Goal: Task Accomplishment & Management: Use online tool/utility

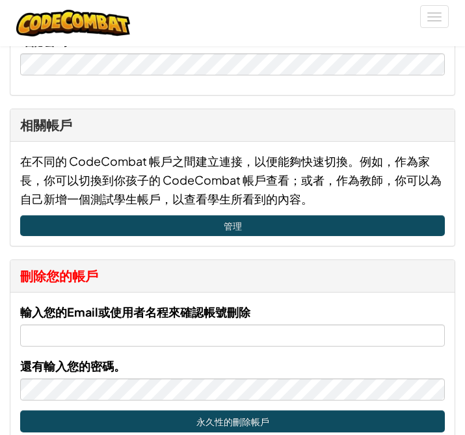
scroll to position [190, 0]
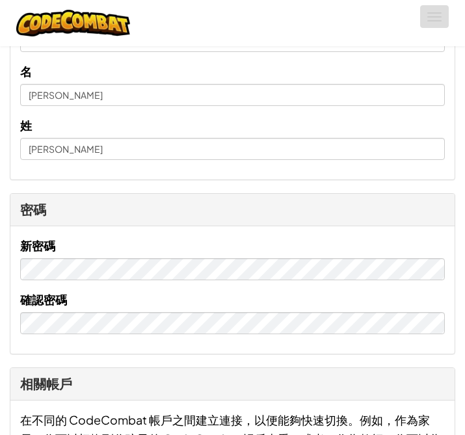
click at [432, 8] on button "切換導覽" at bounding box center [434, 16] width 29 height 23
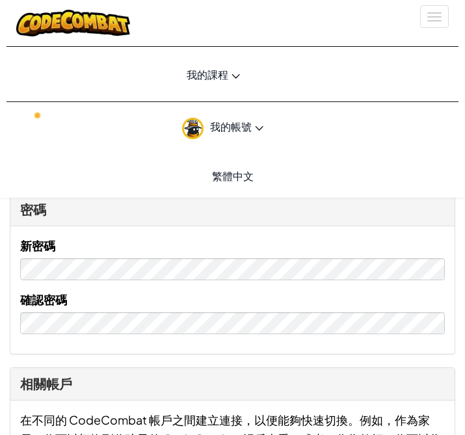
click at [229, 81] on link "我的課程" at bounding box center [213, 74] width 433 height 35
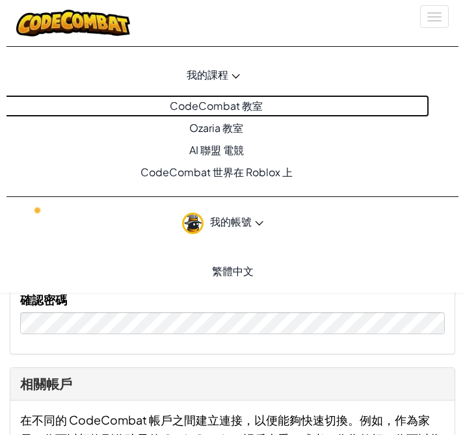
click at [222, 105] on link "CodeCombat 教室" at bounding box center [213, 106] width 433 height 22
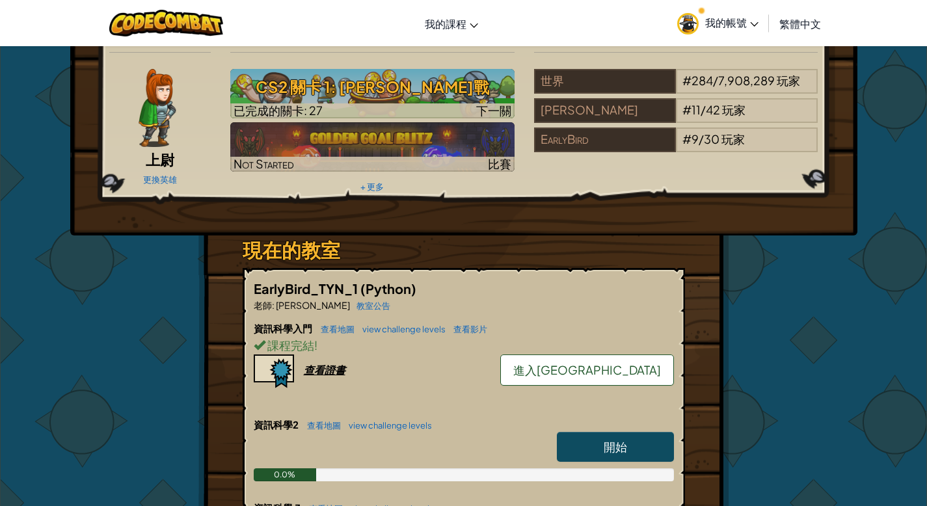
scroll to position [32, 0]
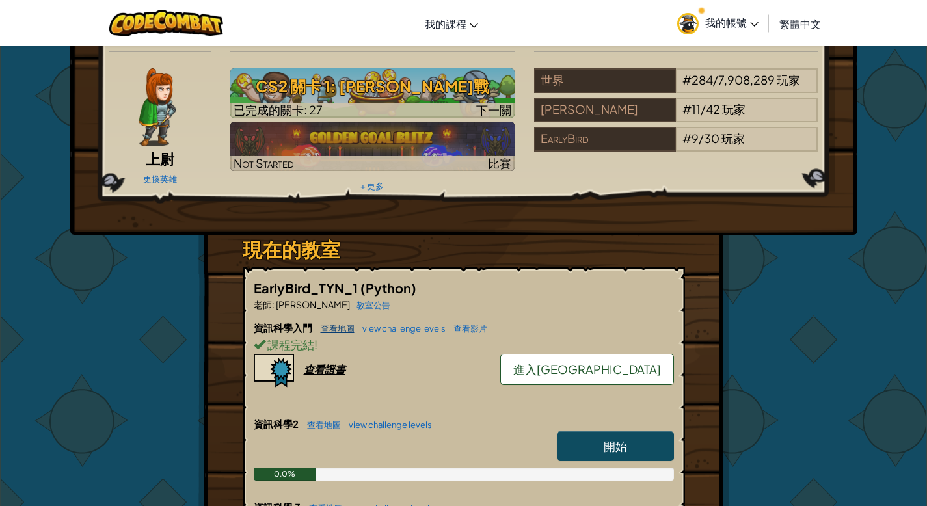
click at [336, 327] on link "查看地圖" at bounding box center [334, 328] width 40 height 10
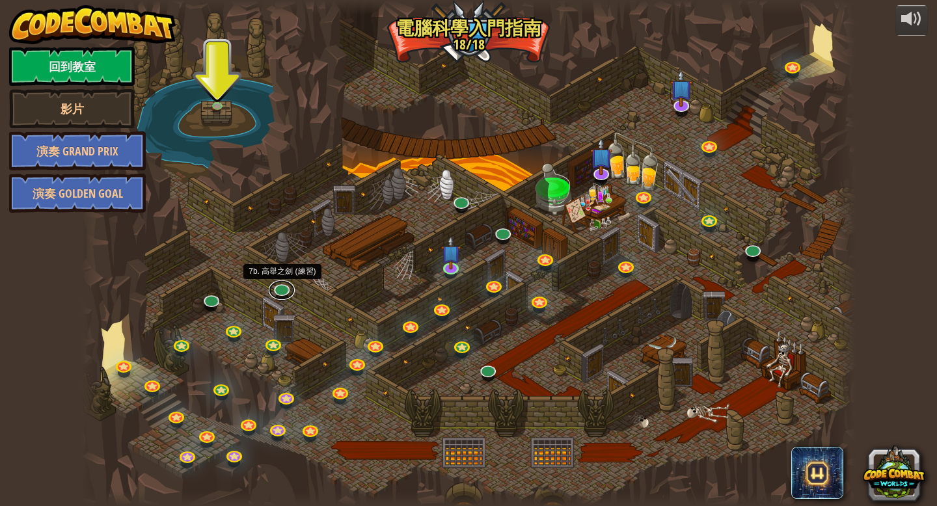
click at [286, 292] on link at bounding box center [282, 290] width 26 height 20
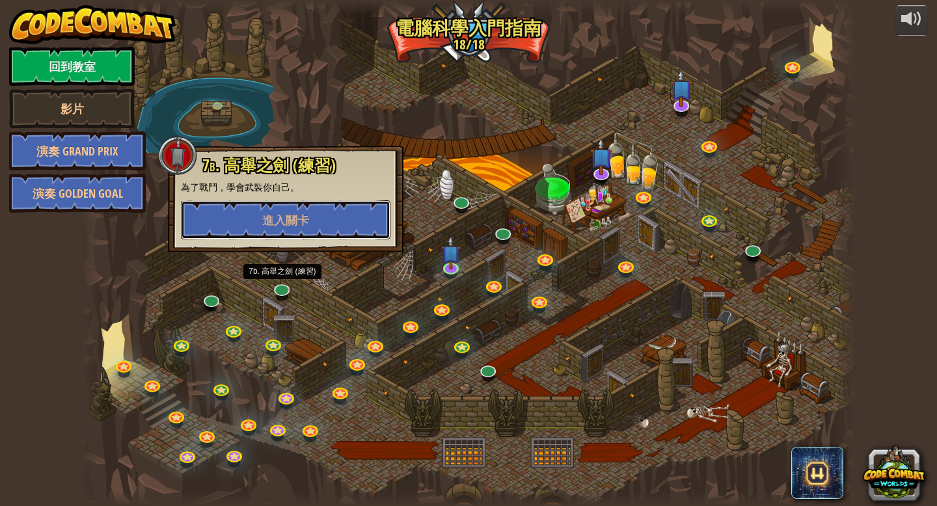
click at [288, 217] on span "進入關卡" at bounding box center [285, 220] width 47 height 16
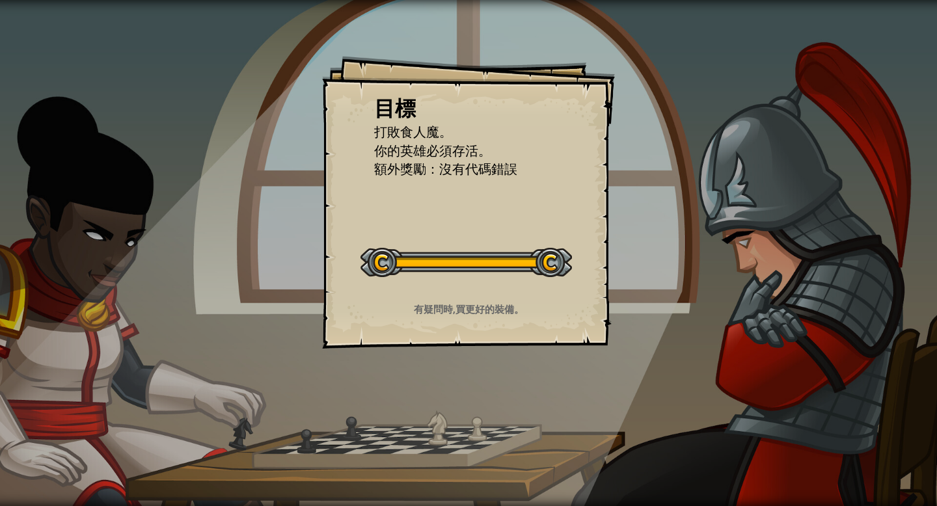
drag, startPoint x: 336, startPoint y: 327, endPoint x: 442, endPoint y: 200, distance: 165.0
click at [442, 200] on div "目標 打敗食人魔。 你的英雄必須存活。 額外獎勵：沒有代碼錯誤 開始戰役 從伺服器載入失敗 您將需要訂閱來開啟這關。 訂閱 您需要加入一個課程來遊玩此關卡。 …" at bounding box center [468, 202] width 293 height 293
click at [435, 163] on span "額外獎勵：沒有代碼錯誤" at bounding box center [445, 169] width 143 height 18
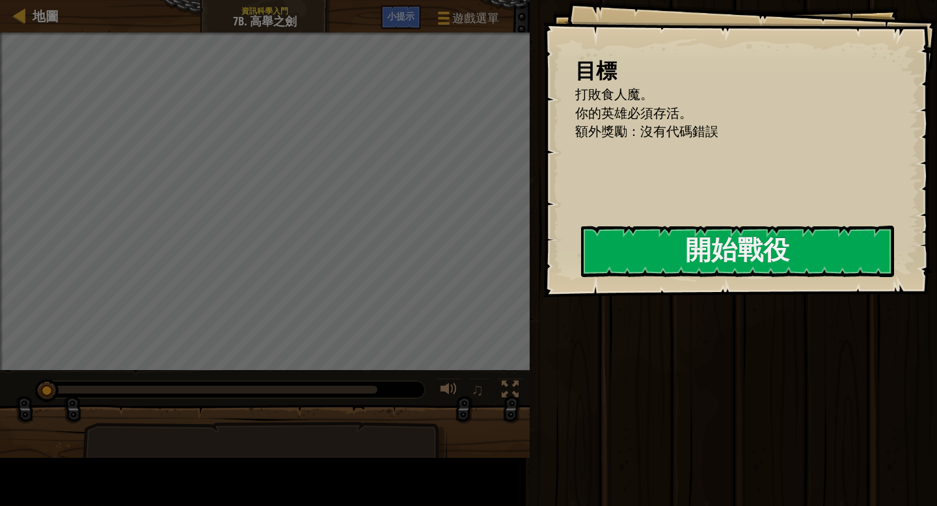
click at [465, 141] on ul "打敗食人魔。 你的英雄必須存活。 額外獎勵：沒有代碼錯誤" at bounding box center [733, 113] width 316 height 56
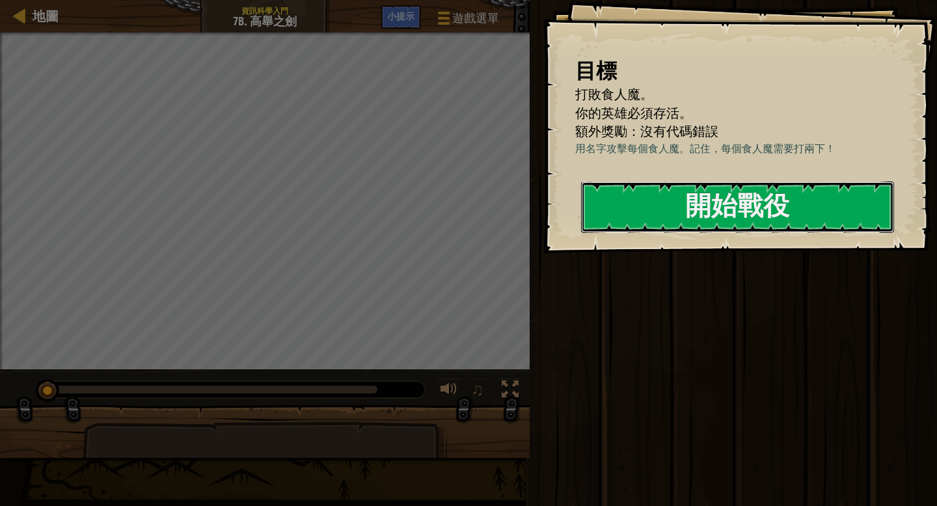
click at [465, 206] on button "開始戰役" at bounding box center [737, 207] width 313 height 51
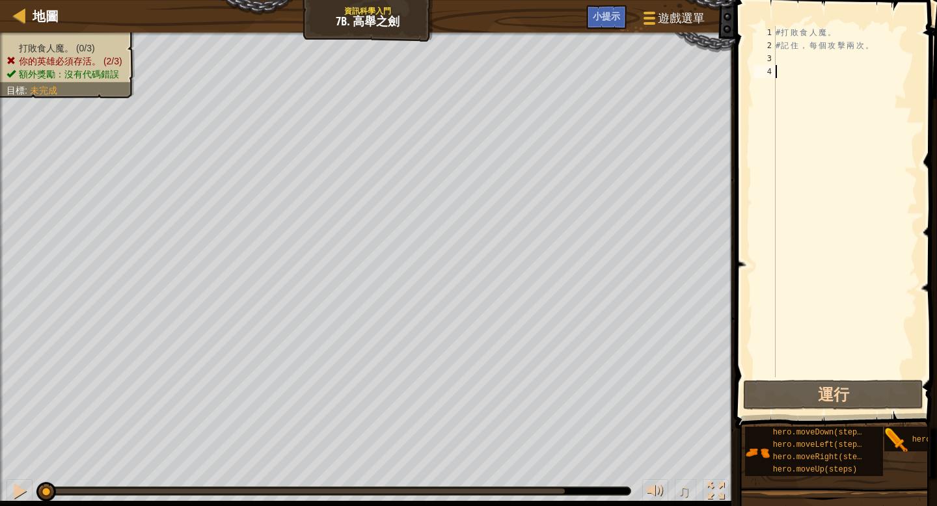
click at [465, 53] on div "# 打 敗 食 人 魔 。 # 記 住 ， 每 個 攻 擊 兩 次 。" at bounding box center [845, 214] width 144 height 377
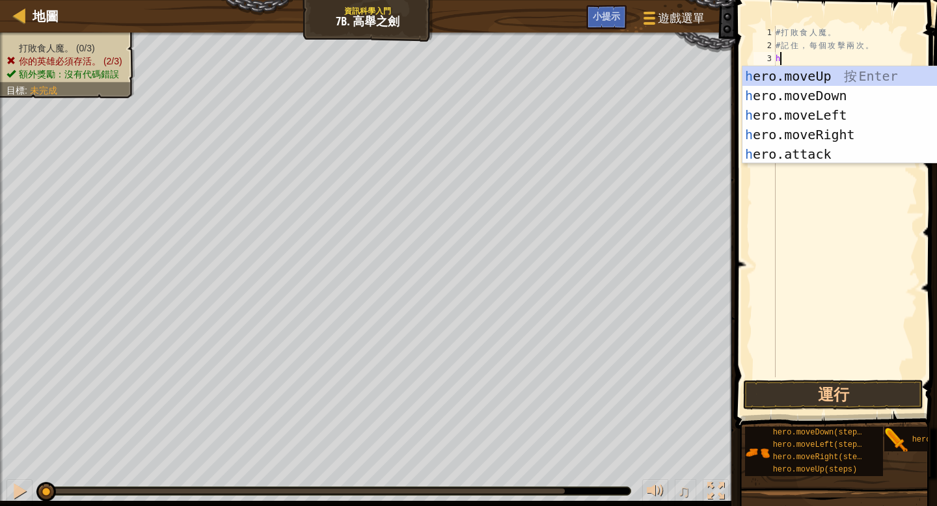
click at [465, 157] on div "h ero.moveUp 按 Enter h ero.moveDown 按 Enter h ero.moveLeft 按 Enter h ero.moveRi…" at bounding box center [866, 134] width 246 height 137
type textarea "hero.attack("Enemy Name")"
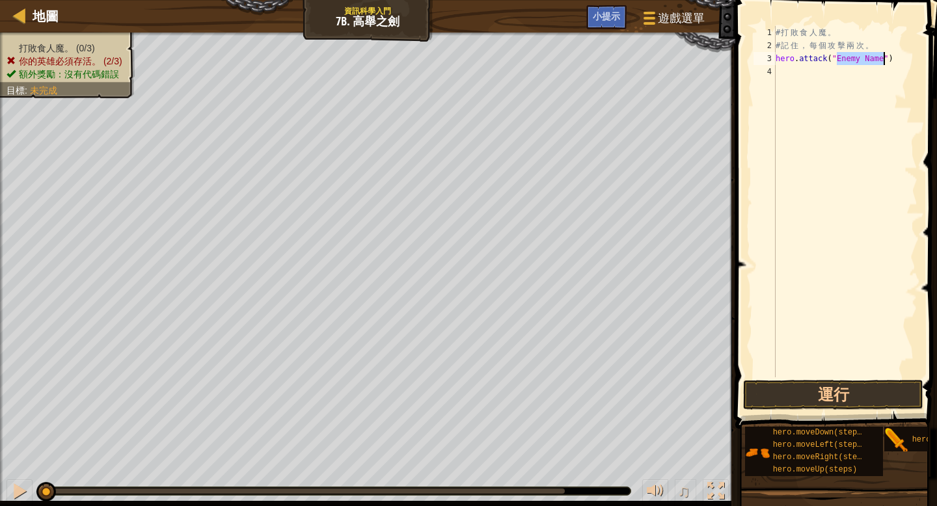
click at [465, 74] on div "# 打 敗 食 人 魔 。 # 記 住 ， 每 個 攻 擊 兩 次 。 hero . attack ( "Enemy Name" )" at bounding box center [845, 214] width 144 height 377
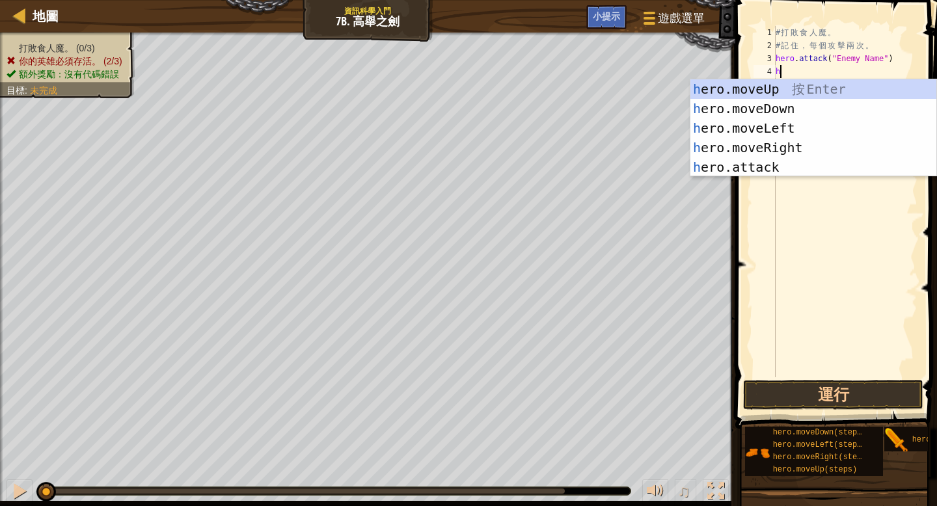
click at [465, 167] on div "h ero.moveUp 按 Enter h ero.moveDown 按 Enter h ero.moveLeft 按 Enter h ero.moveRi…" at bounding box center [814, 147] width 246 height 137
type textarea "hero.attack("Enemy Name")"
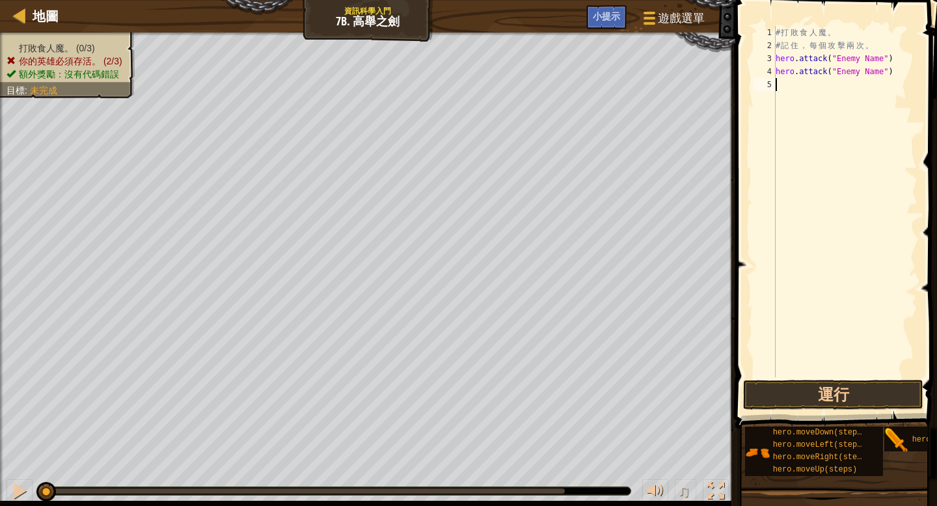
click at [465, 80] on div "# 打 敗 食 人 魔 。 # 記 住 ， 每 個 攻 擊 兩 次 。 hero . attack ( "Enemy Name" ) hero . attac…" at bounding box center [845, 214] width 144 height 377
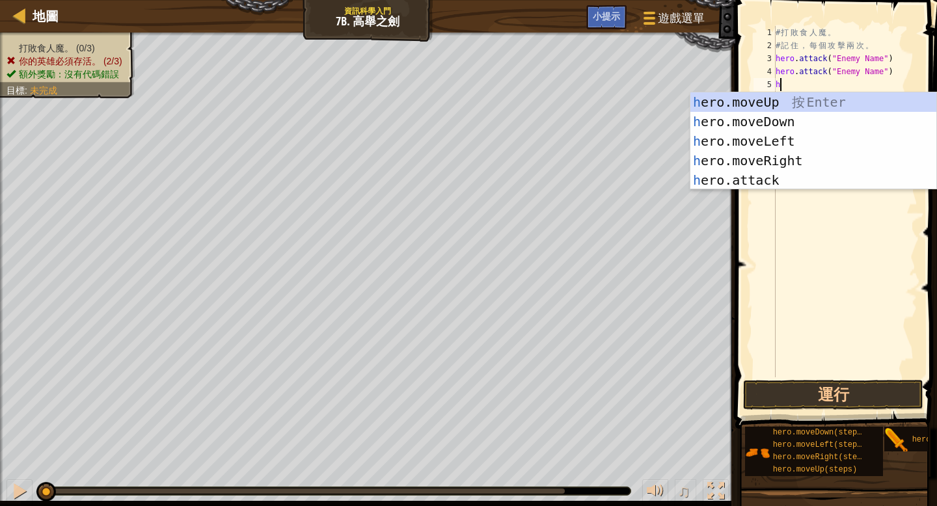
drag, startPoint x: 442, startPoint y: 200, endPoint x: 773, endPoint y: 180, distance: 331.3
click at [465, 180] on div "h ero.moveUp 按 Enter h ero.moveDown 按 Enter h ero.moveLeft 按 Enter h ero.moveRi…" at bounding box center [814, 160] width 246 height 137
type textarea "hero.attack("Enemy Name")"
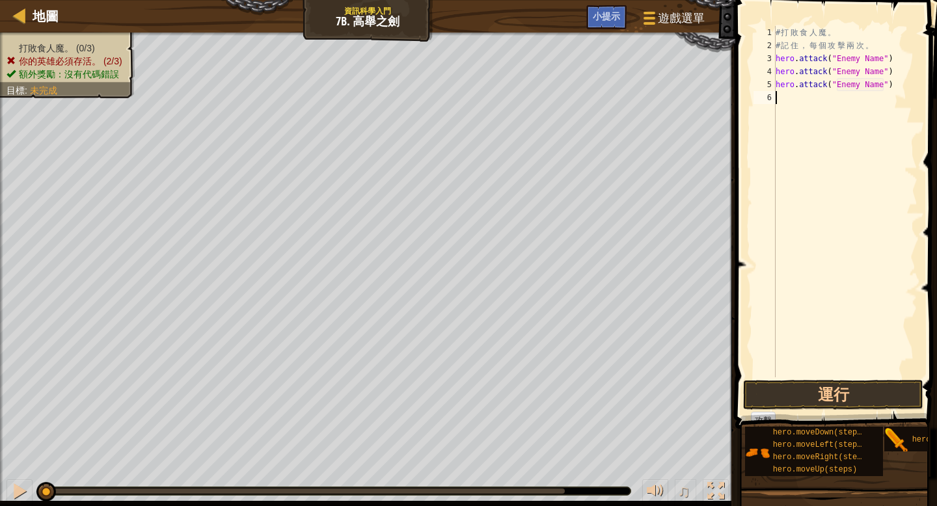
click at [465, 92] on div "# 打 敗 食 人 魔 。 # 記 住 ， 每 個 攻 擊 兩 次 。 hero . attack ( "Enemy Name" ) hero . attac…" at bounding box center [845, 214] width 144 height 377
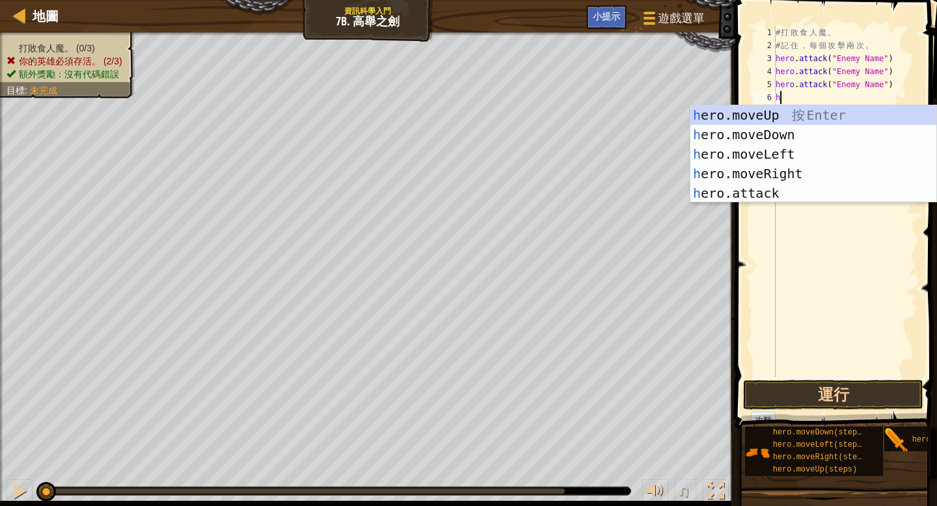
click at [465, 195] on div "h ero.moveUp 按 Enter h ero.moveDown 按 Enter h ero.moveLeft 按 Enter h ero.moveRi…" at bounding box center [814, 173] width 246 height 137
type textarea "hero.attack("Enemy Name")"
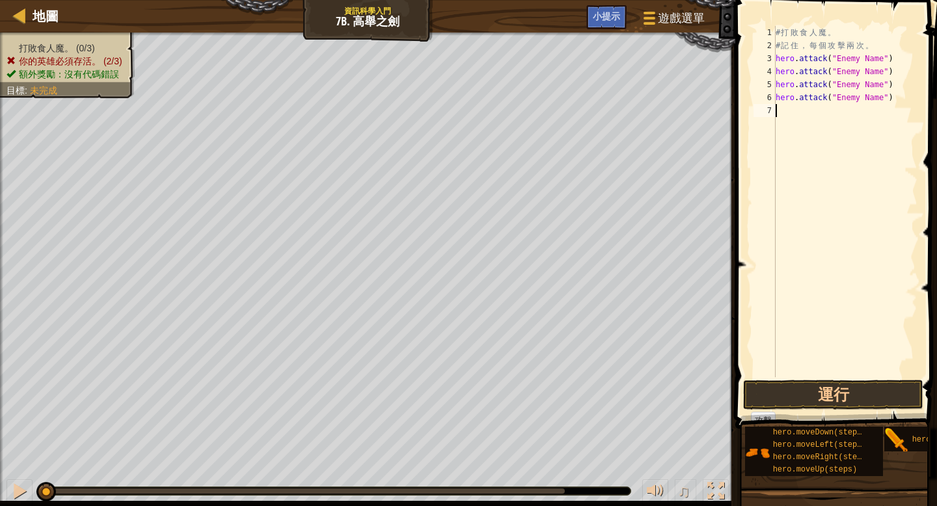
click at [465, 107] on div "# 打 敗 食 人 魔 。 # 記 住 ， 每 個 攻 擊 兩 次 。 hero . attack ( "Enemy Name" ) hero . attac…" at bounding box center [845, 214] width 144 height 377
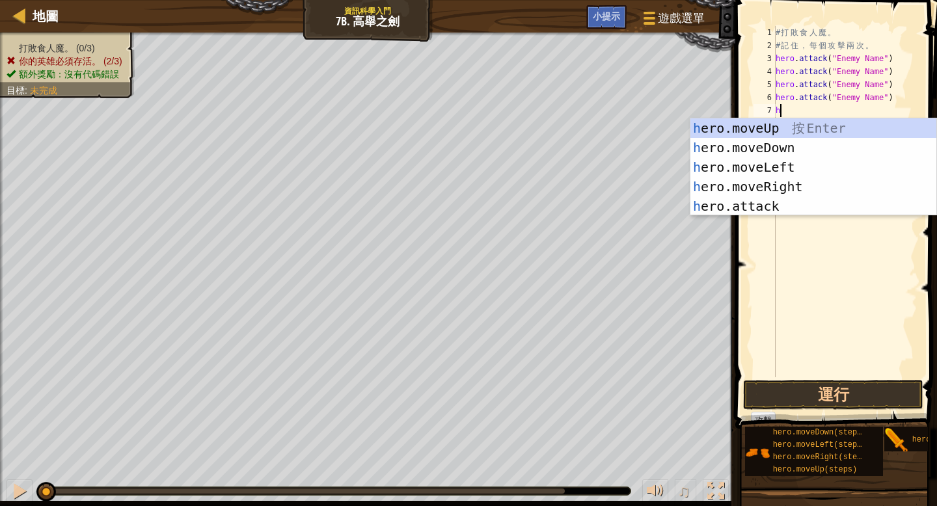
click at [465, 213] on div "h ero.moveUp 按 Enter h ero.moveDown 按 Enter h ero.moveLeft 按 Enter h ero.moveRi…" at bounding box center [814, 186] width 246 height 137
type textarea "hero.attack("Enemy Name")"
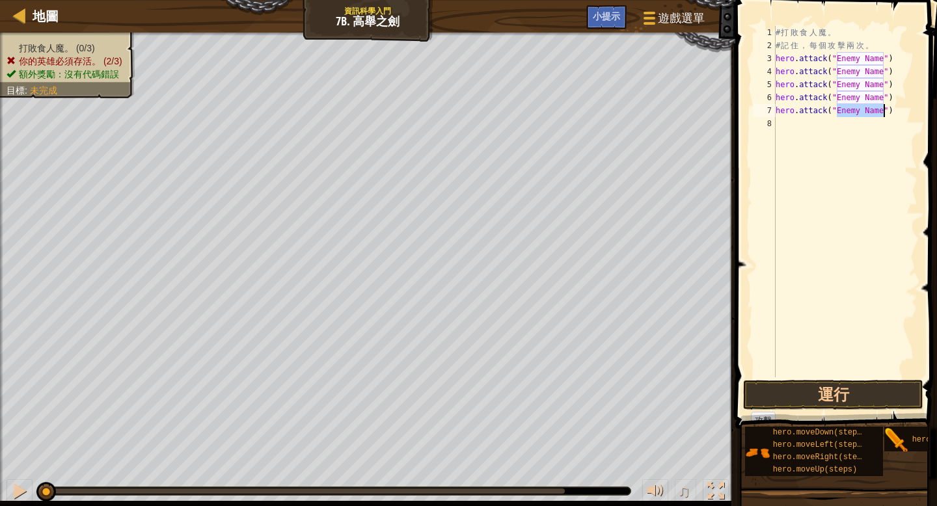
drag, startPoint x: 773, startPoint y: 180, endPoint x: 782, endPoint y: 122, distance: 58.6
click at [465, 122] on div "# 打 敗 食 人 魔 。 # 記 住 ， 每 個 攻 擊 兩 次 。 hero . attack ( "Enemy Name" ) hero . attac…" at bounding box center [845, 214] width 144 height 377
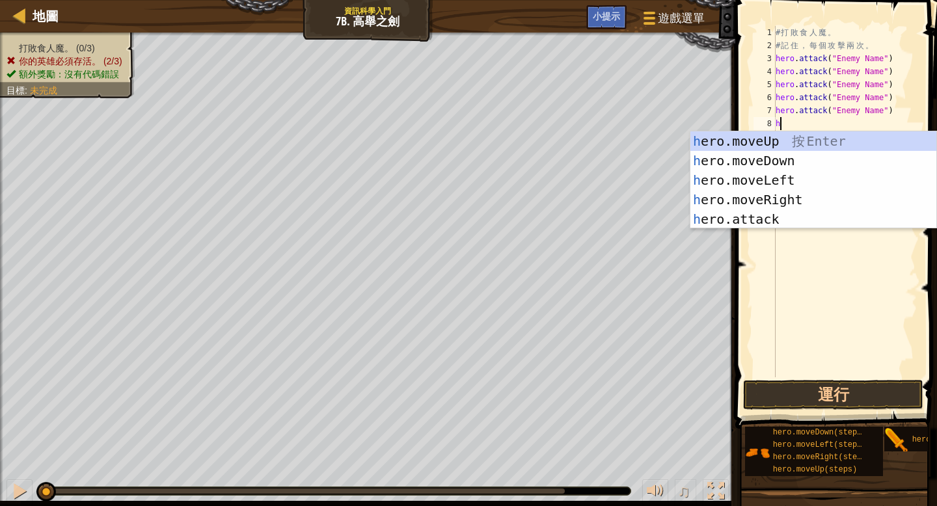
drag, startPoint x: 782, startPoint y: 122, endPoint x: 759, endPoint y: 225, distance: 105.3
click at [465, 225] on div "h ero.moveUp 按 Enter h ero.moveDown 按 Enter h ero.moveLeft 按 Enter h ero.moveRi…" at bounding box center [814, 199] width 246 height 137
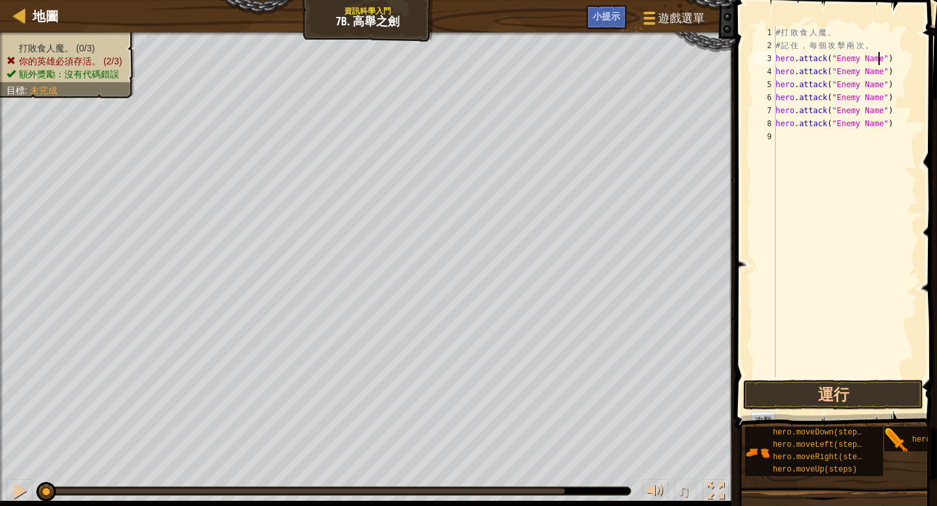
drag, startPoint x: 759, startPoint y: 225, endPoint x: 881, endPoint y: 53, distance: 210.5
click at [465, 53] on div "# 打 敗 食 人 魔 。 # 記 住 ， 每 個 攻 擊 兩 次 。 hero . attack ( "Enemy Name" ) hero . attac…" at bounding box center [845, 214] width 144 height 377
click at [465, 57] on div "# 打 敗 食 人 魔 。 # 記 住 ， 每 個 攻 擊 兩 次 。 hero . attack ( "Enemy Name" ) hero . attac…" at bounding box center [845, 214] width 144 height 377
click at [465, 71] on div "# 打 敗 食 人 魔 。 # 記 住 ， 每 個 攻 擊 兩 次 。 hero . attack ( "Rig" ) hero . attack ( "En…" at bounding box center [845, 214] width 144 height 377
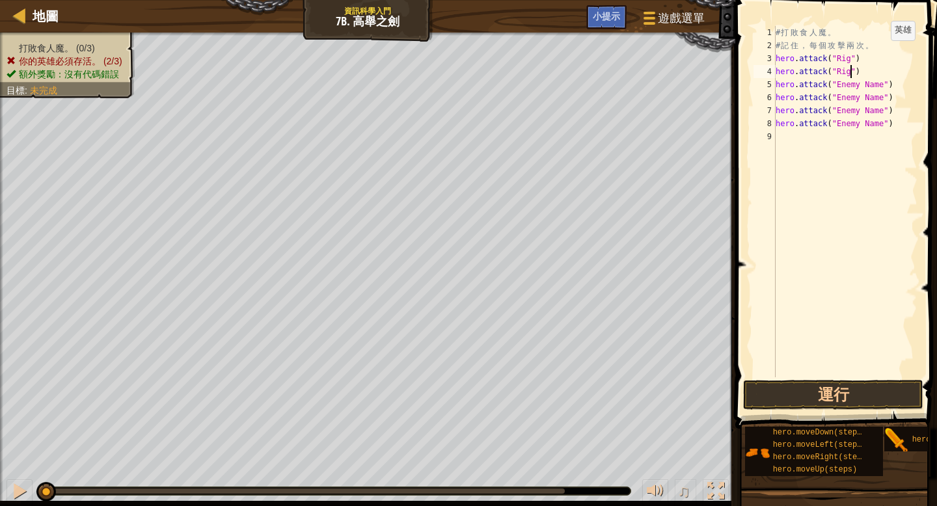
click at [465, 84] on div "# 打 敗 食 人 魔 。 # 記 住 ， 每 個 攻 擊 兩 次 。 hero . attack ( "Rig" ) hero . attack ( "Ri…" at bounding box center [845, 214] width 144 height 377
drag, startPoint x: 881, startPoint y: 53, endPoint x: 884, endPoint y: 98, distance: 45.0
click at [465, 98] on div "# 打 敗 食 人 魔 。 # 記 住 ， 每 個 攻 擊 兩 次 。 hero . attack ( "Rig" ) hero . attack ( "Ri…" at bounding box center [845, 214] width 144 height 377
click at [465, 109] on div "# 打 敗 食 人 魔 。 # 記 住 ， 每 個 攻 擊 兩 次 。 hero . attack ( "Rig" ) hero . attack ( "Ri…" at bounding box center [845, 214] width 144 height 377
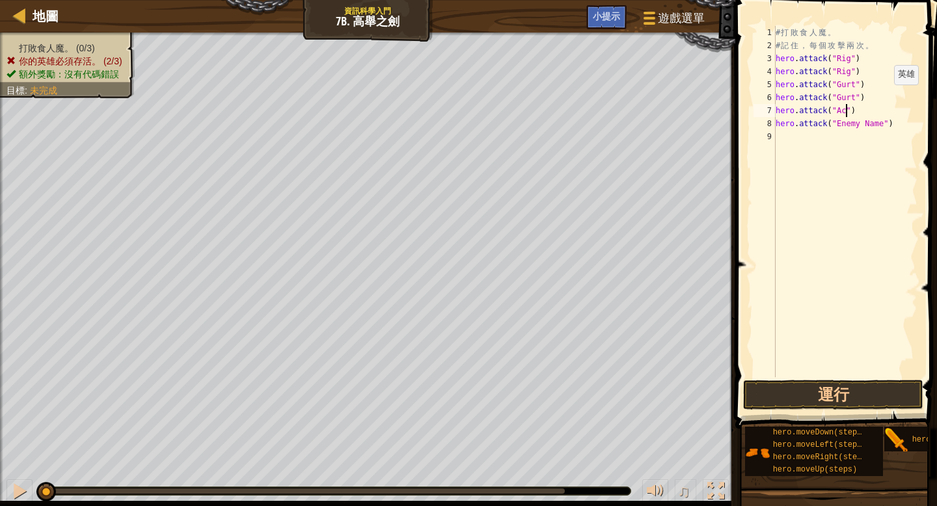
scroll to position [6, 6]
click at [465, 122] on div "# 打 敗 食 人 魔 。 # 記 住 ， 每 個 攻 擊 兩 次 。 hero . attack ( "Rig" ) hero . attack ( "Ri…" at bounding box center [845, 214] width 144 height 377
type textarea "hero.attack("Ack")"
drag, startPoint x: 884, startPoint y: 98, endPoint x: 831, endPoint y: 404, distance: 310.4
click at [465, 404] on button "運行" at bounding box center [833, 395] width 180 height 30
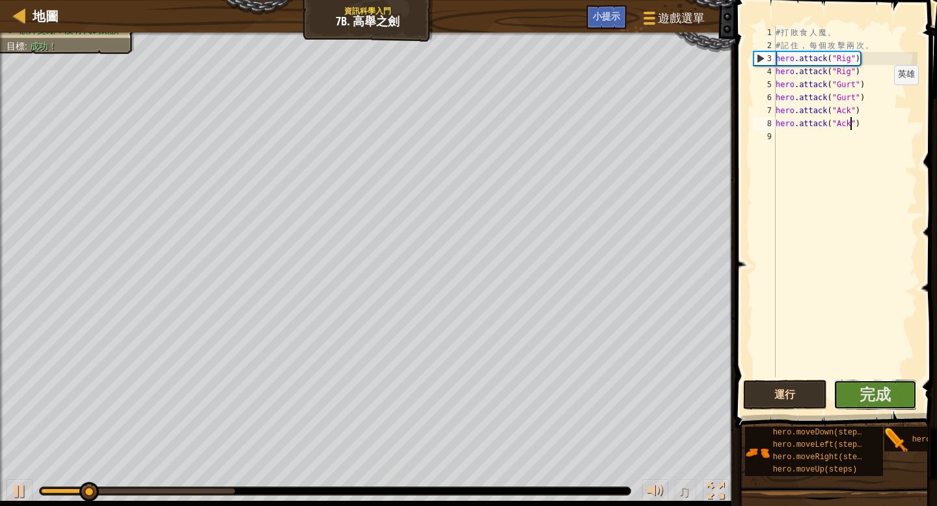
click at [465, 409] on button "完成" at bounding box center [876, 395] width 84 height 30
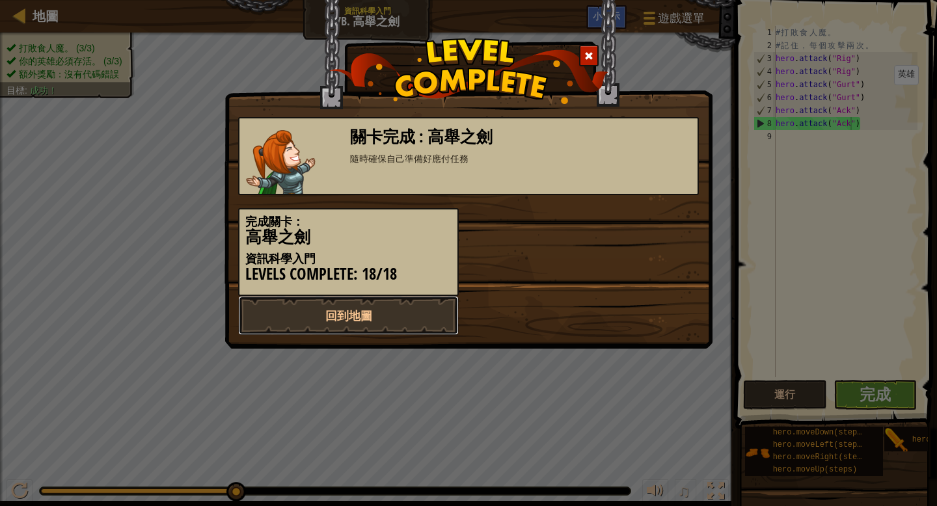
click at [397, 321] on link "回到地圖" at bounding box center [348, 315] width 221 height 39
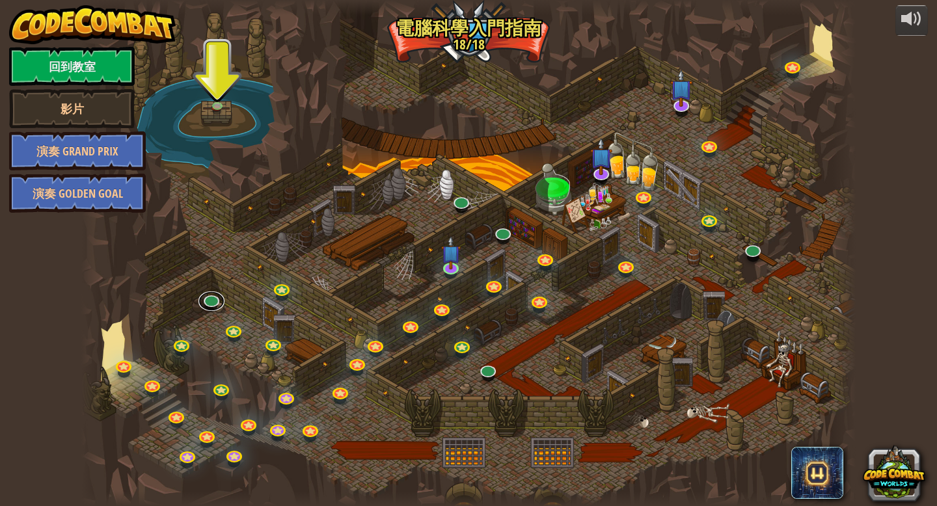
click at [213, 299] on link at bounding box center [211, 302] width 26 height 20
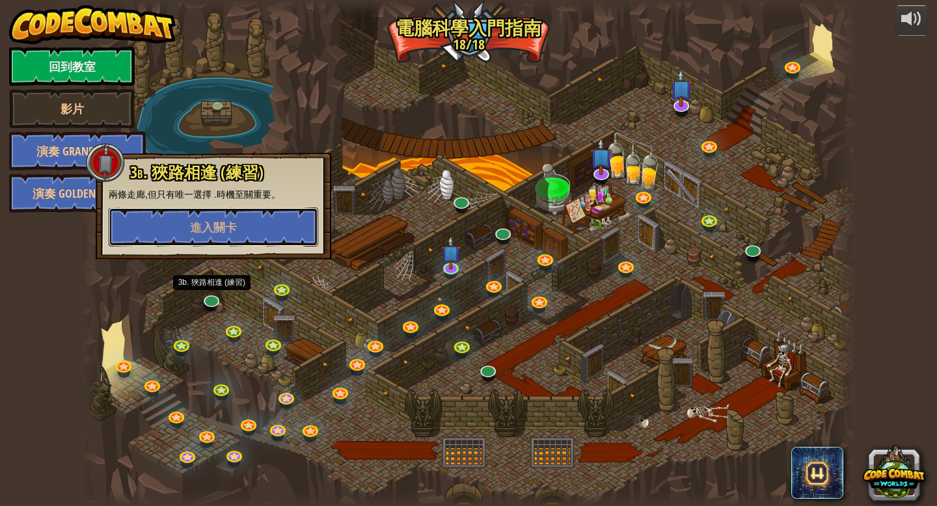
click at [239, 219] on button "進入關卡" at bounding box center [214, 227] width 210 height 39
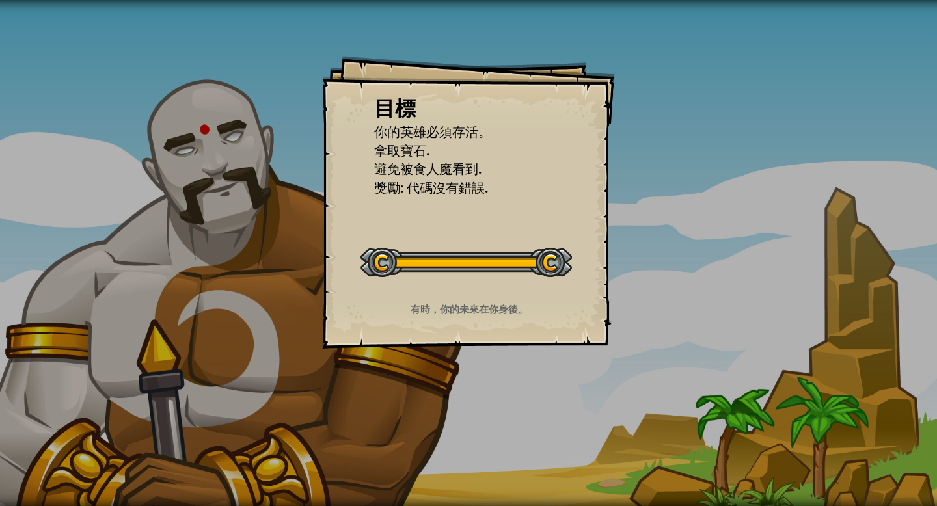
click at [465, 236] on div "開始戰役" at bounding box center [467, 261] width 212 height 52
drag, startPoint x: 831, startPoint y: 404, endPoint x: 468, endPoint y: 201, distance: 415.7
click at [465, 201] on div "目標 你的英雄必須存活。 拿取寶石. 避免被食人魔看到. 獎勵: 代碼沒有錯誤. 開始戰役 從伺服器載入失敗 您將需要訂閱來開啟這關。 訂閱 您需要加入一個課…" at bounding box center [468, 202] width 293 height 293
click at [0, 0] on button "開始戰役" at bounding box center [0, 0] width 0 height 0
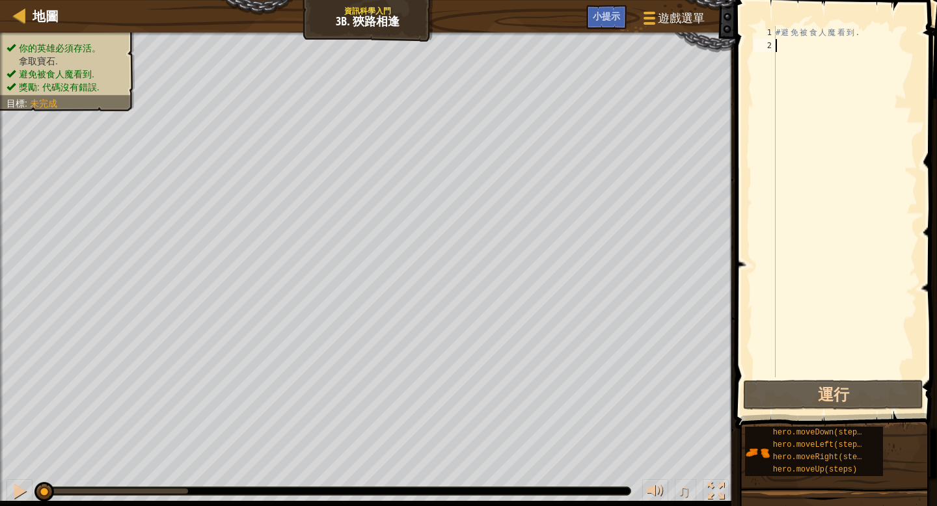
type textarea "m"
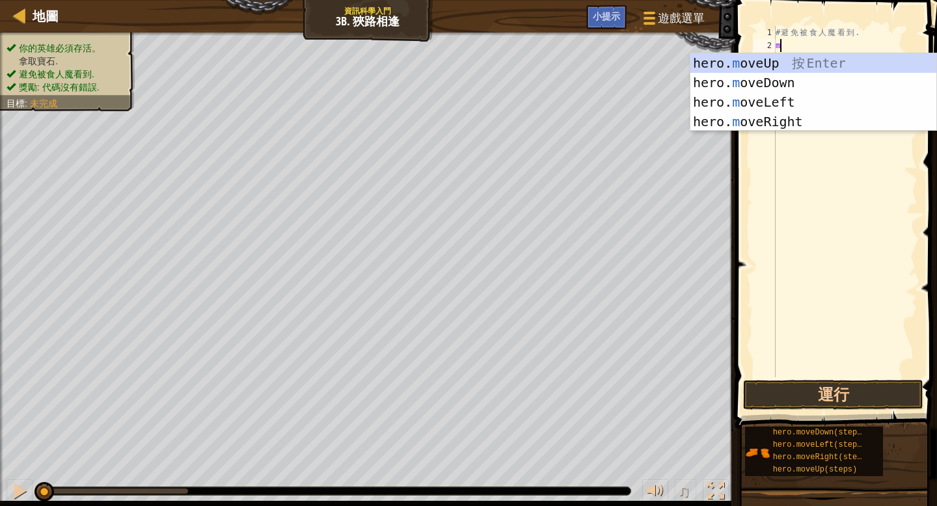
scroll to position [6, 0]
click at [465, 118] on div "hero. m oveUp 按 Enter hero. m oveDown 按 Enter hero. m oveLeft 按 Enter hero. m o…" at bounding box center [814, 111] width 246 height 117
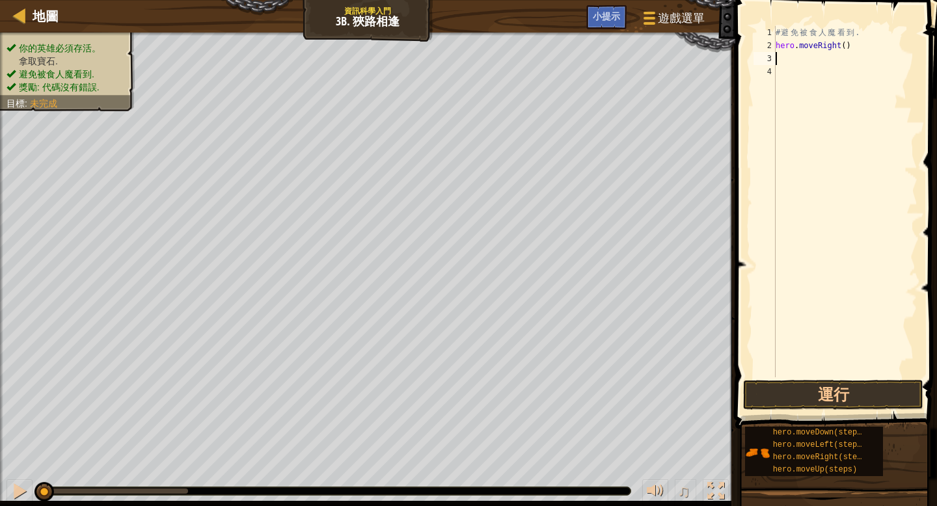
click at [465, 40] on div "# 避 免 被 食 人 魔 看 到 . hero . moveRight ( )" at bounding box center [845, 214] width 144 height 377
click at [465, 402] on button "運行" at bounding box center [833, 395] width 180 height 30
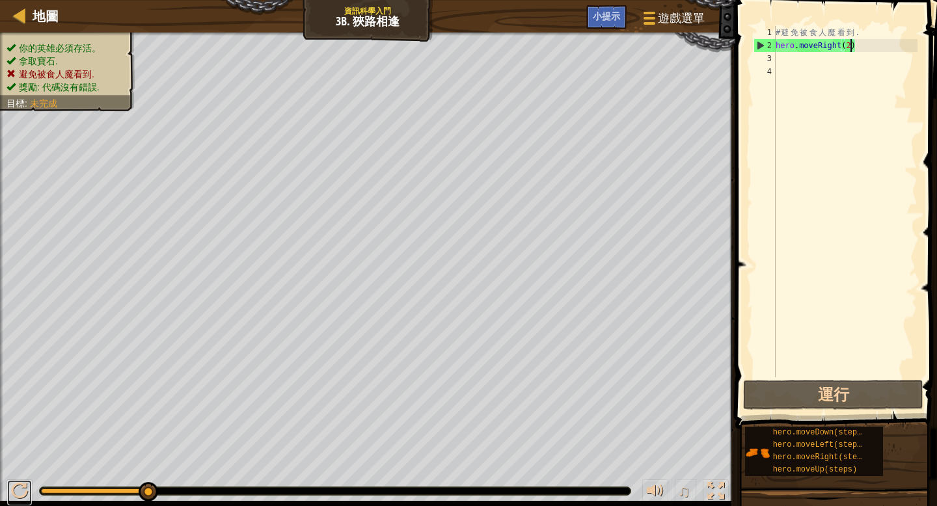
click at [21, 435] on div at bounding box center [19, 491] width 17 height 17
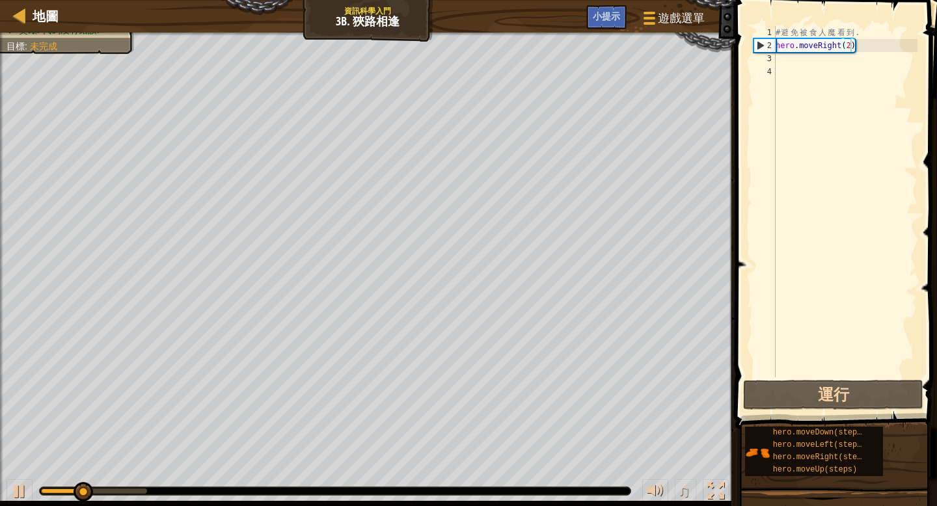
click at [3, 435] on div "♫" at bounding box center [367, 488] width 735 height 39
click at [27, 435] on div at bounding box center [19, 491] width 17 height 17
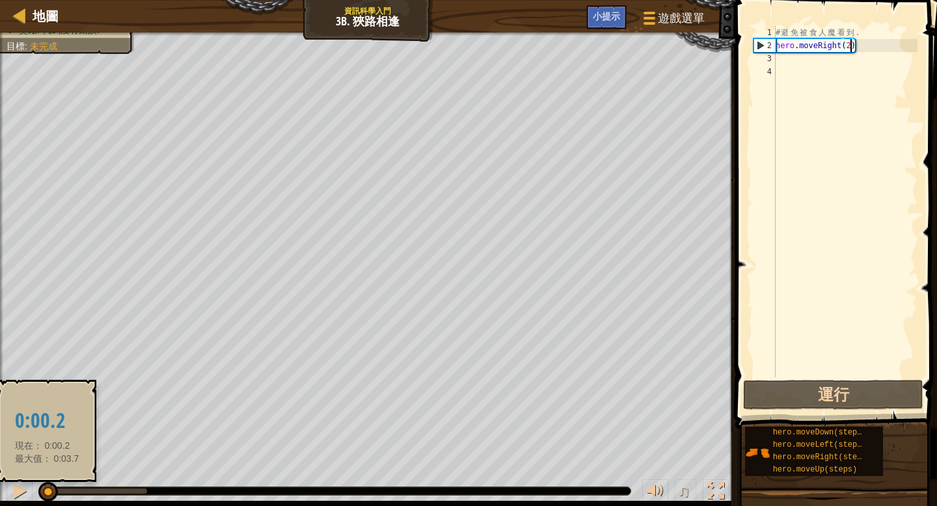
drag, startPoint x: 468, startPoint y: 201, endPoint x: 47, endPoint y: 499, distance: 515.9
click at [47, 435] on div at bounding box center [48, 492] width 20 height 20
click at [465, 44] on div "# 避 免 被 食 人 魔 看 到 . hero . moveRight ( 2 )" at bounding box center [845, 214] width 144 height 377
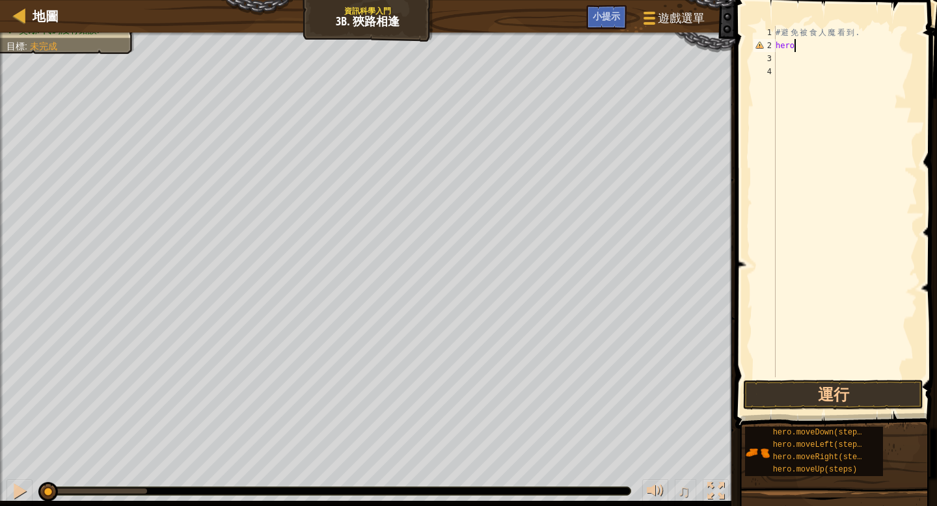
scroll to position [6, 0]
type textarea "h"
type textarea "m"
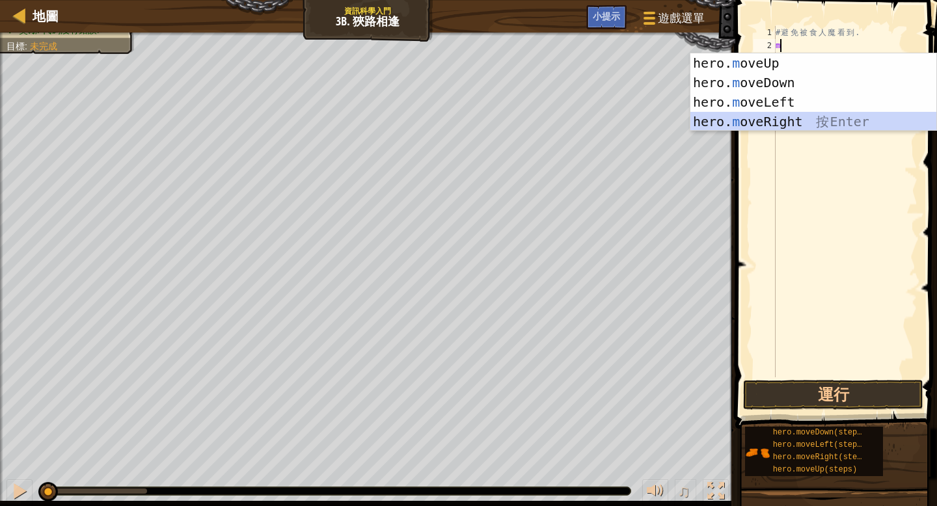
click at [465, 124] on div "hero. m oveUp 按 Enter hero. m oveDown 按 Enter hero. m oveLeft 按 Enter hero. m o…" at bounding box center [814, 111] width 246 height 117
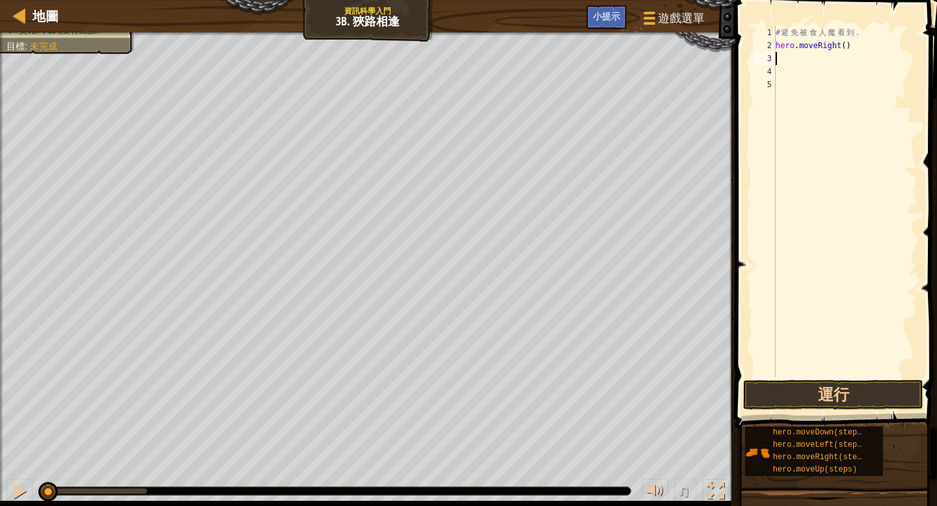
type textarea "m"
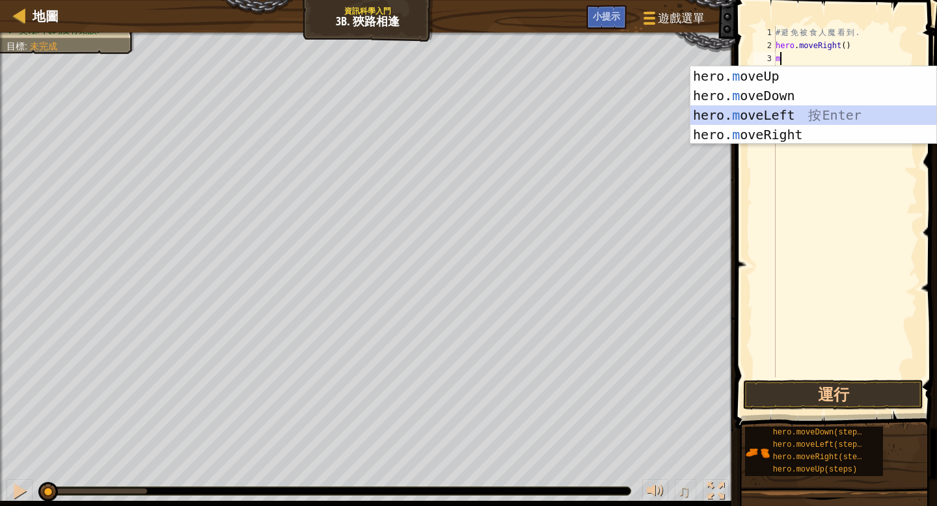
click at [465, 113] on div "hero. m oveUp 按 Enter hero. m oveDown 按 Enter hero. m oveLeft 按 Enter hero. m o…" at bounding box center [814, 124] width 246 height 117
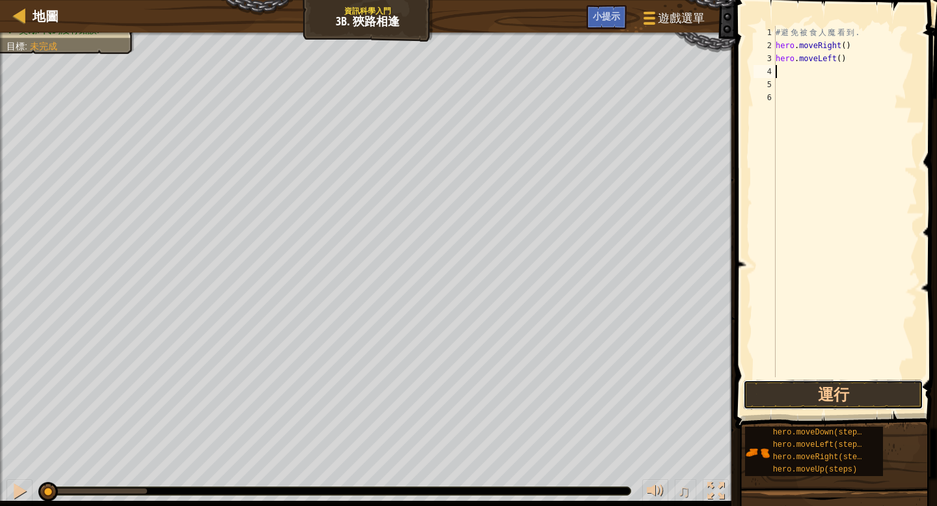
click at [465, 400] on button "運行" at bounding box center [833, 395] width 180 height 30
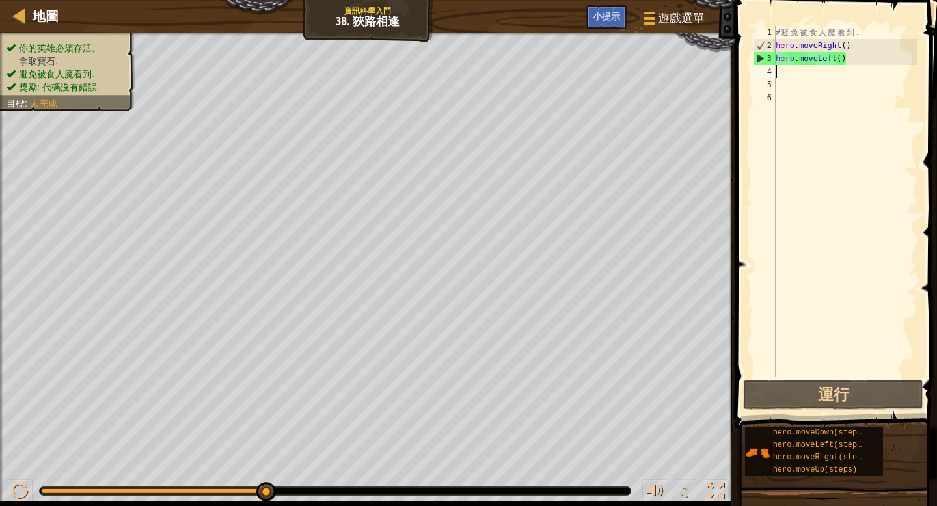
click at [465, 26] on div "# 避 免 被 食 人 魔 看 到 . hero . moveRight ( ) hero . moveLeft ( )" at bounding box center [845, 214] width 144 height 377
click at [465, 33] on div "# 避 免 被 食 人 魔 看 到 . hero . moveRight ( ) hero . moveLeft ( )" at bounding box center [845, 214] width 144 height 377
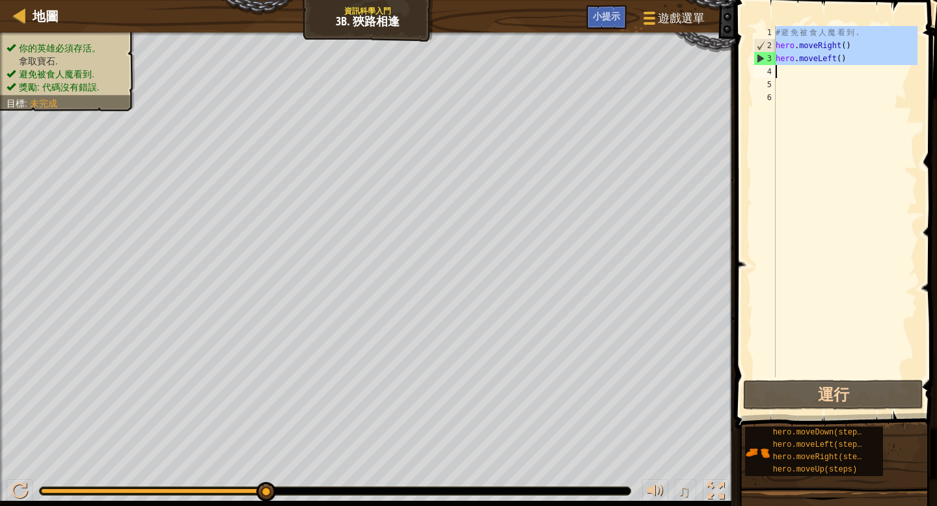
drag, startPoint x: 47, startPoint y: 499, endPoint x: 852, endPoint y: 66, distance: 914.3
click at [465, 66] on div "# 避 免 被 食 人 魔 看 到 . hero . moveRight ( ) hero . moveLeft ( )" at bounding box center [845, 214] width 144 height 377
type textarea "hero.moveLeft()"
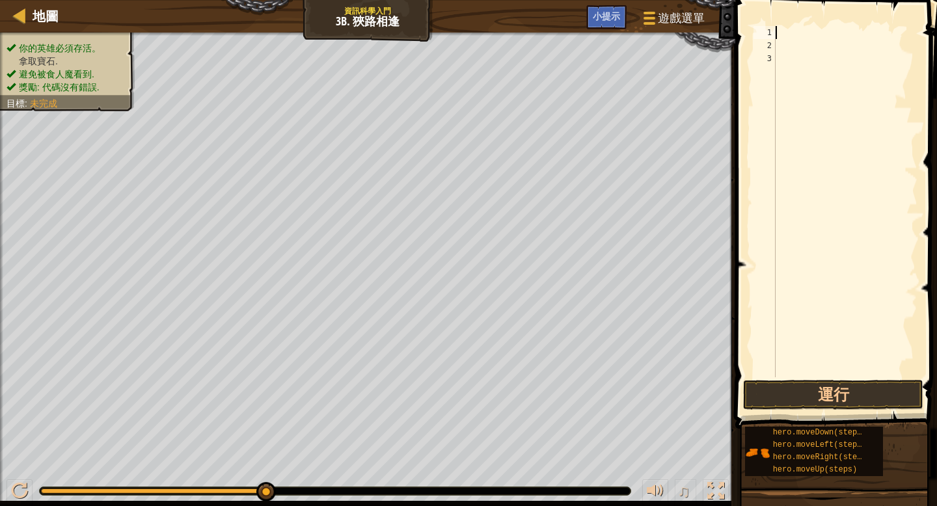
type textarea "w"
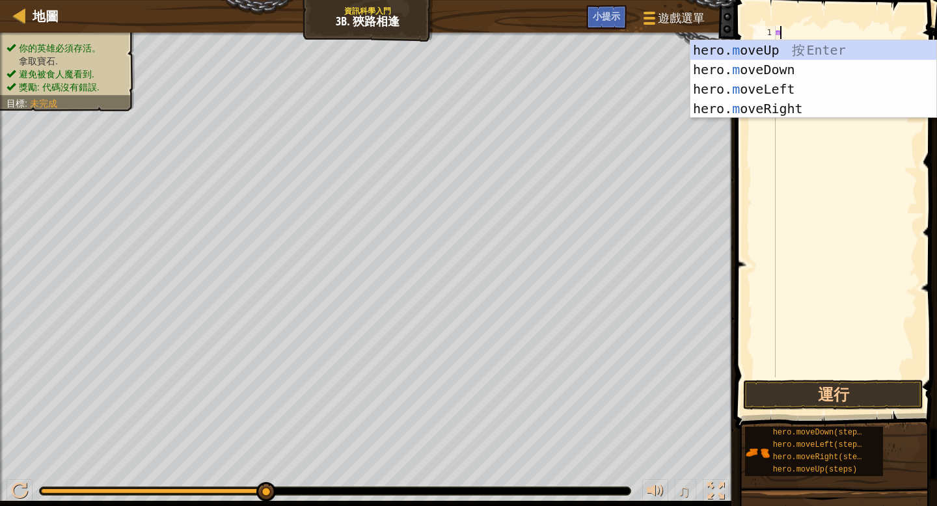
type textarea "m"
click at [465, 113] on div "hero. m oveUp 按 Enter hero. m oveDown 按 Enter hero. m oveLeft 按 Enter hero. m o…" at bounding box center [814, 98] width 246 height 117
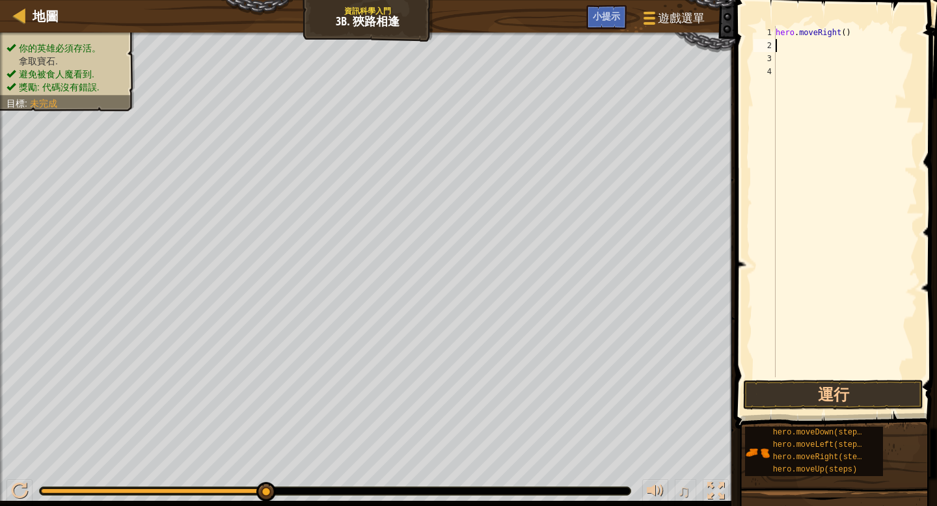
type textarea "m"
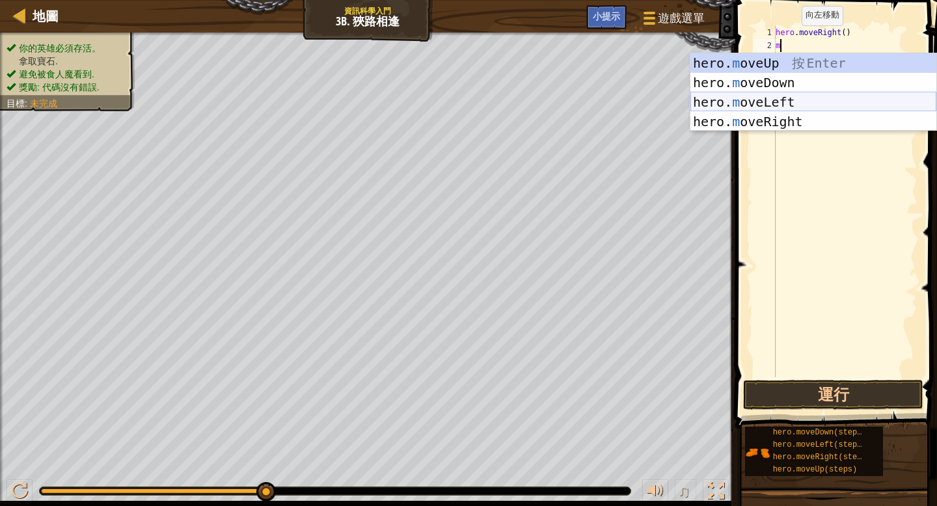
click at [465, 96] on div "hero. m oveUp 按 Enter hero. m oveDown 按 Enter hero. m oveLeft 按 Enter hero. m o…" at bounding box center [814, 111] width 246 height 117
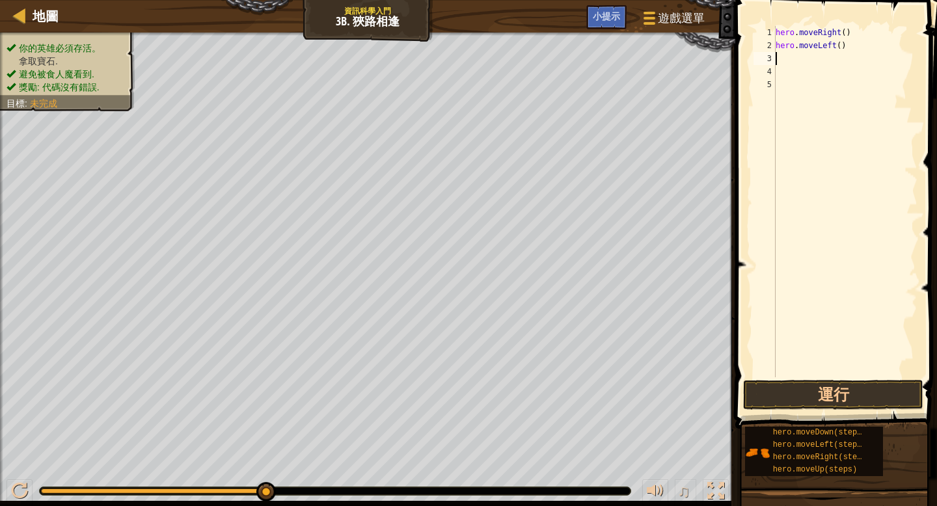
type textarea "m"
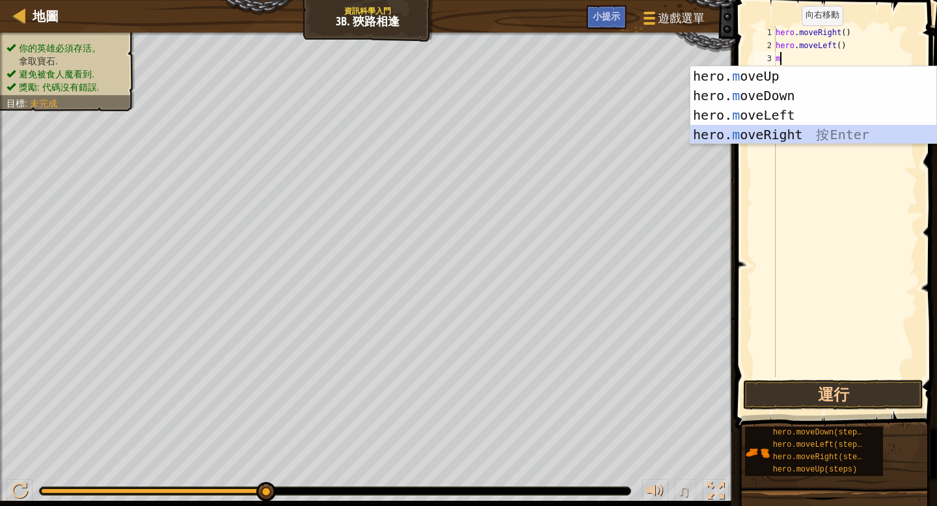
click at [465, 133] on div "hero. m oveUp 按 Enter hero. m oveDown 按 Enter hero. m oveLeft 按 Enter hero. m o…" at bounding box center [814, 124] width 246 height 117
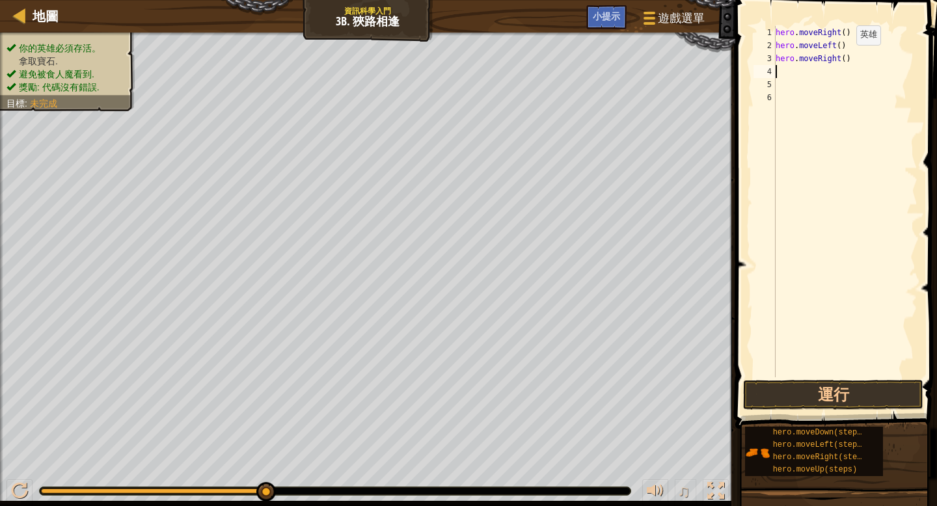
drag, startPoint x: 845, startPoint y: 57, endPoint x: 852, endPoint y: 58, distance: 6.5
click at [465, 57] on div "hero . moveRight ( ) hero . moveLeft ( ) hero . moveRight ( )" at bounding box center [845, 214] width 144 height 377
type textarea "hero.moveRight(2)"
click at [465, 391] on button "運行" at bounding box center [833, 395] width 180 height 30
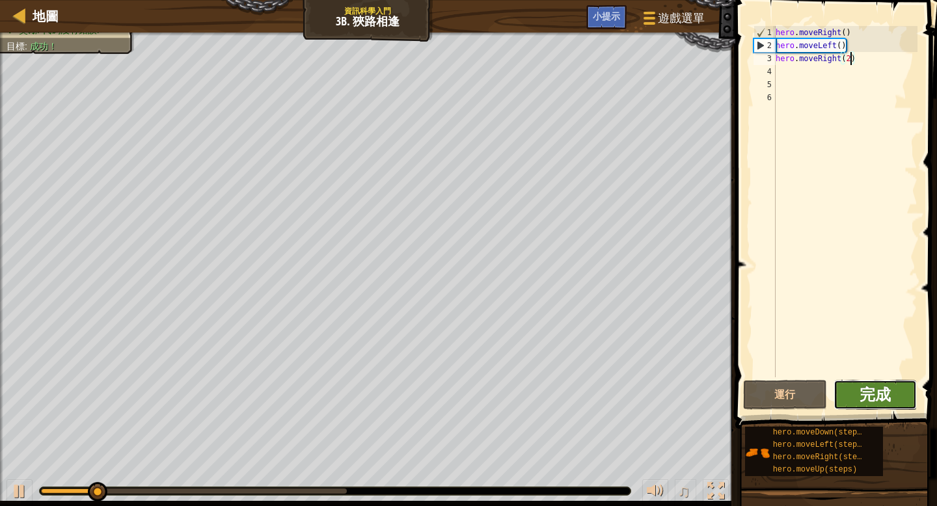
click at [465, 391] on span "完成" at bounding box center [875, 394] width 31 height 21
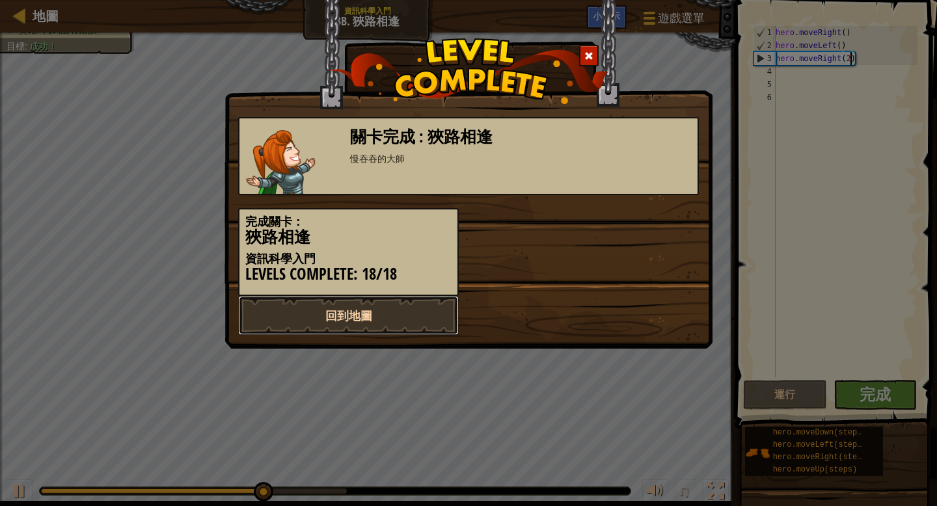
click at [403, 323] on link "回到地圖" at bounding box center [348, 315] width 221 height 39
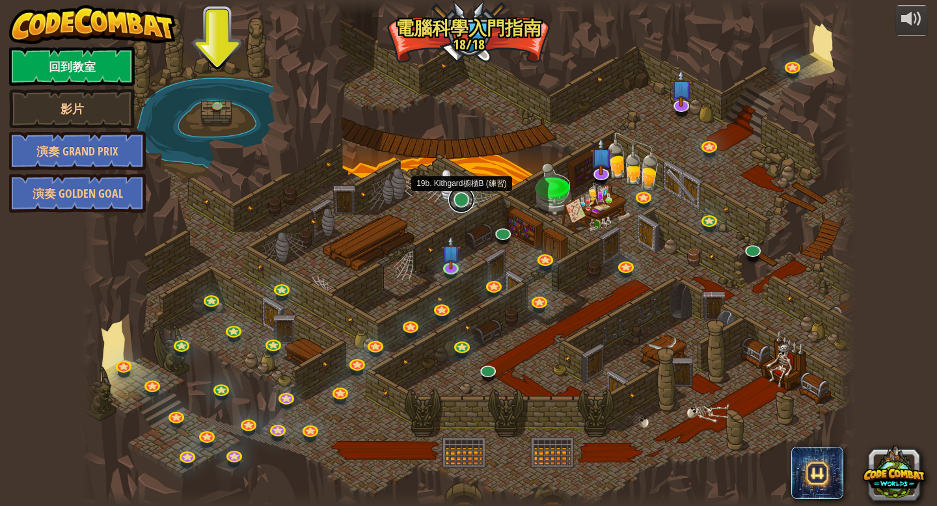
click at [461, 198] on link at bounding box center [461, 200] width 26 height 26
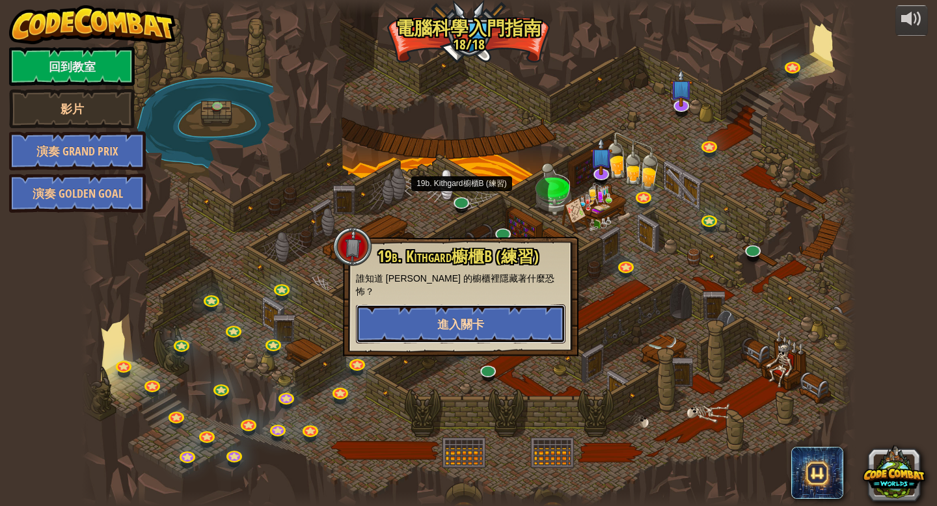
click at [465, 317] on button "進入關卡" at bounding box center [461, 324] width 210 height 39
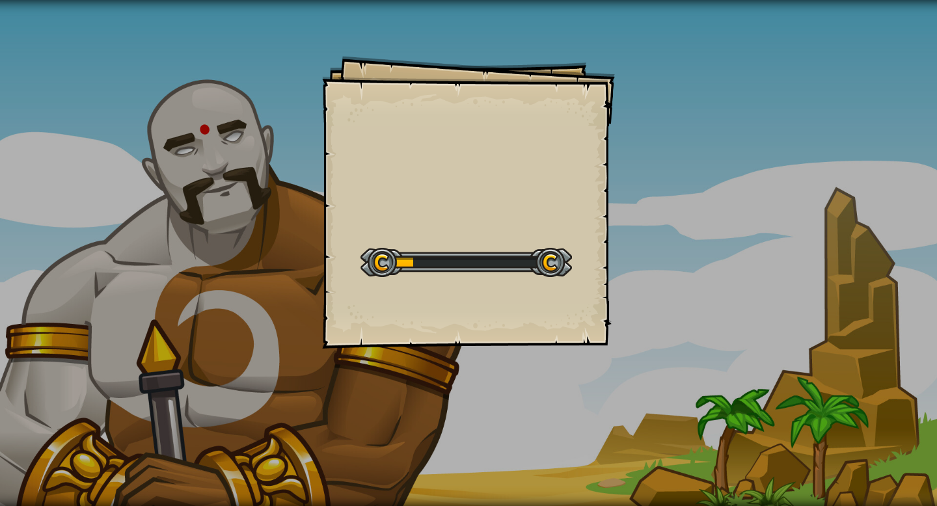
click at [465, 307] on div "Goals Start Level 從伺服器載入失敗 您將需要訂閱來開啟這關。 訂閱 您需要加入一個課程來遊玩此關卡。 回到我的課程 詢問您的老師來分派一個授…" at bounding box center [468, 202] width 293 height 293
click at [465, 307] on div "目標 打開碗櫃。 少於7個語句。 開始戰役 從伺服器載入失敗 您將需要訂閱來開啟這關。 訂閱 您需要加入一個課程來遊玩此關卡。 回到我的課程 詢問您的老師來分…" at bounding box center [468, 202] width 293 height 293
click at [465, 306] on div "目標 打開碗櫃。 少於7個語句。 開始戰役 從伺服器載入失敗 您將需要訂閱來開啟這關。 訂閱 您需要加入一個課程來遊玩此關卡。 回到我的課程 詢問您的老師來分…" at bounding box center [468, 202] width 293 height 293
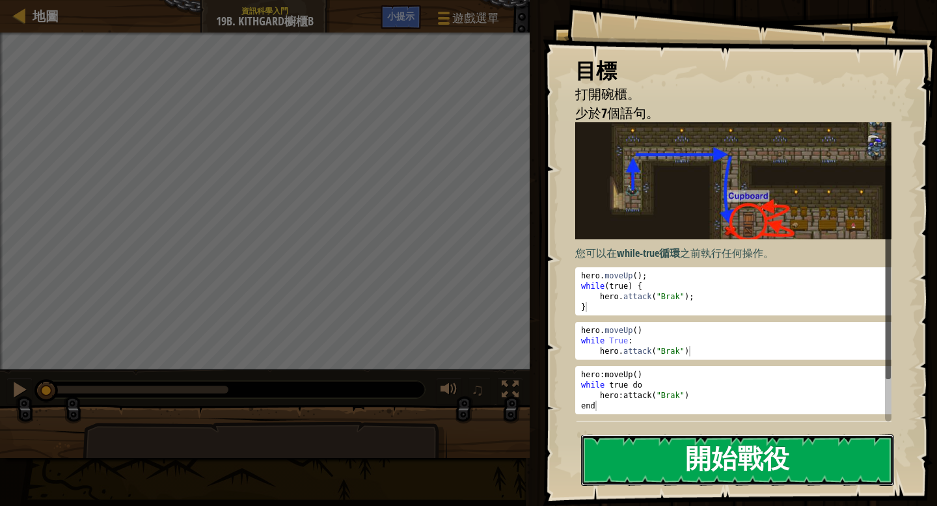
click at [465, 435] on button "開始戰役" at bounding box center [737, 460] width 313 height 51
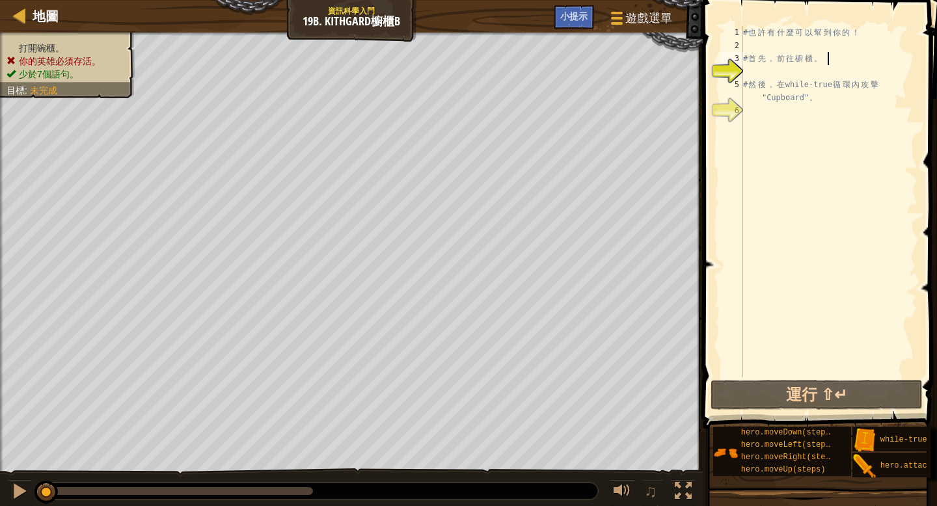
click at [465, 60] on div "# 也 許 有 什 麼 可 以 幫 到 你 的 ！ # 首 先 ， 前 往 櫥 櫃 。 # 然 後 ， 在 while-true 循 環 內 攻 擊 "Cup…" at bounding box center [829, 214] width 177 height 377
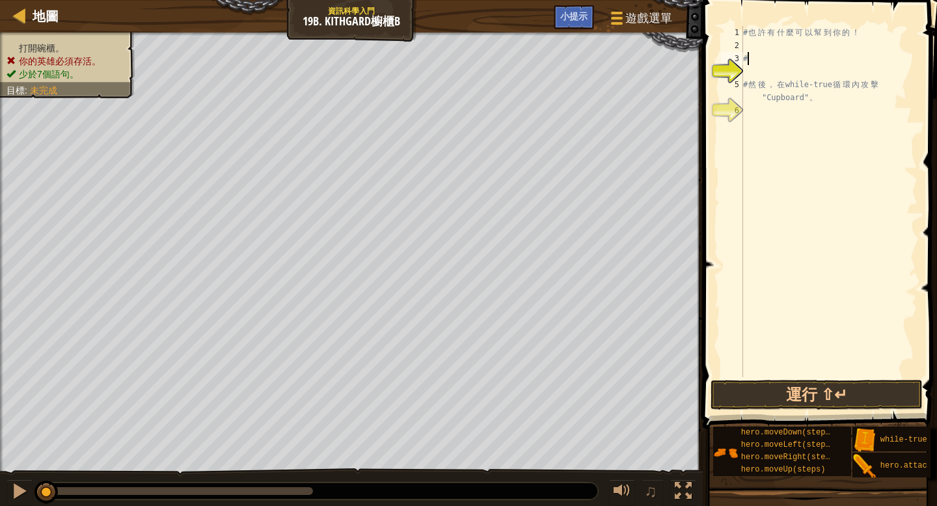
type textarea "#"
click at [465, 83] on div "# 也 許 有 什 麼 可 以 幫 到 你 的 ！ # 然 後 ， 在 while-true 循 環 內 攻 擊 "Cupboard" 。" at bounding box center [829, 214] width 177 height 377
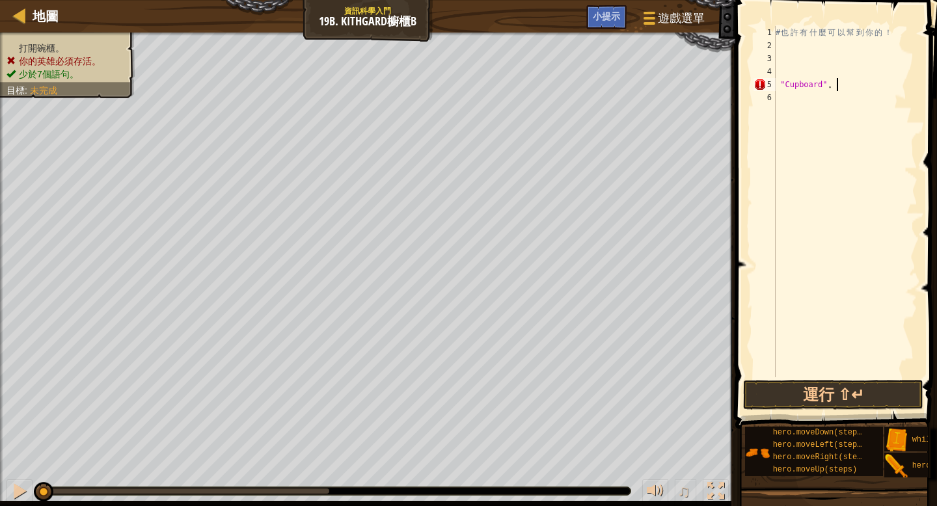
click at [465, 84] on div "# 也 許 有 什 麼 可 以 幫 到 你 的 ！ "Cupboard" 。" at bounding box center [845, 214] width 144 height 377
type textarea """
click at [465, 29] on div "# 也 許 有 什 麼 可 以 幫 到 你 的 ！" at bounding box center [845, 214] width 144 height 377
type textarea "#"
type textarea "m"
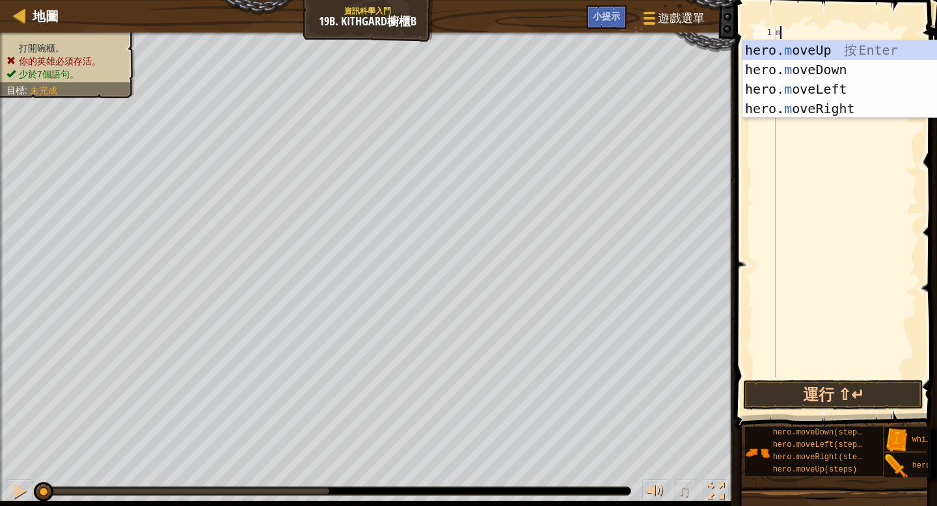
scroll to position [6, 0]
click at [465, 102] on div "hero. m oveUp 按 Enter hero. m oveDown 按 Enter hero. m oveLeft 按 Enter hero. m o…" at bounding box center [866, 98] width 246 height 117
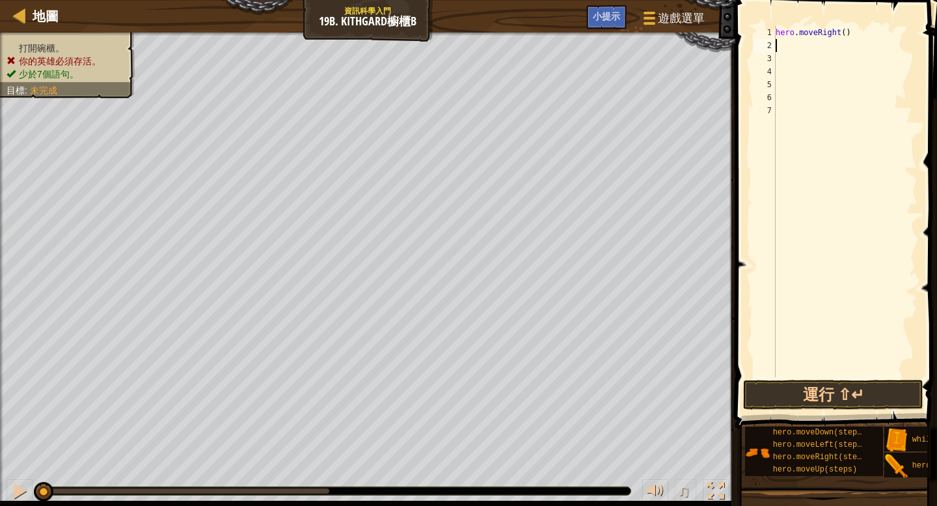
type textarea "m"
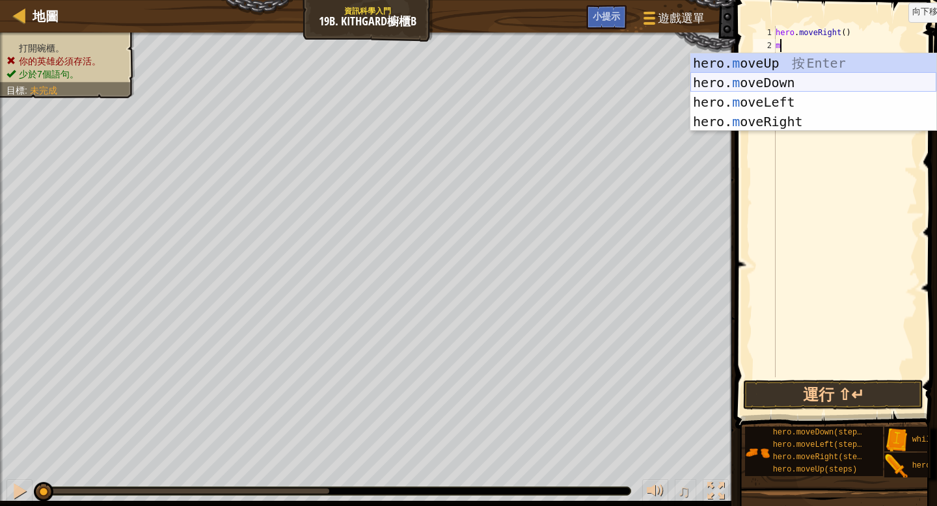
click at [465, 83] on div "hero. m oveUp 按 Enter hero. m oveDown 按 Enter hero. m oveLeft 按 Enter hero. m o…" at bounding box center [814, 111] width 246 height 117
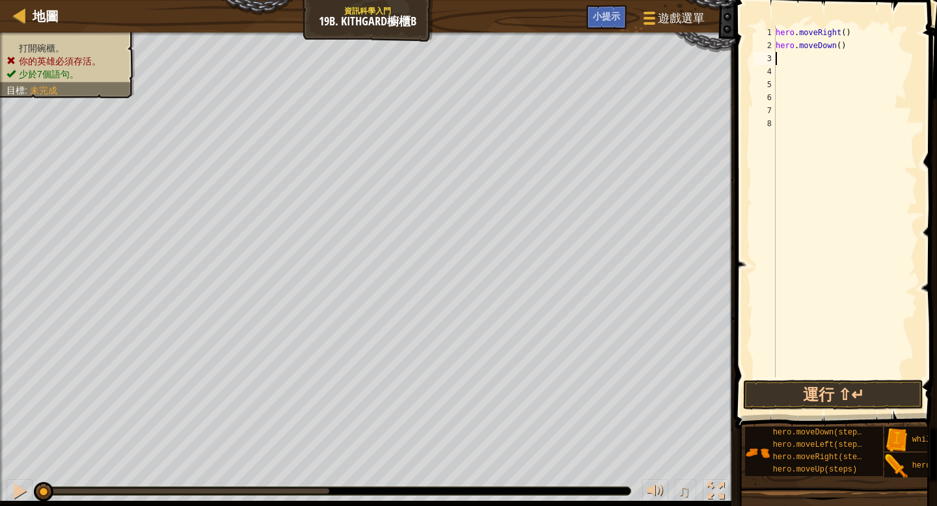
type textarea "m"
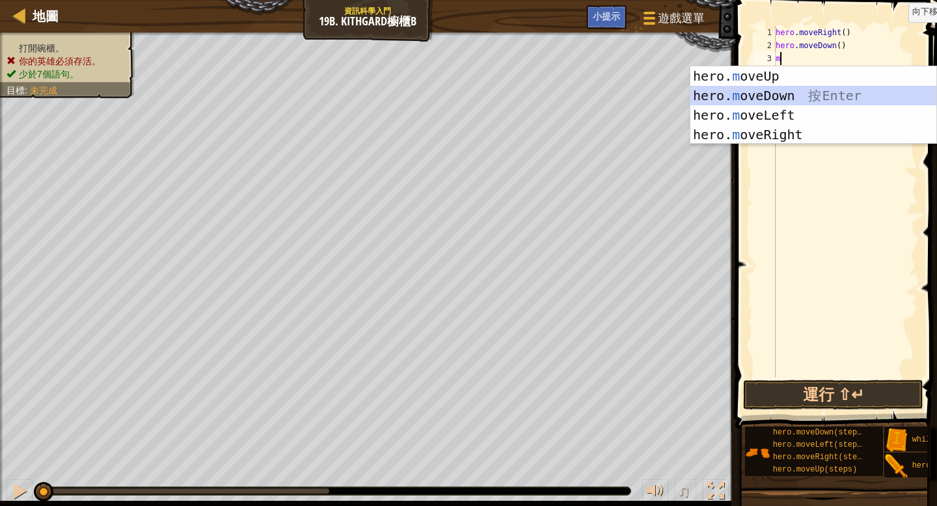
click at [465, 96] on div "hero. m oveUp 按 Enter hero. m oveDown 按 Enter hero. m oveLeft 按 Enter hero. m o…" at bounding box center [814, 124] width 246 height 117
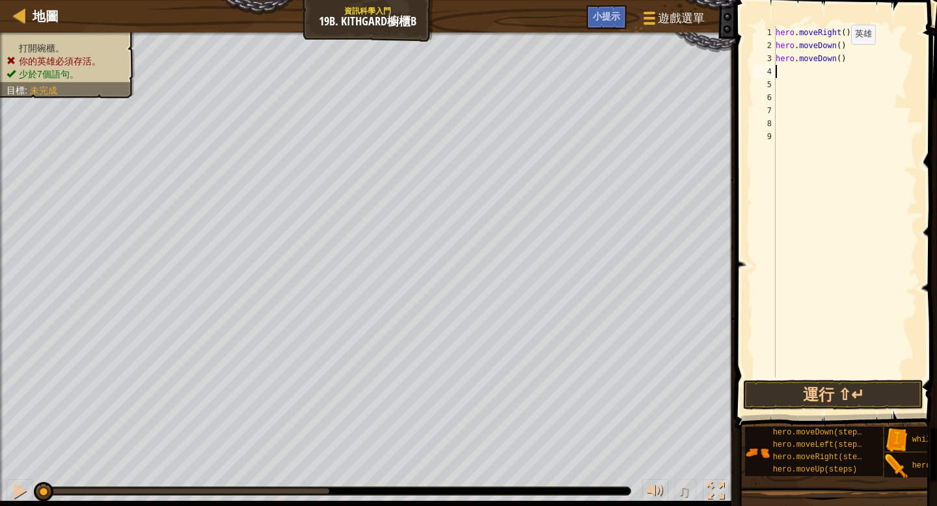
click at [465, 57] on div "hero . moveRight ( ) hero . moveDown ( ) hero . moveDown ( )" at bounding box center [845, 214] width 144 height 377
click at [465, 394] on button "運行 ⇧↵" at bounding box center [833, 395] width 180 height 30
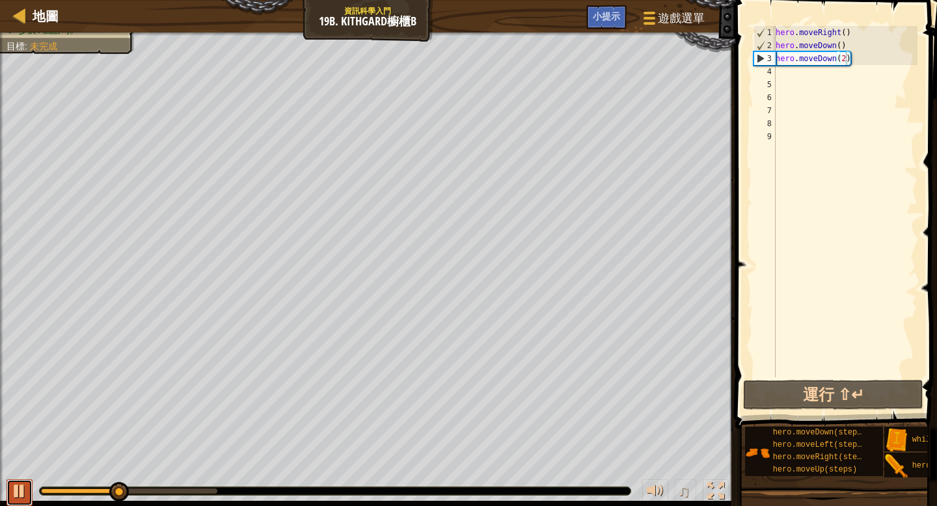
click at [22, 435] on div at bounding box center [19, 491] width 17 height 17
click at [465, 61] on div "hero . moveRight ( ) hero . moveDown ( ) hero . moveDown ( 2 )" at bounding box center [845, 214] width 144 height 377
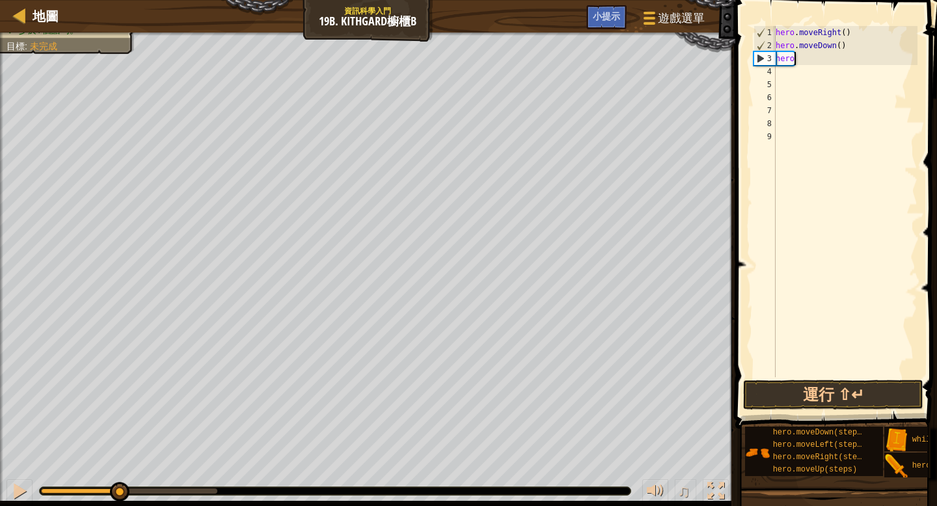
scroll to position [6, 1]
type textarea "h"
type textarea "m"
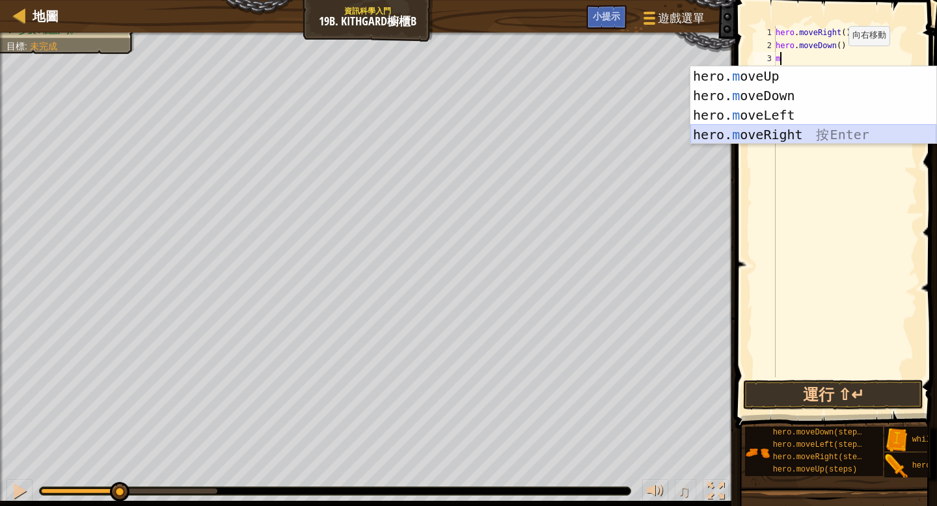
click at [465, 135] on div "hero. m oveUp 按 Enter hero. m oveDown 按 Enter hero. m oveLeft 按 Enter hero. m o…" at bounding box center [814, 124] width 246 height 117
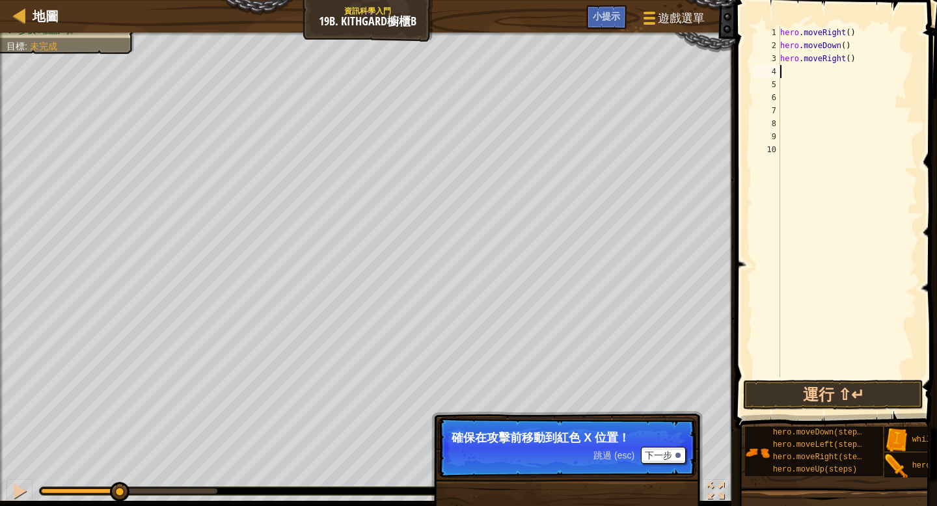
type textarea "m"
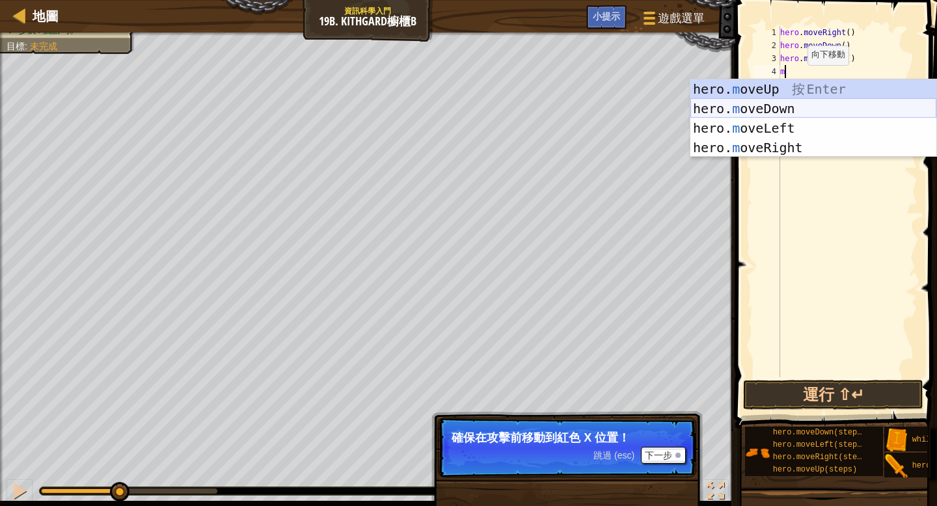
click at [465, 111] on div "hero. m oveUp 按 Enter hero. m oveDown 按 Enter hero. m oveLeft 按 Enter hero. m o…" at bounding box center [814, 137] width 246 height 117
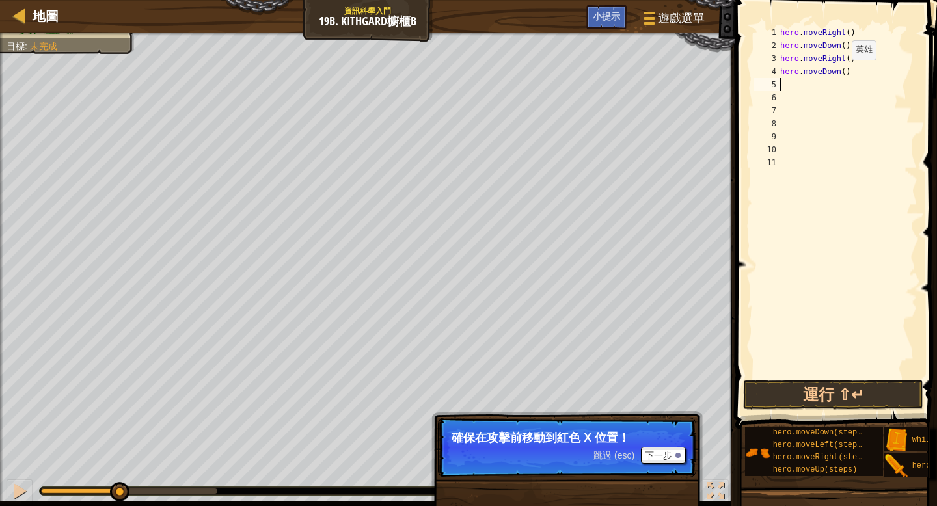
click at [465, 73] on div "hero . moveRight ( ) hero . moveDown ( ) hero . moveRight ( ) hero . moveDown (…" at bounding box center [848, 214] width 141 height 377
type textarea "hero.moveDown(2)"
click at [465, 389] on button "運行 ⇧↵" at bounding box center [833, 395] width 180 height 30
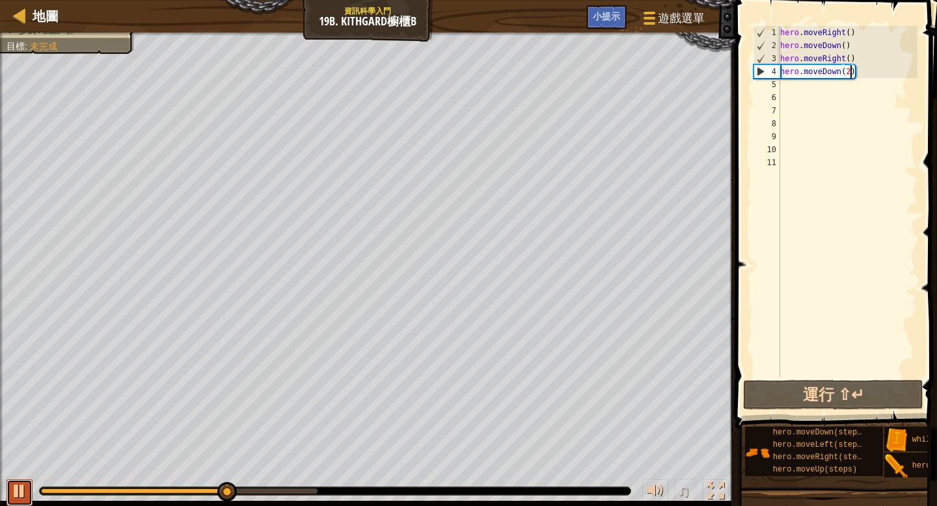
click at [15, 435] on div at bounding box center [19, 491] width 17 height 17
click at [465, 85] on div "hero . moveRight ( ) hero . moveDown ( ) hero . moveRight ( ) hero . moveDown (…" at bounding box center [848, 214] width 141 height 377
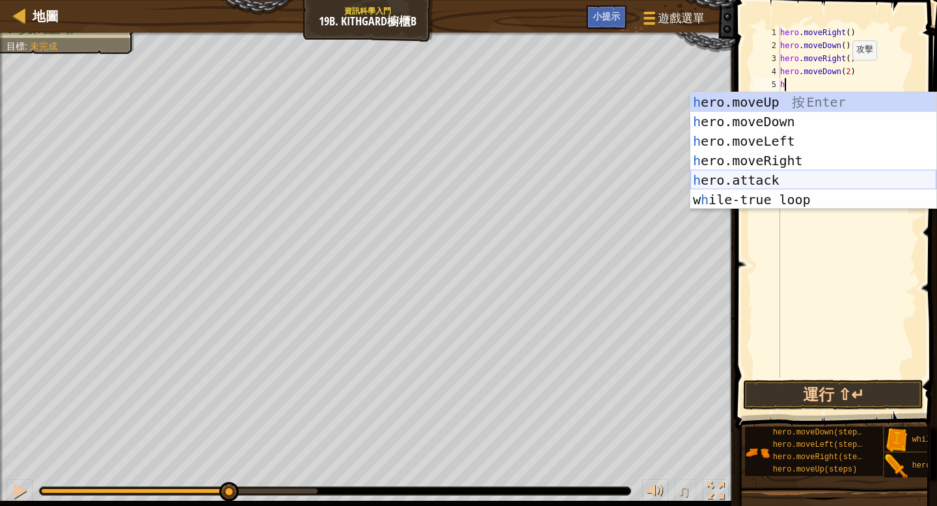
click at [465, 175] on div "h ero.moveUp 按 Enter h ero.moveDown 按 Enter h ero.moveLeft 按 Enter h ero.moveRi…" at bounding box center [814, 170] width 246 height 156
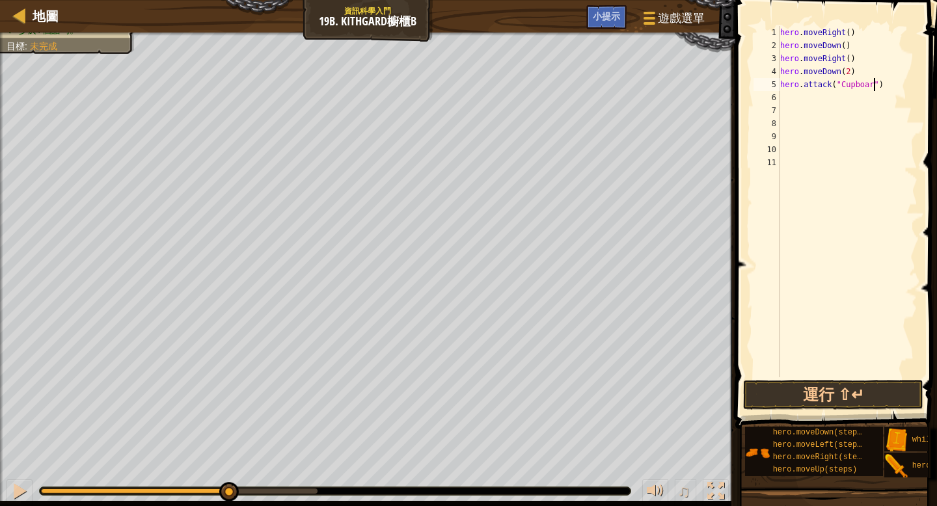
scroll to position [6, 8]
type textarea "hero.attack("Cupboard")"
click at [465, 395] on button "運行 ⇧↵" at bounding box center [833, 395] width 180 height 30
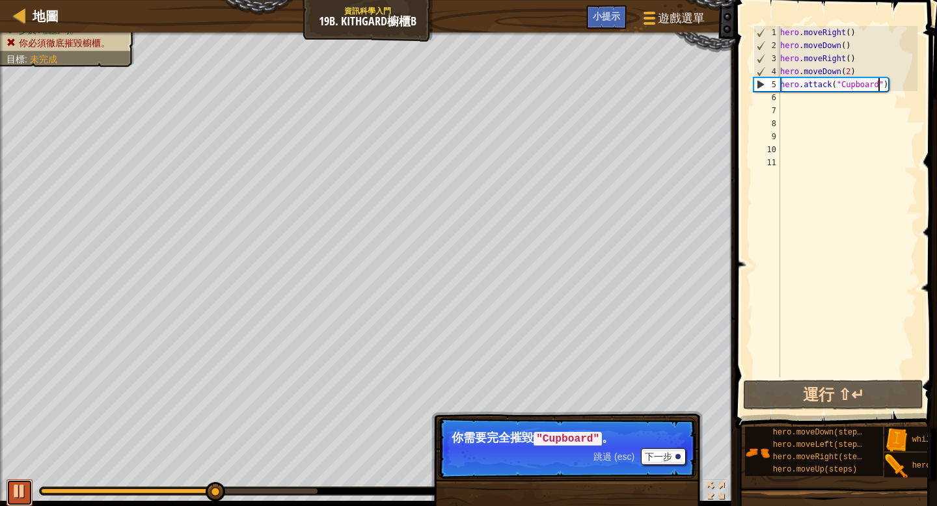
drag, startPoint x: 14, startPoint y: 489, endPoint x: 27, endPoint y: 495, distance: 13.7
click at [14, 435] on div at bounding box center [19, 491] width 17 height 17
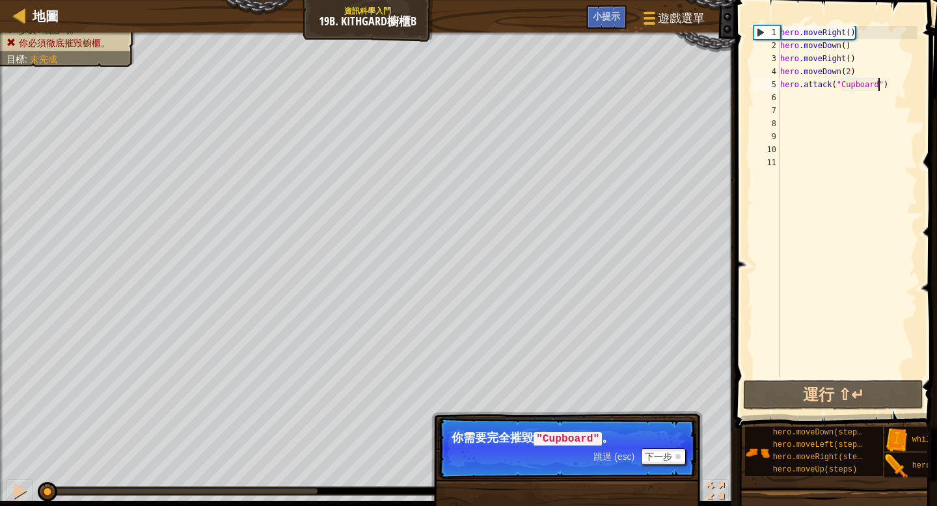
drag, startPoint x: 217, startPoint y: 494, endPoint x: 46, endPoint y: 505, distance: 171.5
click at [46, 435] on div "♫" at bounding box center [367, 488] width 735 height 39
click at [465, 101] on div "hero . moveRight ( ) hero . moveDown ( ) hero . moveRight ( ) hero . moveDown (…" at bounding box center [848, 214] width 141 height 377
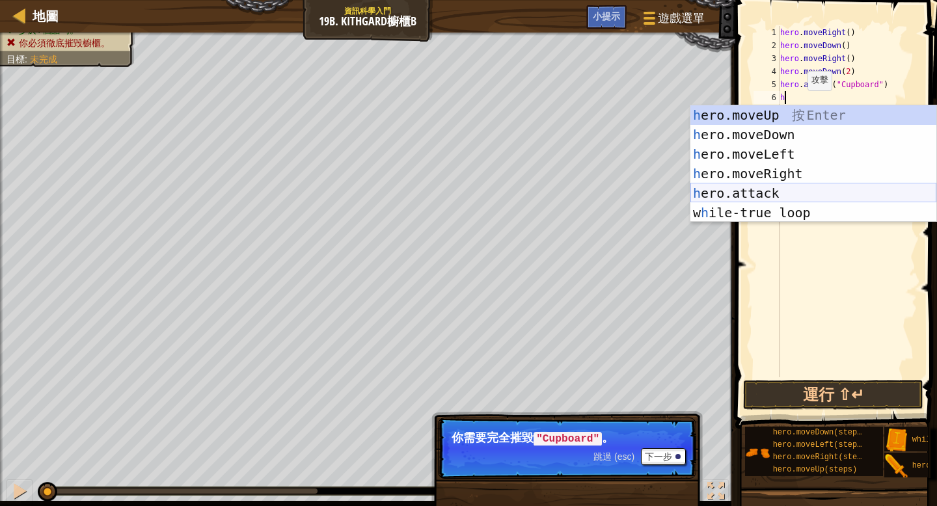
click at [465, 188] on div "h ero.moveUp 按 Enter h ero.moveDown 按 Enter h ero.moveLeft 按 Enter h ero.moveRi…" at bounding box center [814, 183] width 246 height 156
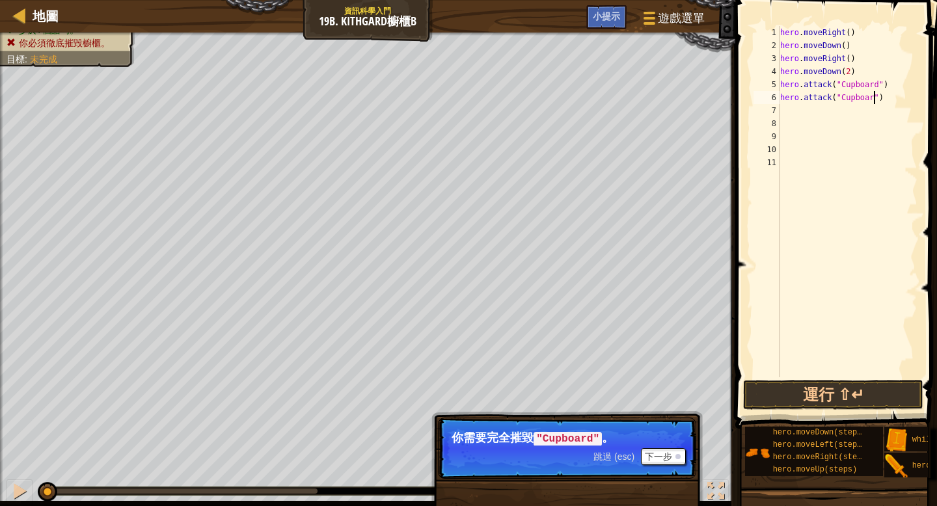
scroll to position [6, 8]
click at [465, 392] on button "運行 ⇧↵" at bounding box center [833, 395] width 180 height 30
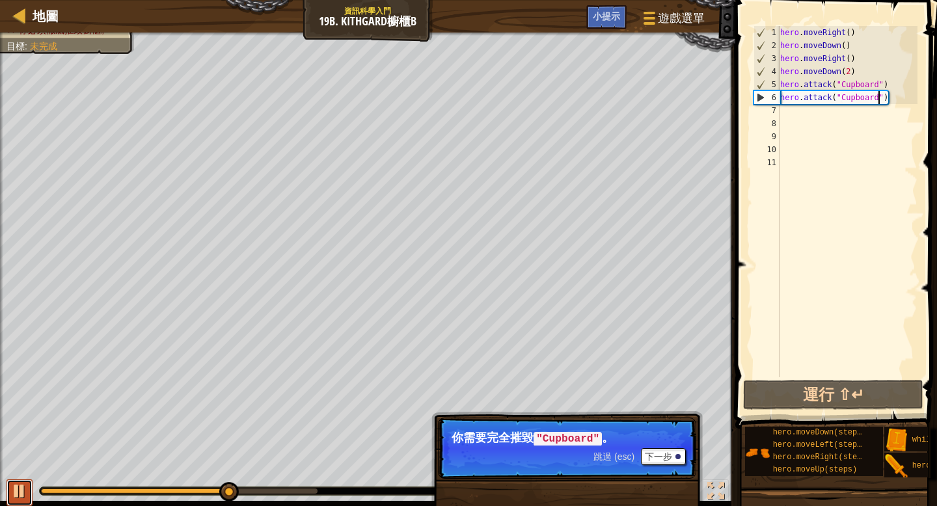
click at [24, 435] on div at bounding box center [19, 491] width 17 height 17
click at [14, 435] on div at bounding box center [19, 491] width 17 height 17
click at [21, 435] on div at bounding box center [19, 491] width 17 height 17
click at [465, 73] on div "hero . moveRight ( ) hero . moveDown ( ) hero . moveRight ( ) hero . moveDown (…" at bounding box center [848, 214] width 141 height 377
type textarea "hero.moveDown(2)"
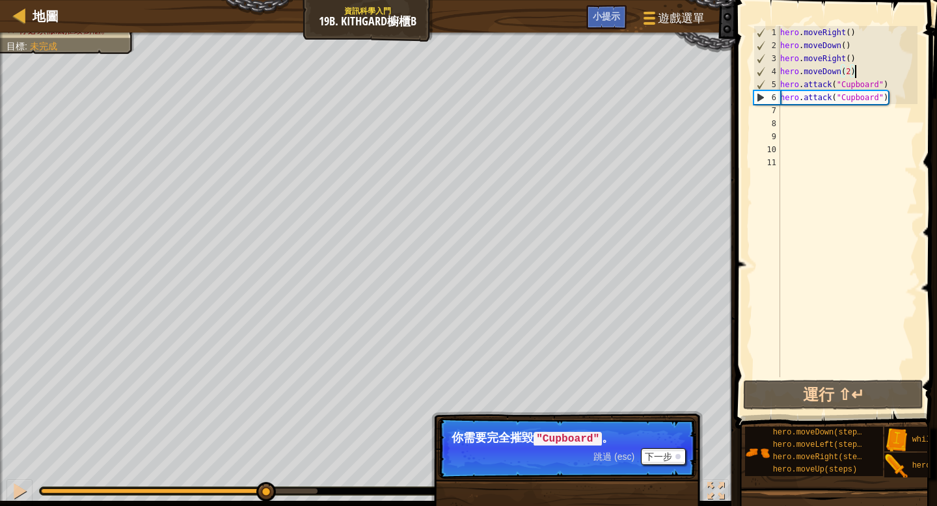
scroll to position [6, 0]
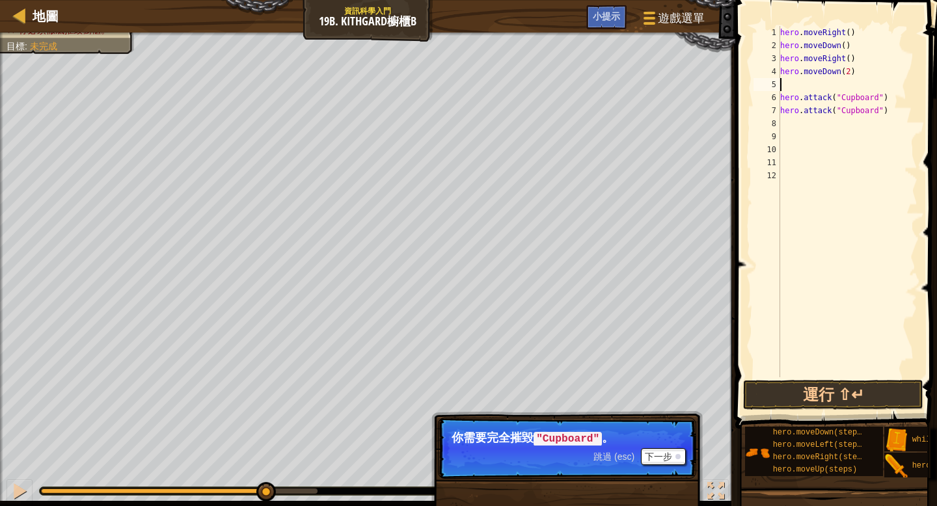
type textarea "w"
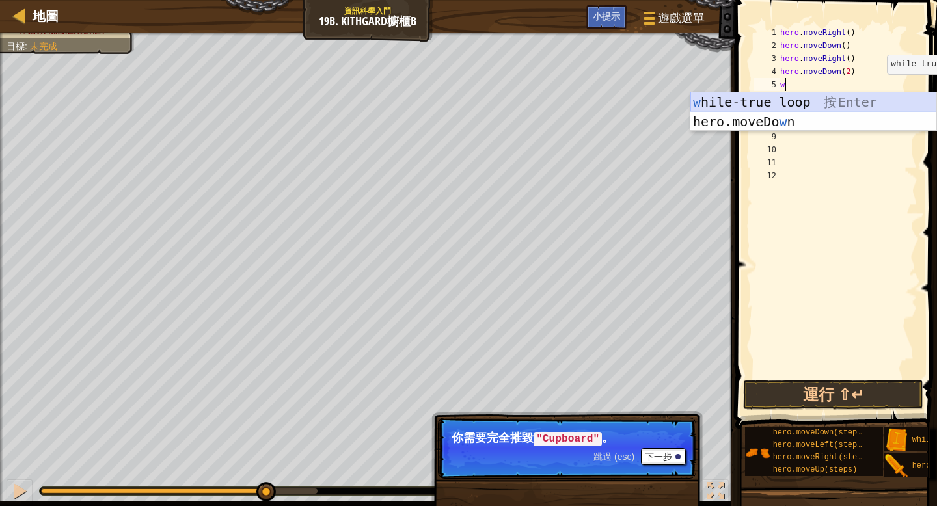
click at [465, 102] on div "w hile-true loop 按 Enter hero.moveDo w n 按 Enter" at bounding box center [814, 131] width 246 height 78
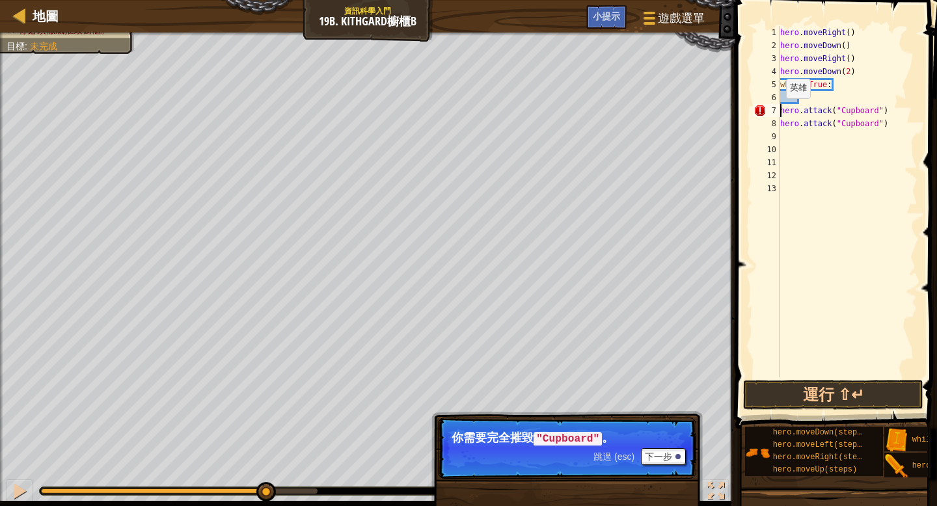
click at [465, 111] on div "hero . moveRight ( ) hero . moveDown ( ) hero . moveRight ( ) hero . moveDown (…" at bounding box center [848, 214] width 141 height 377
click at [465, 125] on div "hero . moveRight ( ) hero . moveDown ( ) hero . moveRight ( ) hero . moveDown (…" at bounding box center [848, 214] width 141 height 377
type textarea "hero.attack("Cupboard")"
click at [465, 400] on button "運行 ⇧↵" at bounding box center [833, 395] width 180 height 30
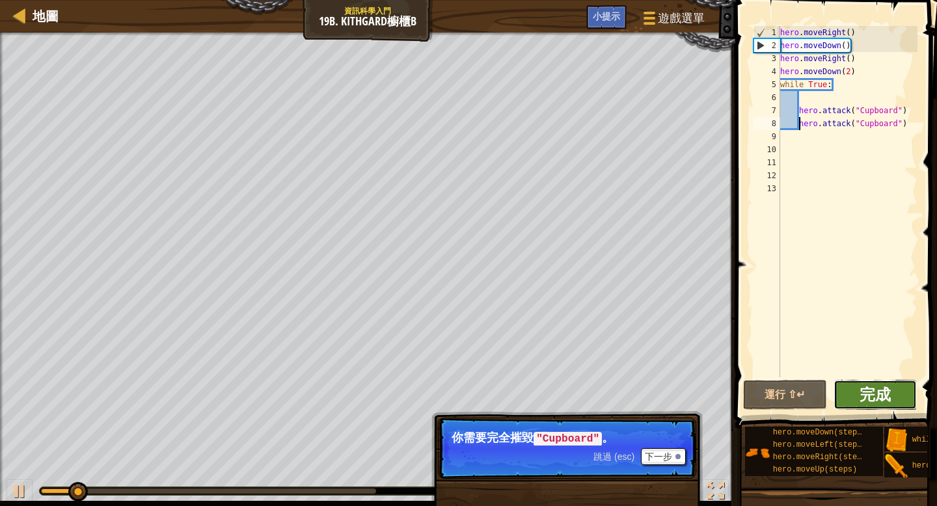
click at [465, 392] on span "完成" at bounding box center [875, 394] width 31 height 21
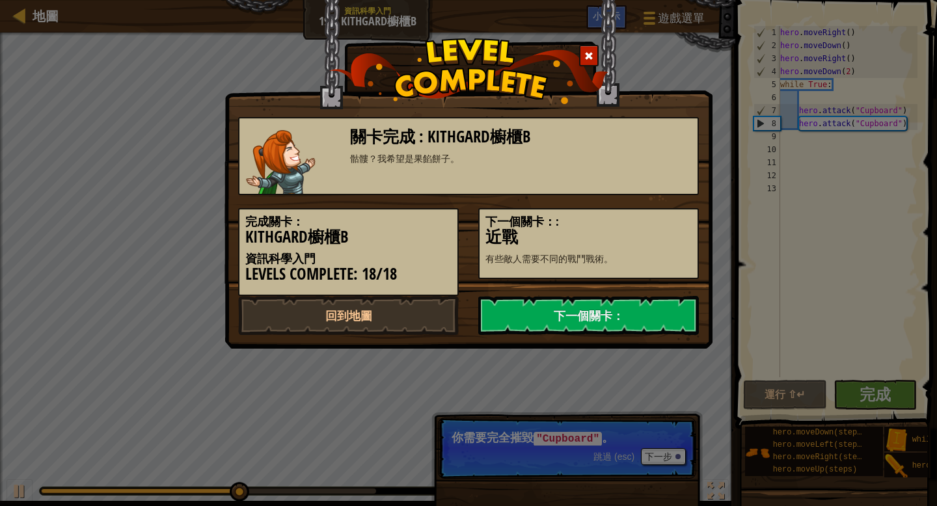
click at [465, 159] on div "骷髏？我希望是果餡餅子。" at bounding box center [521, 158] width 342 height 13
click at [465, 312] on link "下一個關卡：" at bounding box center [588, 315] width 221 height 39
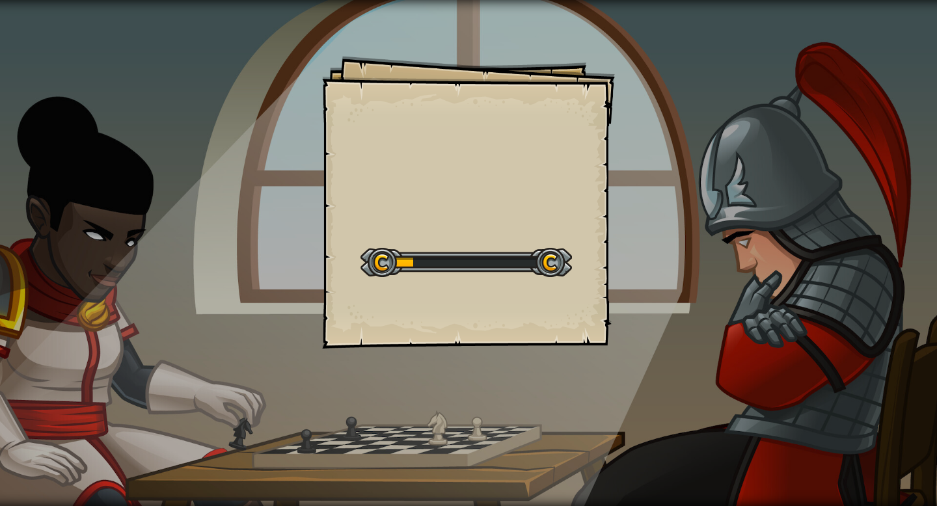
click at [465, 182] on div "Goals Start Level 從伺服器載入失敗 您將需要訂閱來開啟這關。 訂閱 您需要加入一個課程來遊玩此關卡。 回到我的課程 詢問您的老師來分派一個授…" at bounding box center [468, 202] width 293 height 293
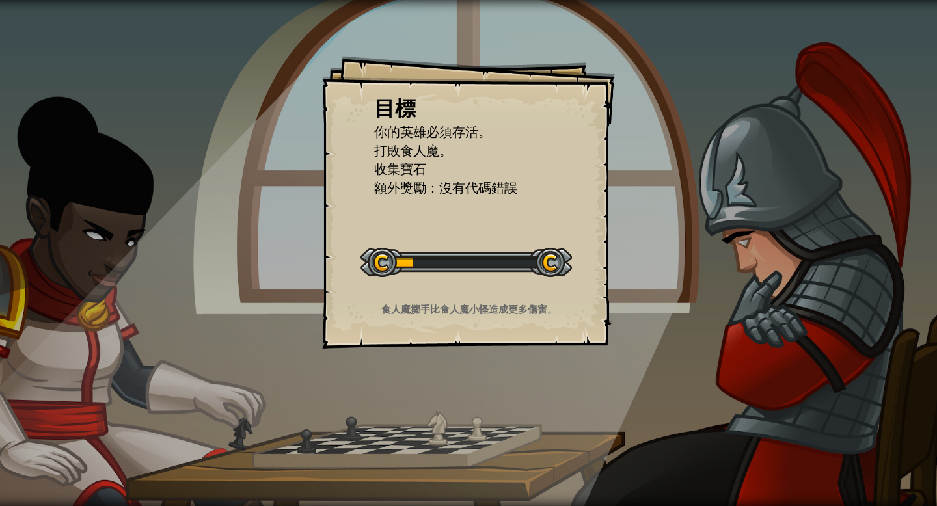
click at [465, 182] on span "額外獎勵：沒有代碼錯誤" at bounding box center [445, 188] width 143 height 18
click at [465, 221] on div "目標 你的英雄必須存活。 打敗食人魔。 收集寶石 額外獎勵：沒有代碼錯誤 開始戰役 從伺服器載入失敗 您將需要訂閱來開啟這關。 訂閱 您需要加入一個課程來遊玩…" at bounding box center [468, 202] width 293 height 293
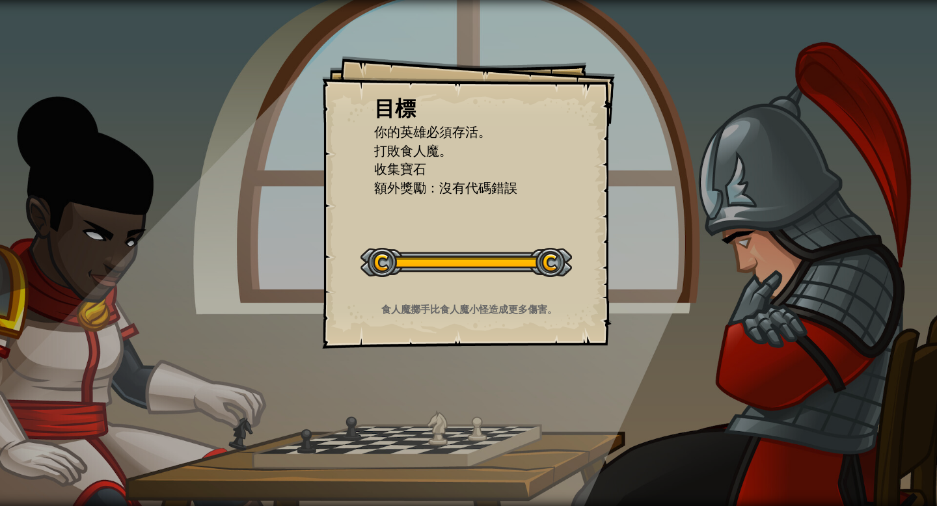
click at [465, 221] on div "目標 你的英雄必須存活。 打敗食人魔。 收集寶石 額外獎勵：沒有代碼錯誤 開始戰役 從伺服器載入失敗 您將需要訂閱來開啟這關。 訂閱 您需要加入一個課程來遊玩…" at bounding box center [468, 202] width 293 height 293
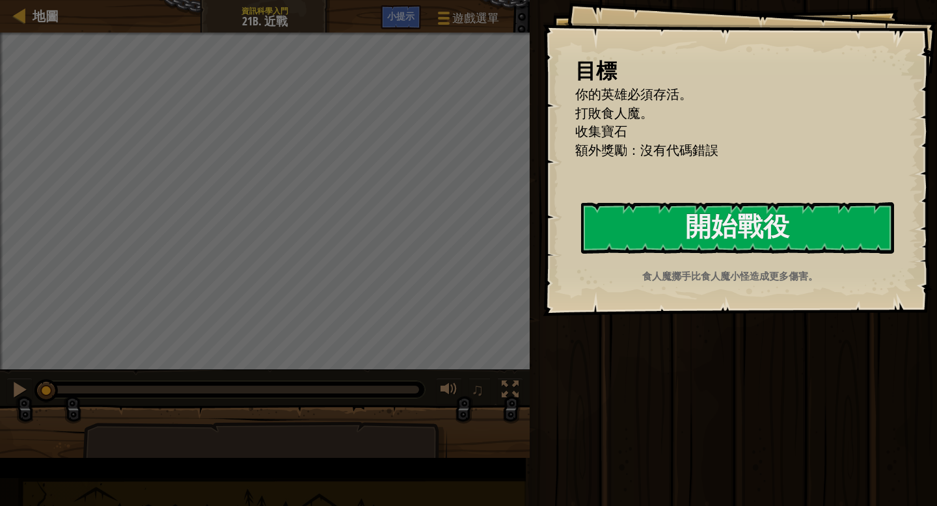
click at [465, 221] on div "目標 你的英雄必須存活。 打敗食人魔。 收集寶石 額外獎勵：沒有代碼錯誤 開始戰役 從伺服器載入失敗 您將需要訂閱來開啟這關。 訂閱 您需要加入一個課程來遊玩…" at bounding box center [740, 158] width 394 height 316
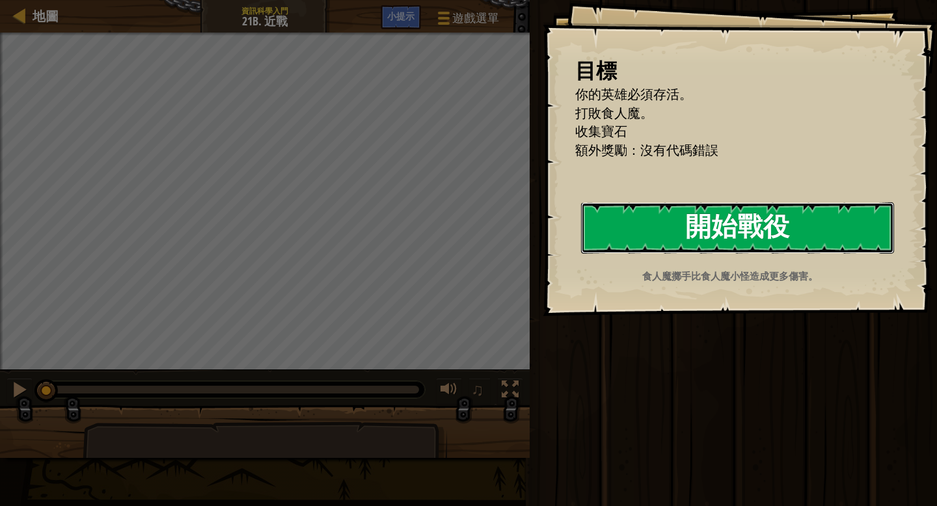
click at [465, 217] on button "開始戰役" at bounding box center [737, 227] width 313 height 51
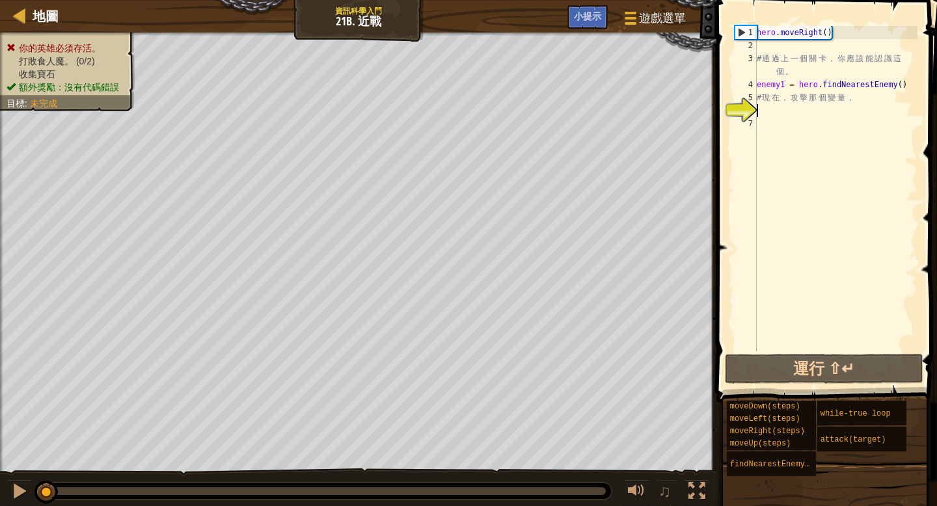
click at [465, 96] on div "hero . moveRight ( ) # 通 過 上 一 個 關 卡 ， 你 應 該 能 認 識 這 個 。 enemy1 = hero . findNe…" at bounding box center [835, 201] width 163 height 351
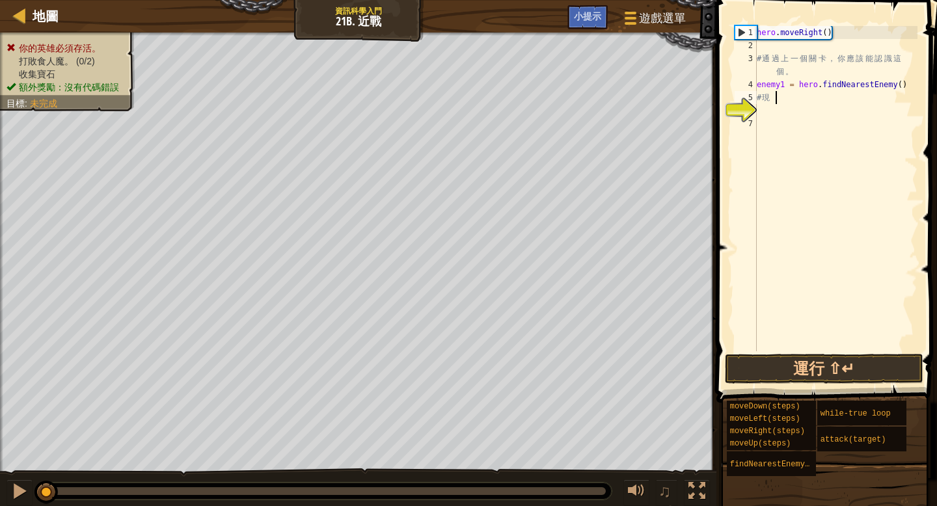
type textarea "#"
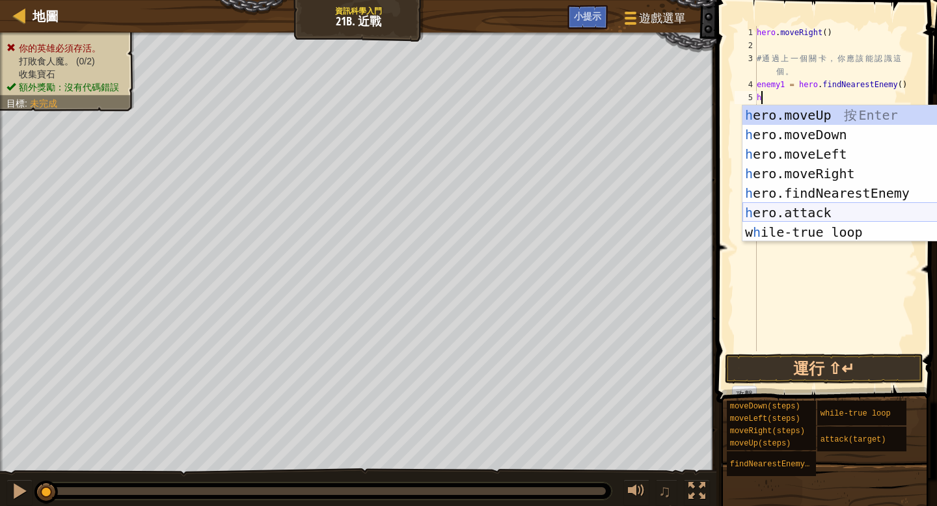
click at [465, 208] on div "h ero.moveUp 按 Enter h ero.moveDown 按 Enter h ero.moveLeft 按 Enter h ero.moveRi…" at bounding box center [866, 193] width 246 height 176
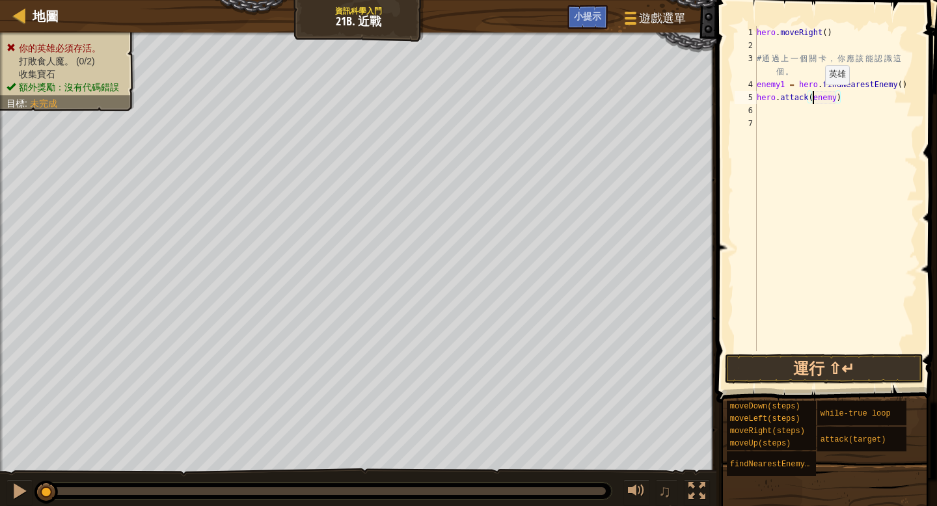
click at [465, 98] on div "hero . moveRight ( ) # 通 過 上 一 個 關 卡 ， 你 應 該 能 認 識 這 個 。 enemy1 = hero . findNe…" at bounding box center [835, 201] width 163 height 351
click at [465, 97] on div "hero . moveRight ( ) # 通 過 上 一 個 關 卡 ， 你 應 該 能 認 識 這 個 。 enemy1 = hero . findNe…" at bounding box center [835, 201] width 163 height 351
type textarea "hero.attack(enemy1)"
click at [465, 112] on div "hero . moveRight ( ) # 通 過 上 一 個 關 卡 ， 你 應 該 能 認 識 這 個 。 enemy1 = hero . findNe…" at bounding box center [835, 201] width 163 height 351
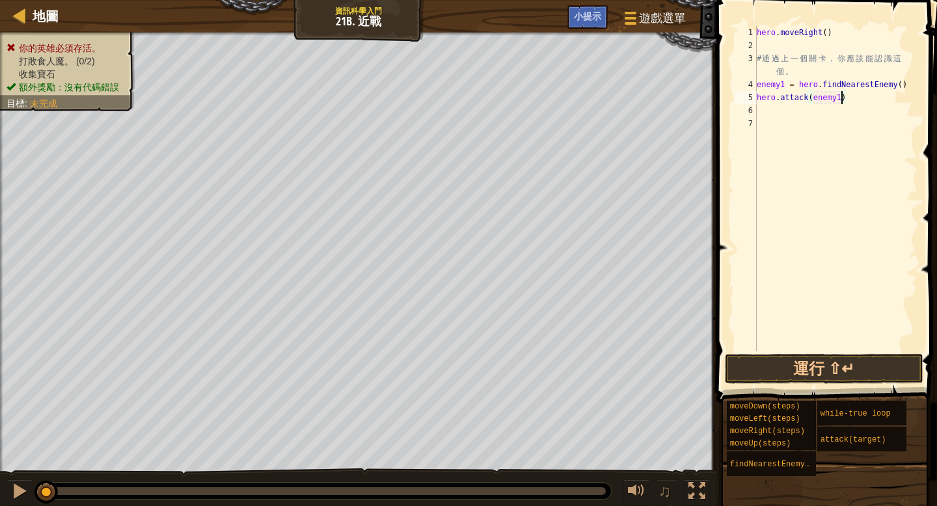
scroll to position [6, 0]
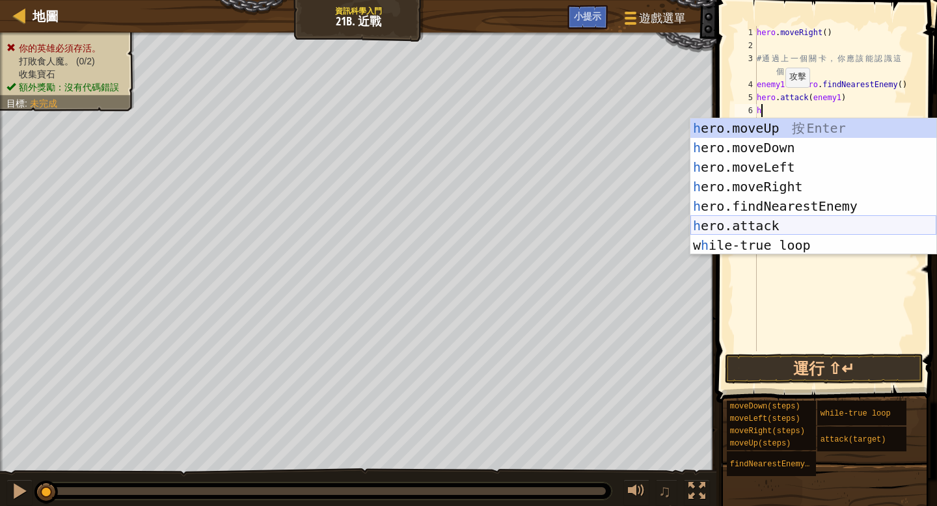
click at [465, 226] on div "h ero.moveUp 按 Enter h ero.moveDown 按 Enter h ero.moveLeft 按 Enter h ero.moveRi…" at bounding box center [814, 206] width 246 height 176
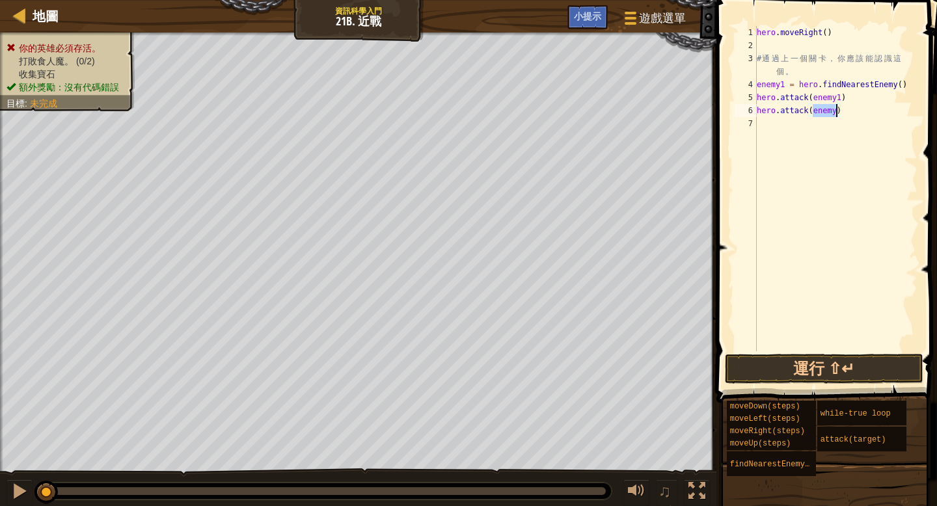
click at [465, 111] on div "hero . moveRight ( ) # 通 過 上 一 個 關 卡 ， 你 應 該 能 認 識 這 個 。 enemy1 = hero . findNe…" at bounding box center [835, 201] width 163 height 351
type textarea "hero.attack(enemy1)"
click at [465, 122] on div "hero . moveRight ( ) # 通 過 上 一 個 關 卡 ， 你 應 該 能 認 識 這 個 。 enemy1 = hero . findNe…" at bounding box center [835, 201] width 163 height 351
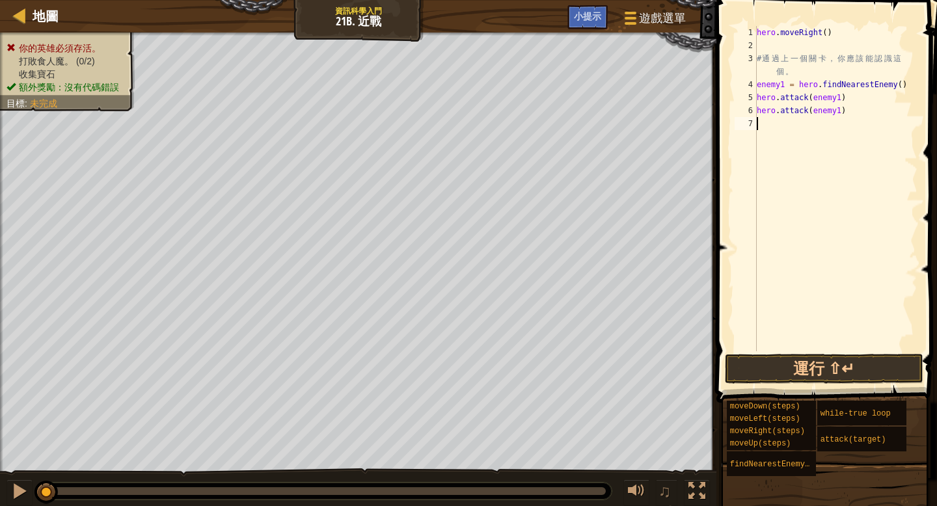
type textarea "h"
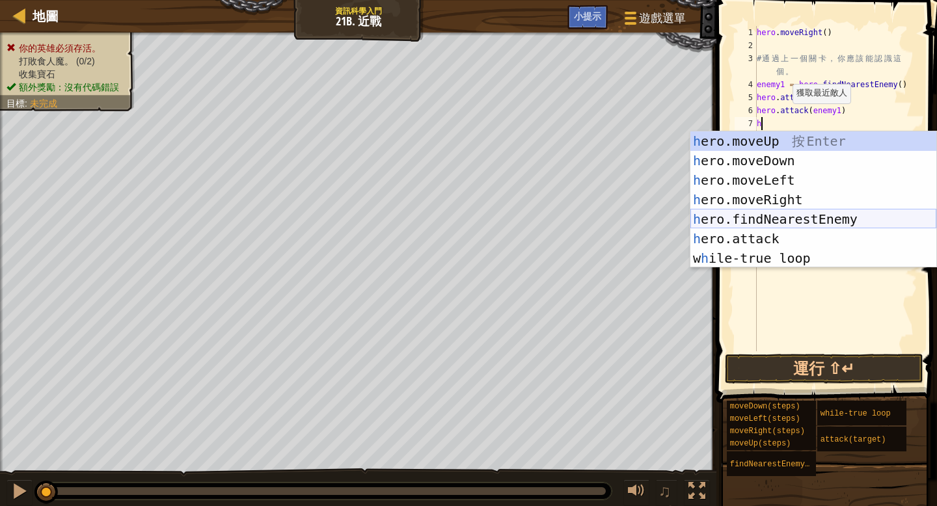
click at [465, 213] on div "h ero.moveUp 按 Enter h ero.moveDown 按 Enter h ero.moveLeft 按 Enter h ero.moveRi…" at bounding box center [814, 219] width 246 height 176
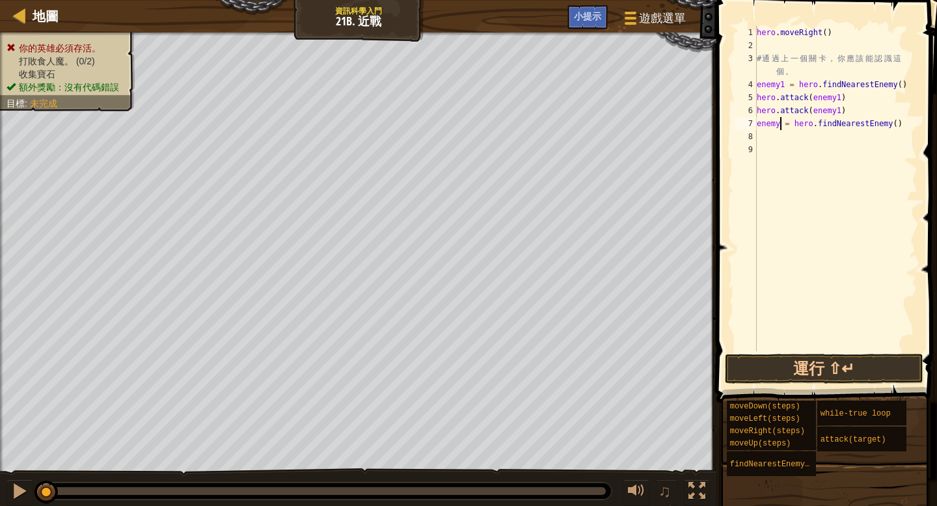
click at [465, 126] on div "hero . moveRight ( ) # 通 過 上 一 個 關 卡 ， 你 應 該 能 認 識 這 個 。 enemy1 = hero . findNe…" at bounding box center [835, 201] width 163 height 351
type textarea "enemy2 = hero.findNearestEnemy()"
click at [465, 138] on div "hero . moveRight ( ) # 通 過 上 一 個 關 卡 ， 你 應 該 能 認 識 這 個 。 enemy1 = hero . findNe…" at bounding box center [835, 201] width 163 height 351
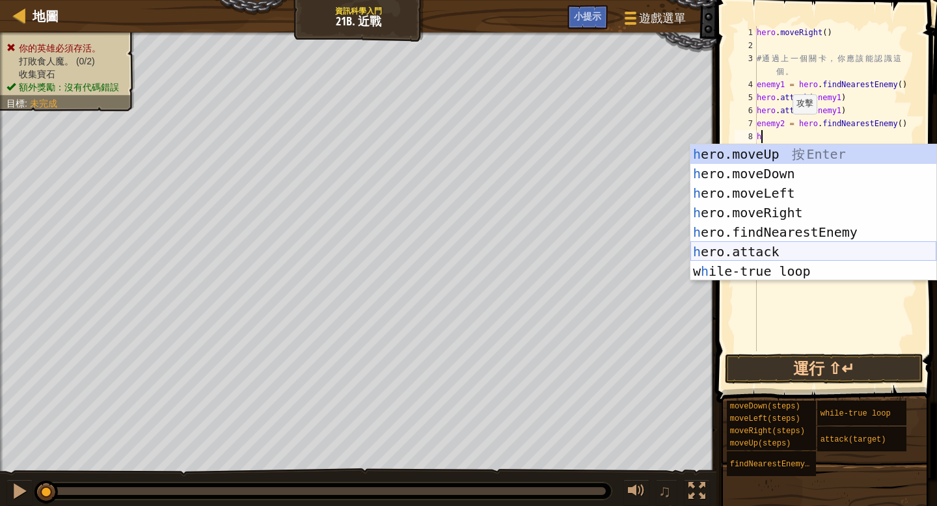
click at [465, 255] on div "h ero.moveUp 按 Enter h ero.moveDown 按 Enter h ero.moveLeft 按 Enter h ero.moveRi…" at bounding box center [814, 232] width 246 height 176
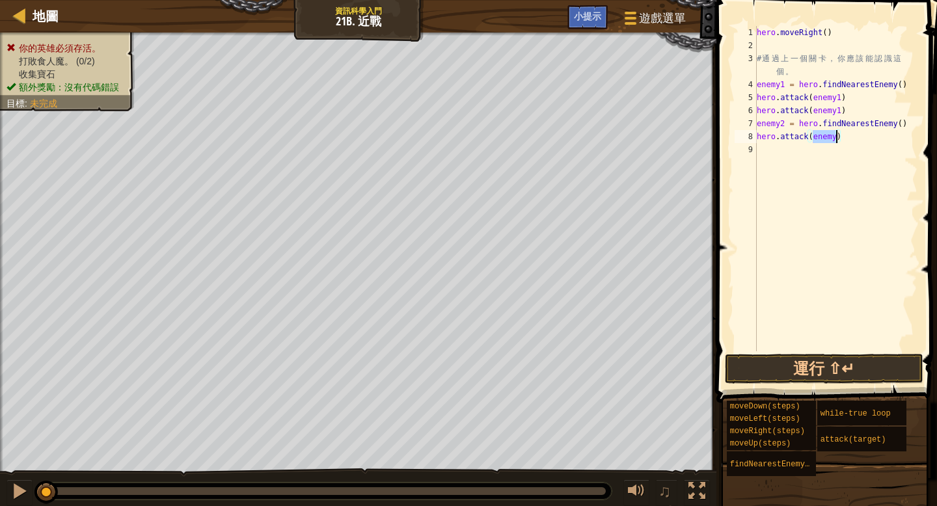
click at [465, 135] on div "hero . moveRight ( ) # 通 過 上 一 個 關 卡 ， 你 應 該 能 認 識 這 個 。 enemy1 = hero . findNe…" at bounding box center [835, 201] width 163 height 351
type textarea "hero.attack(enemy2)"
click at [465, 148] on div "hero . moveRight ( ) # 通 過 上 一 個 關 卡 ， 你 應 該 能 認 識 這 個 。 enemy1 = hero . findNe…" at bounding box center [835, 201] width 163 height 351
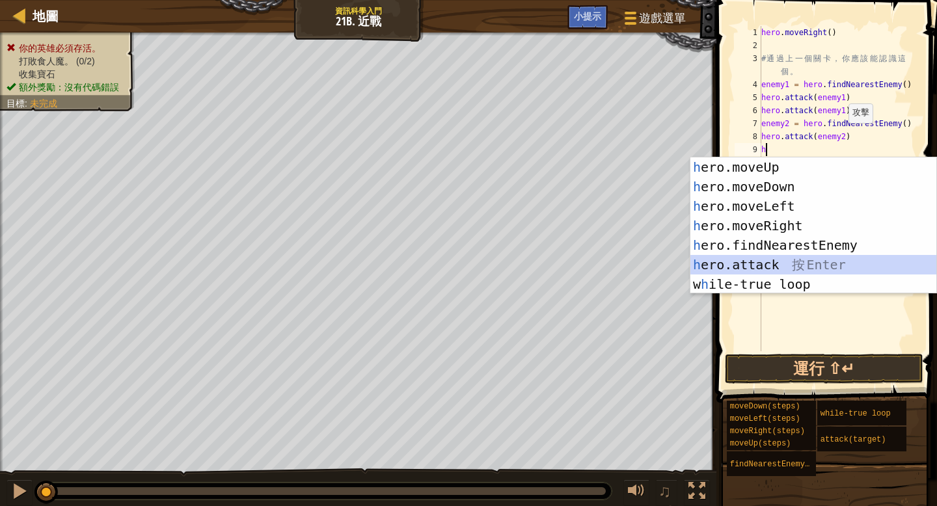
click at [465, 260] on div "h ero.moveUp 按 Enter h ero.moveDown 按 Enter h ero.moveLeft 按 Enter h ero.moveRi…" at bounding box center [814, 245] width 246 height 176
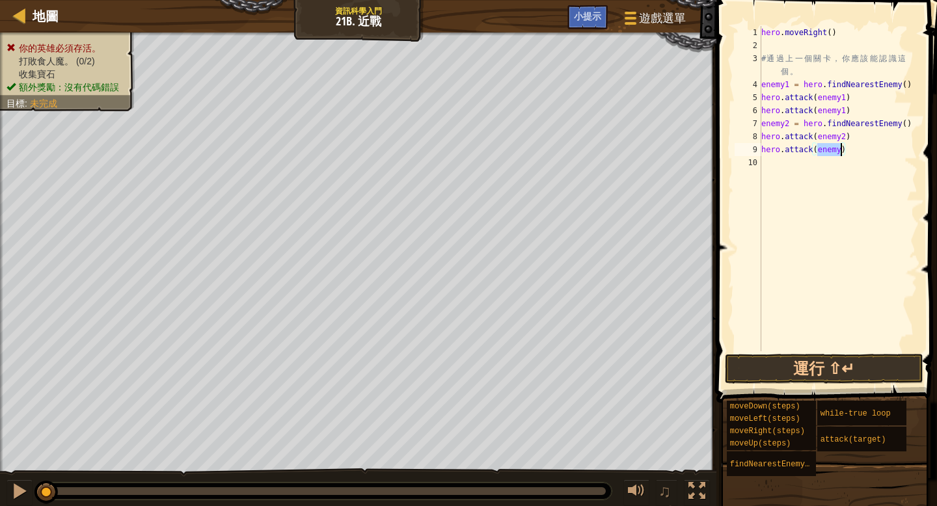
click at [465, 150] on div "hero . moveRight ( ) # 通 過 上 一 個 關 卡 ， 你 應 該 能 認 識 這 個 。 enemy1 = hero . findNe…" at bounding box center [838, 201] width 159 height 351
click at [465, 374] on button "運行 ⇧↵" at bounding box center [824, 369] width 198 height 30
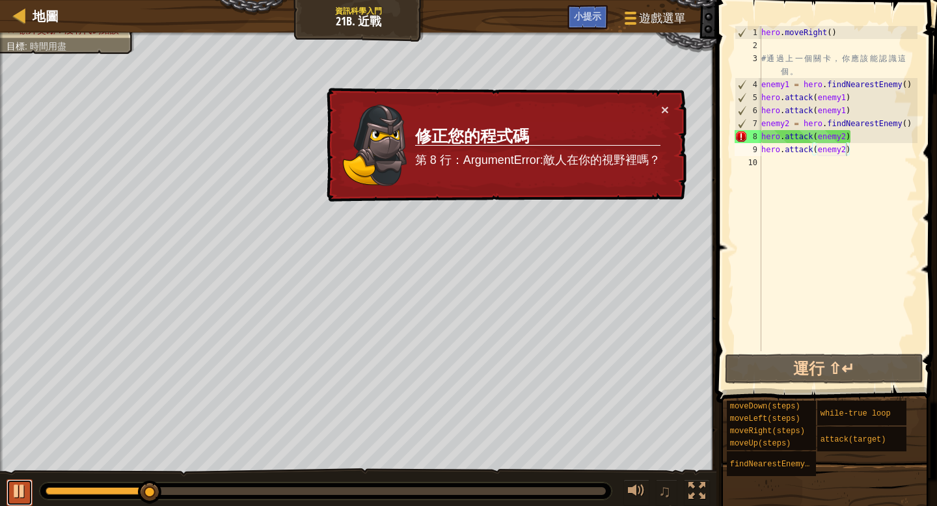
click at [21, 435] on div at bounding box center [19, 491] width 17 height 17
click at [465, 124] on div "hero . moveRight ( ) # 通 過 上 一 個 關 卡 ， 你 應 該 能 認 識 這 個 。 enemy1 = hero . findNe…" at bounding box center [838, 201] width 159 height 351
click at [465, 109] on div "hero . moveRight ( ) # 通 過 上 一 個 關 卡 ， 你 應 該 能 認 識 這 個 。 enemy1 = hero . findNe…" at bounding box center [838, 201] width 159 height 351
type textarea "hero.attack(enemy1)"
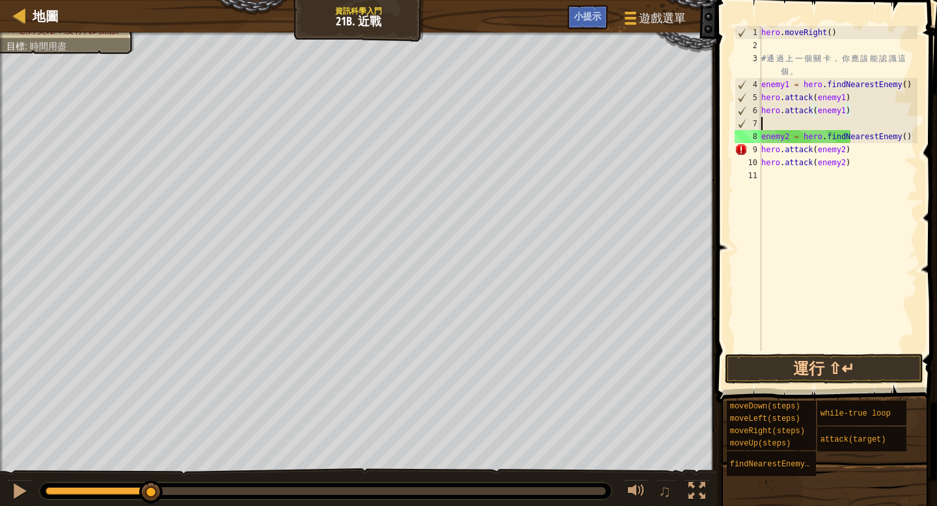
scroll to position [6, 0]
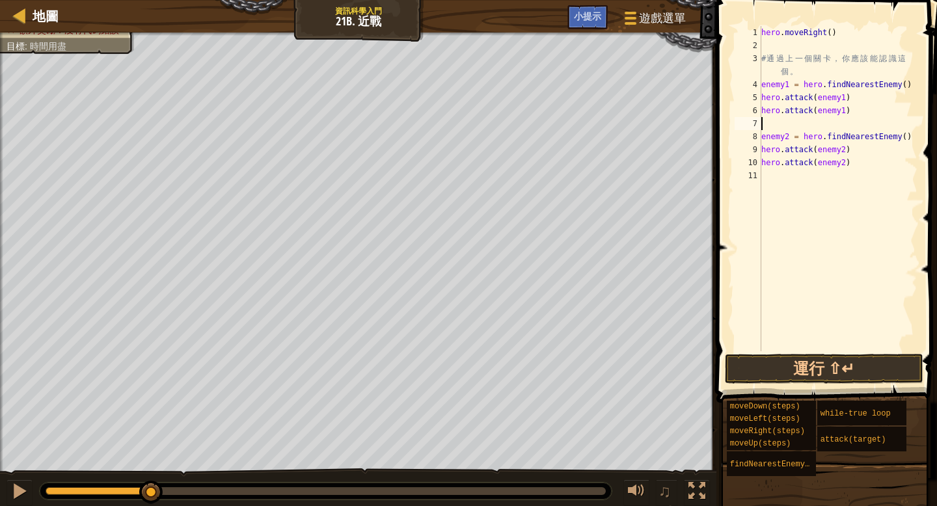
type textarea "m"
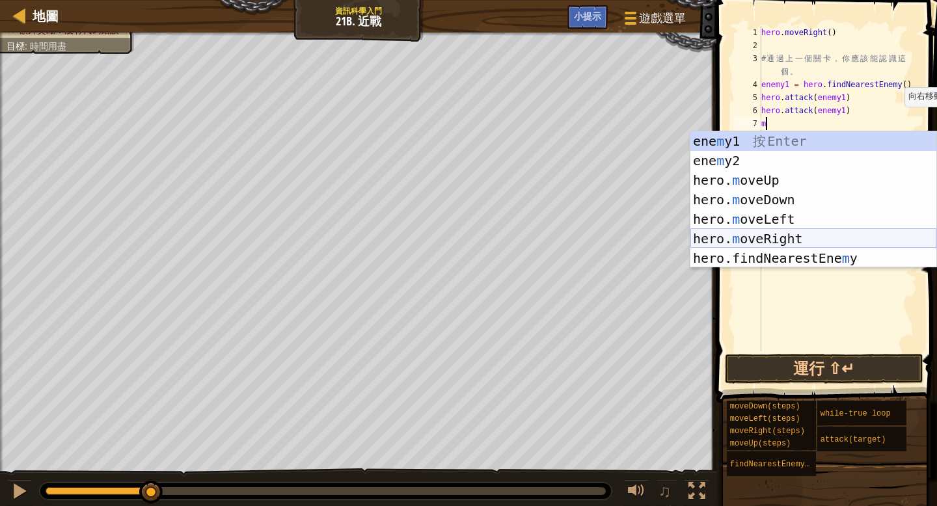
click at [465, 234] on div "ene m y1 按 Enter ene m y2 按 Enter hero. m oveUp 按 Enter hero. m oveDown 按 Enter…" at bounding box center [814, 219] width 246 height 176
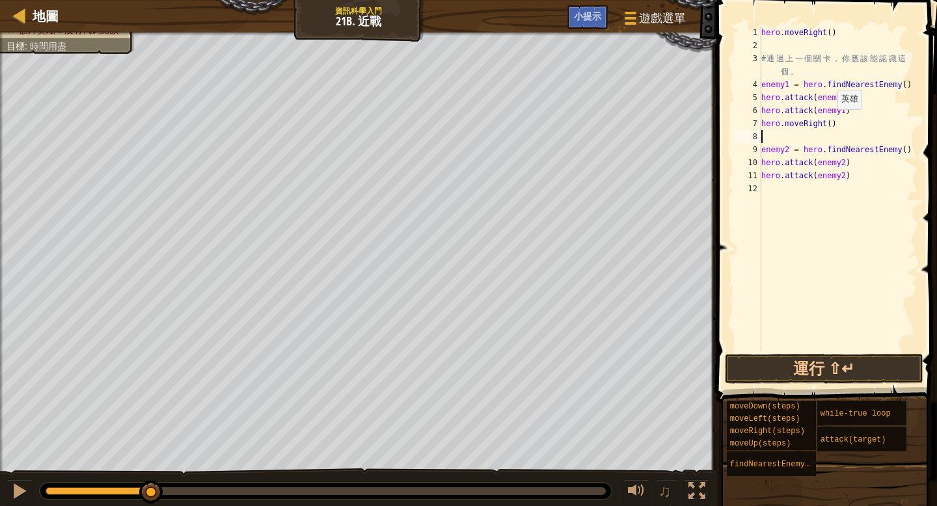
click at [465, 122] on div "hero . moveRight ( ) # 通 過 上 一 個 關 卡 ， 你 應 該 能 認 識 這 個 。 enemy1 = hero . findNe…" at bounding box center [838, 201] width 159 height 351
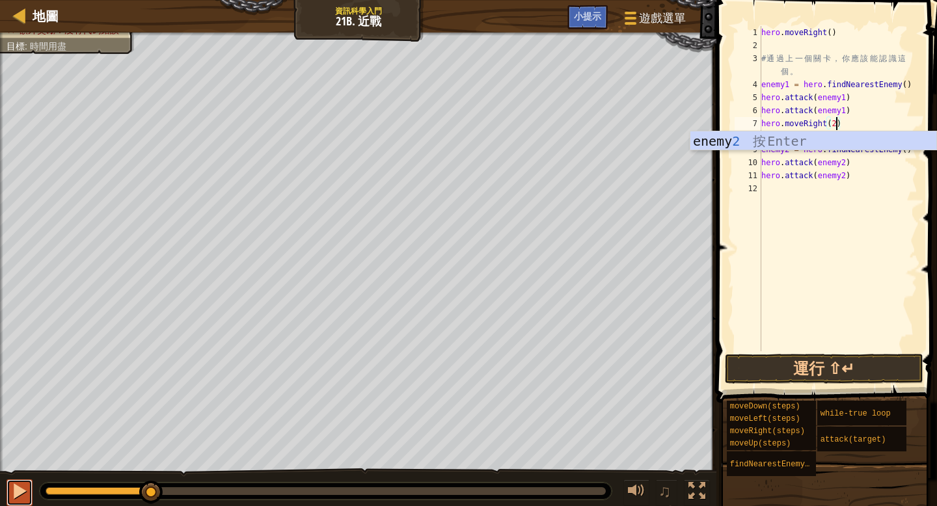
click at [23, 435] on div at bounding box center [19, 491] width 17 height 17
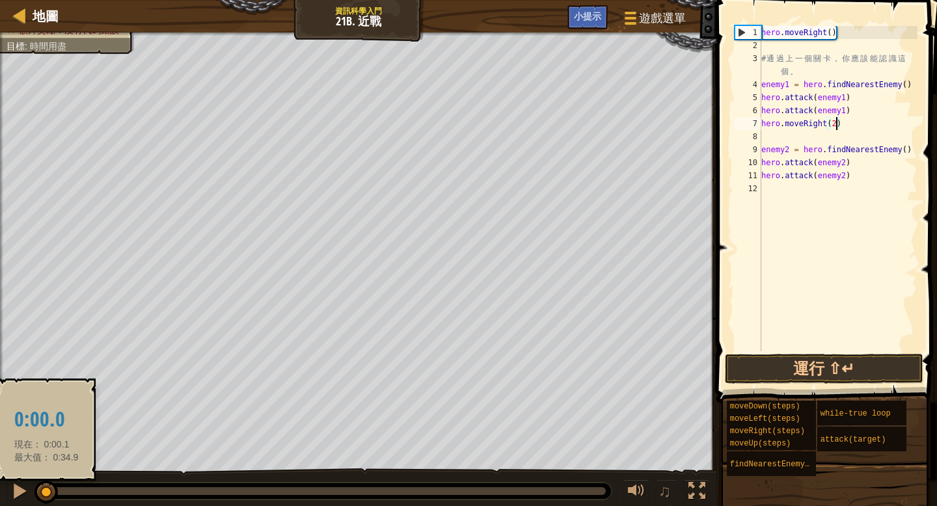
drag, startPoint x: 188, startPoint y: 497, endPoint x: 41, endPoint y: 491, distance: 147.2
click at [46, 435] on div at bounding box center [45, 492] width 23 height 23
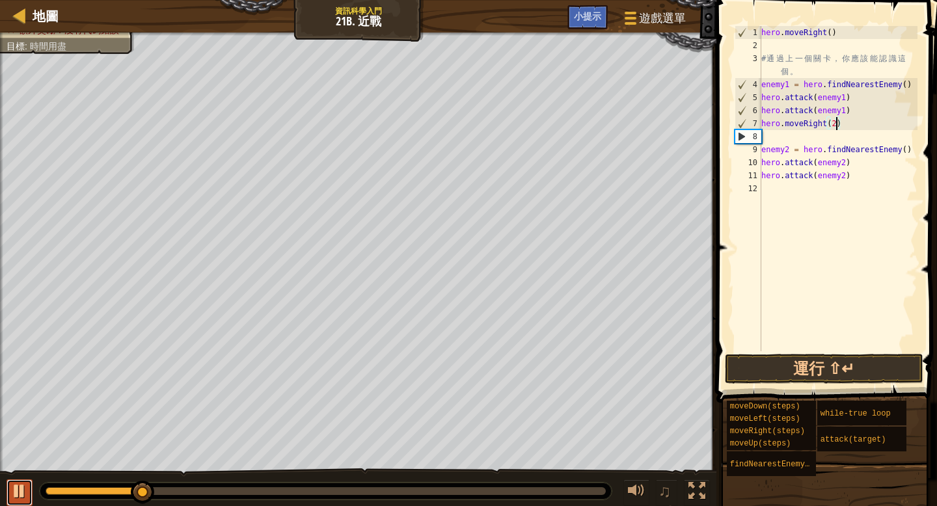
click at [23, 435] on div at bounding box center [19, 491] width 17 height 17
click at [465, 127] on div "hero . moveRight ( ) # 通 過 上 一 個 關 卡 ， 你 應 該 能 認 識 這 個 。 enemy1 = hero . findNe…" at bounding box center [838, 201] width 159 height 351
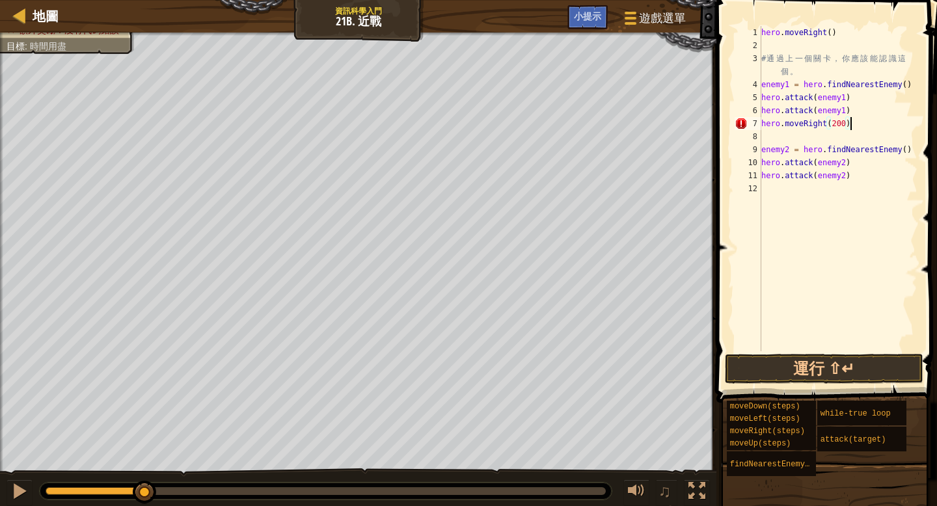
scroll to position [6, 7]
click at [465, 123] on div "hero . moveRight ( ) # 通 過 上 一 個 關 卡 ， 你 應 該 能 認 識 這 個 。 enemy1 = hero . findNe…" at bounding box center [838, 201] width 159 height 351
click at [465, 146] on div "9" at bounding box center [748, 149] width 27 height 13
type textarea "enemy2 = hero.findNearestEnemy()"
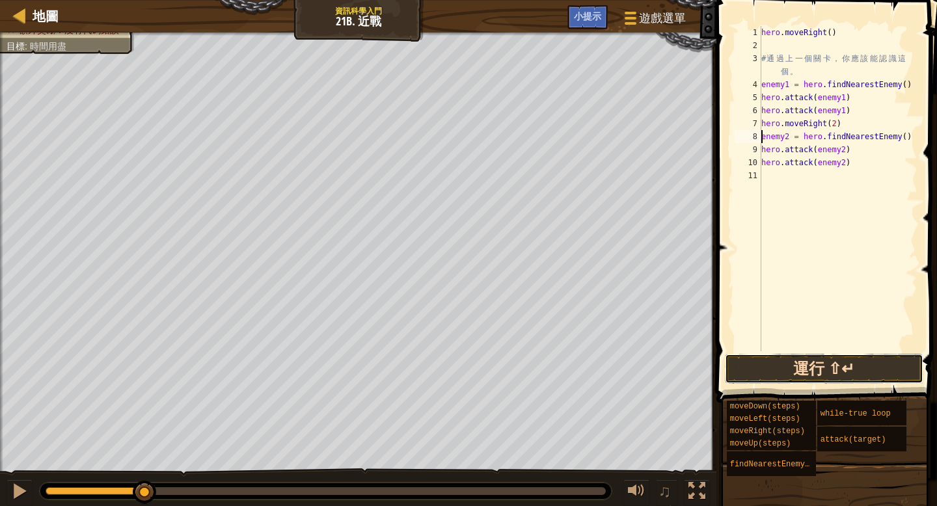
click at [465, 366] on button "運行 ⇧↵" at bounding box center [824, 369] width 198 height 30
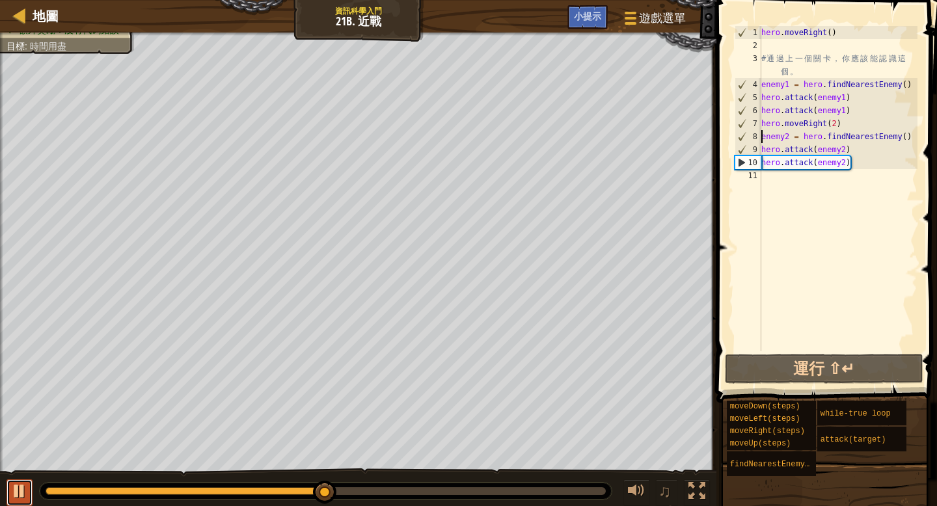
click at [21, 435] on button at bounding box center [20, 493] width 26 height 27
click at [465, 177] on div "hero . moveRight ( ) # 通 過 上 一 個 關 卡 ， 你 應 該 能 認 識 這 個 。 enemy1 = hero . findNe…" at bounding box center [838, 201] width 159 height 351
type textarea "m"
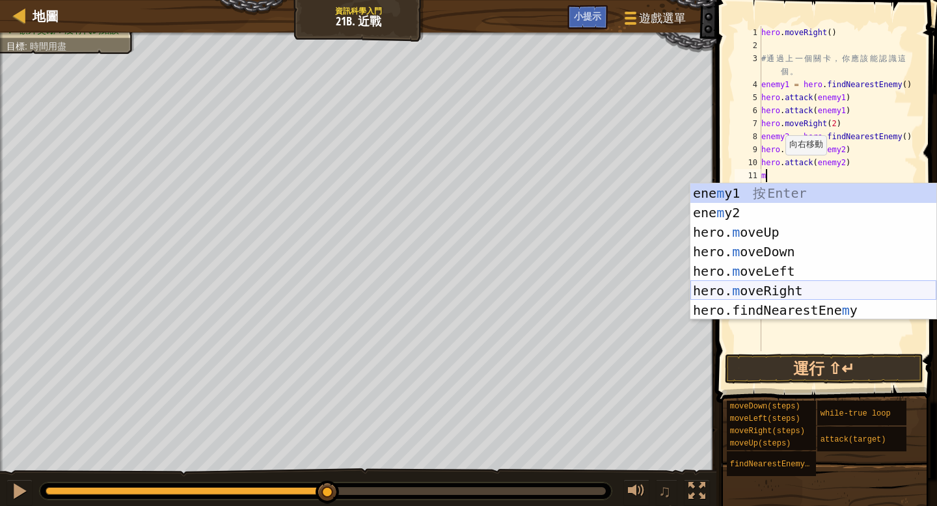
click at [465, 296] on div "ene m y1 按 Enter ene m y2 按 Enter hero. m oveUp 按 Enter hero. m oveDown 按 Enter…" at bounding box center [814, 272] width 246 height 176
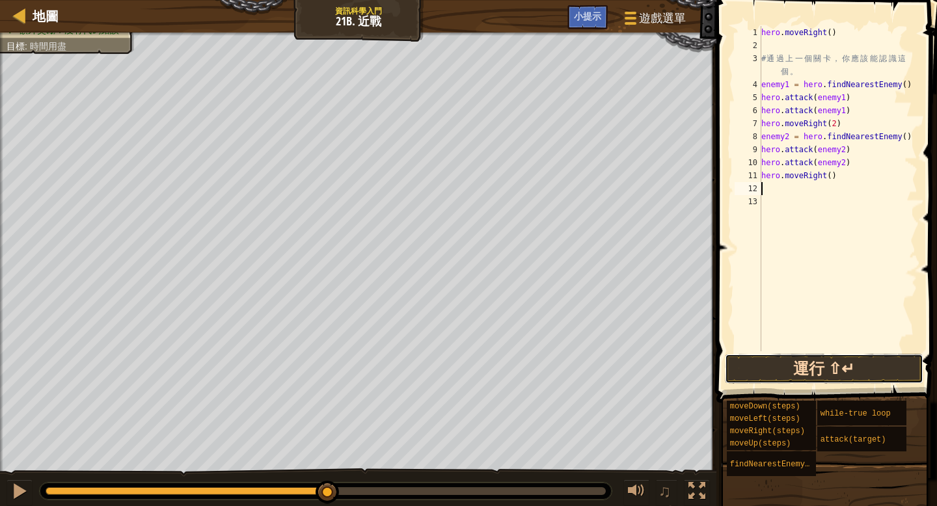
click at [465, 367] on button "運行 ⇧↵" at bounding box center [824, 369] width 198 height 30
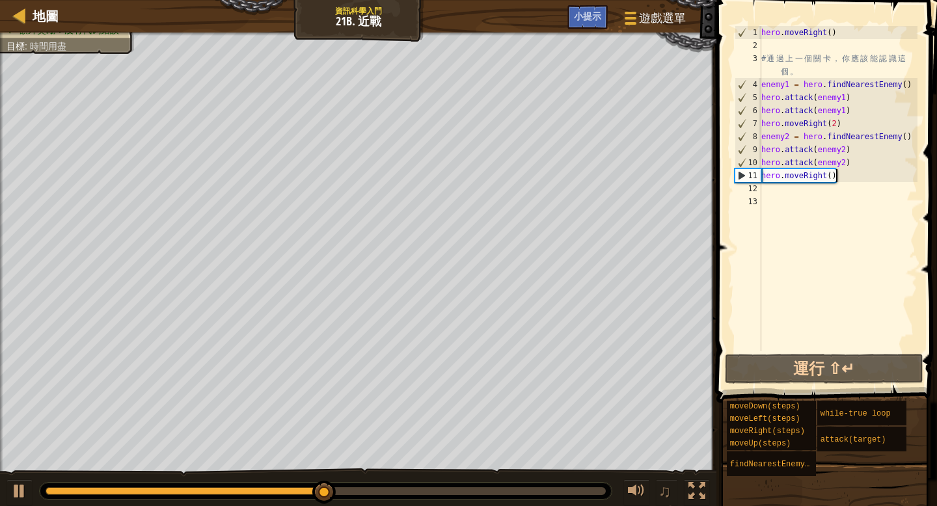
click at [465, 176] on div "hero . moveRight ( ) # 通 過 上 一 個 關 卡 ， 你 應 該 能 認 識 這 個 。 enemy1 = hero . findNe…" at bounding box center [838, 201] width 159 height 351
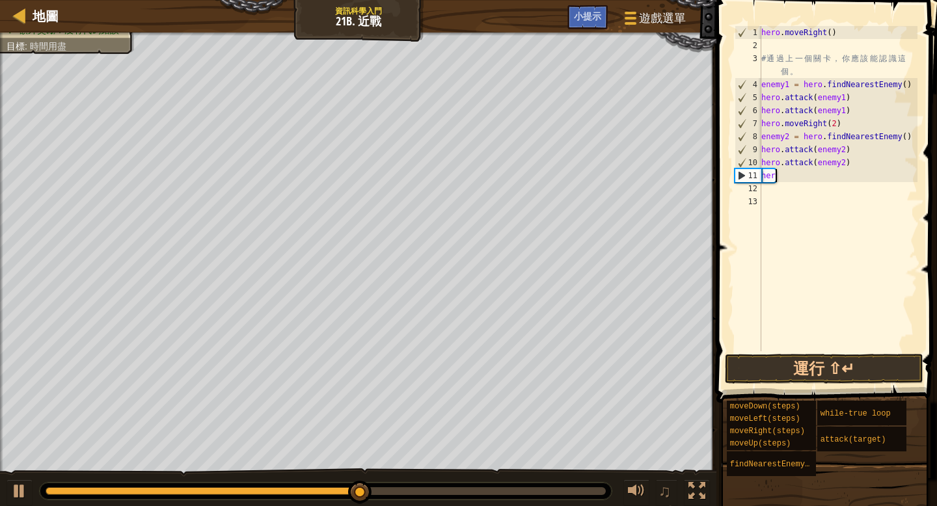
type textarea "h"
type textarea "m"
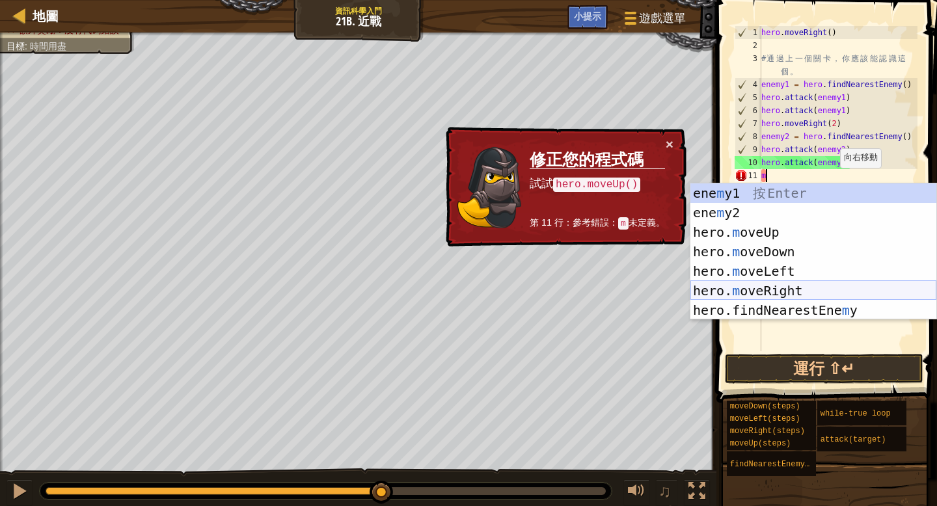
click at [465, 292] on div "ene m y1 按 Enter ene m y2 按 Enter hero. m oveUp 按 Enter hero. m oveDown 按 Enter…" at bounding box center [814, 272] width 246 height 176
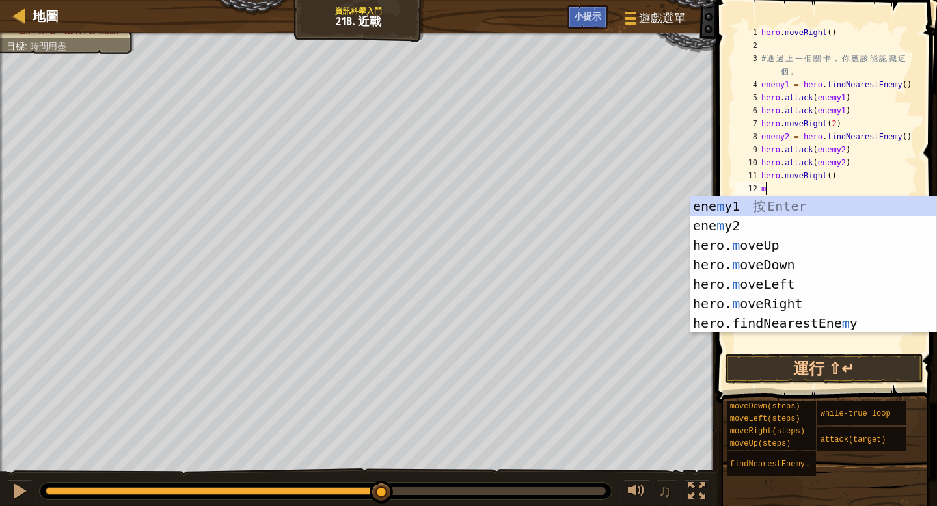
type textarea "m"
click at [465, 305] on div "ene m y1 按 Enter ene m y2 按 Enter hero. m oveUp 按 Enter hero. m oveDown 按 Enter…" at bounding box center [814, 285] width 246 height 176
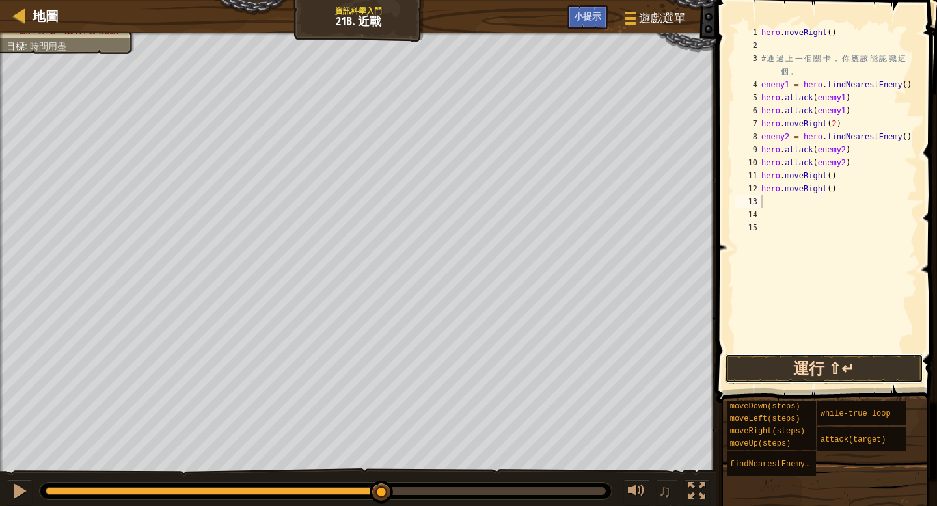
click at [465, 375] on button "運行 ⇧↵" at bounding box center [824, 369] width 198 height 30
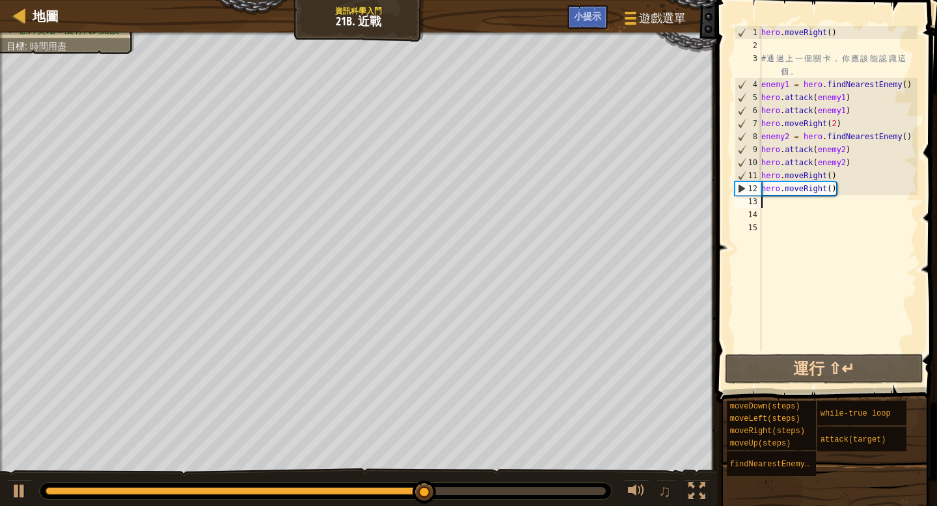
click at [465, 180] on div "hero . moveRight ( ) # 通 過 上 一 個 關 卡 ， 你 應 該 能 認 識 這 個 。 enemy1 = hero . findNe…" at bounding box center [838, 201] width 159 height 351
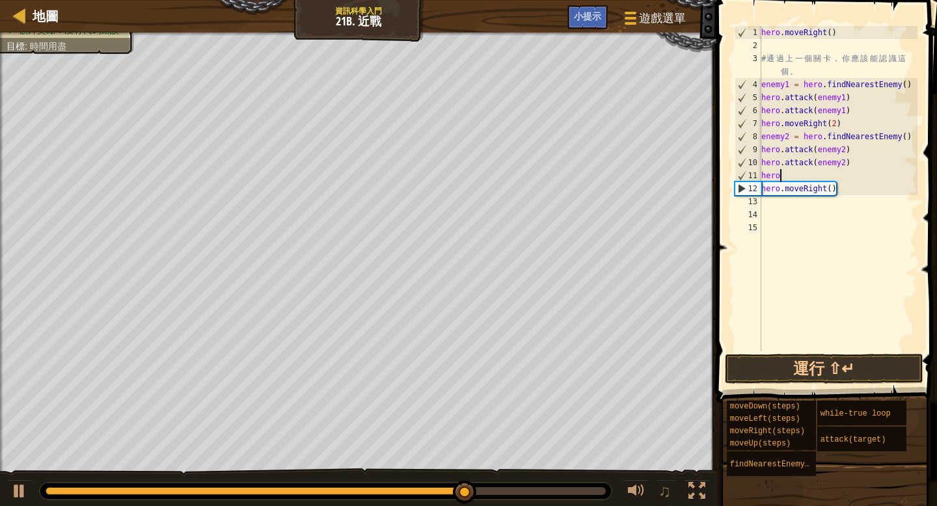
type textarea "h"
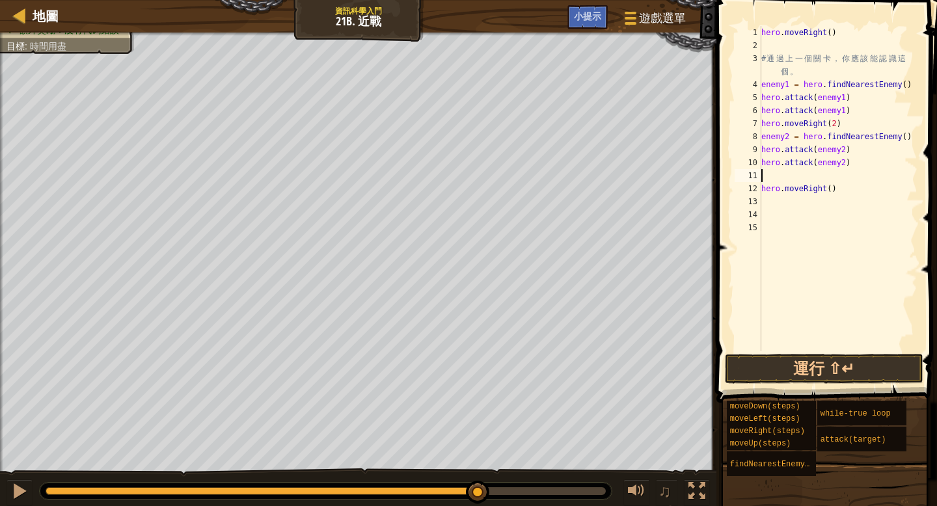
type textarea "m"
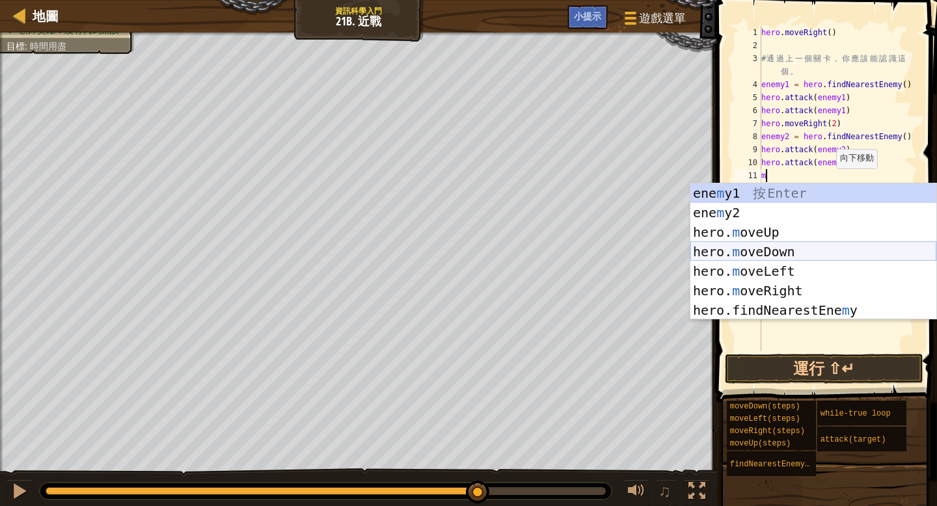
click at [465, 247] on div "ene m y1 按 Enter ene m y2 按 Enter hero. m oveUp 按 Enter hero. m oveDown 按 Enter…" at bounding box center [814, 272] width 246 height 176
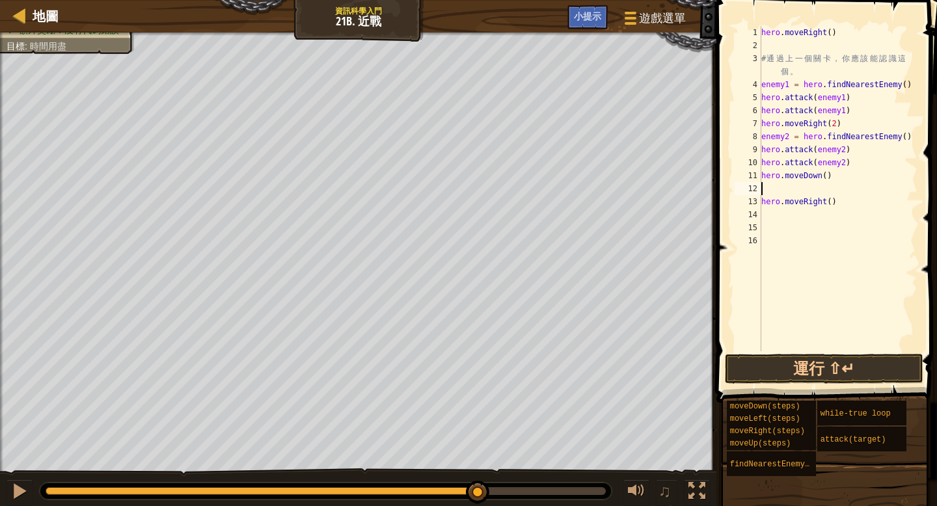
click at [465, 351] on span at bounding box center [828, 182] width 231 height 441
click at [465, 364] on button "運行 ⇧↵" at bounding box center [824, 369] width 198 height 30
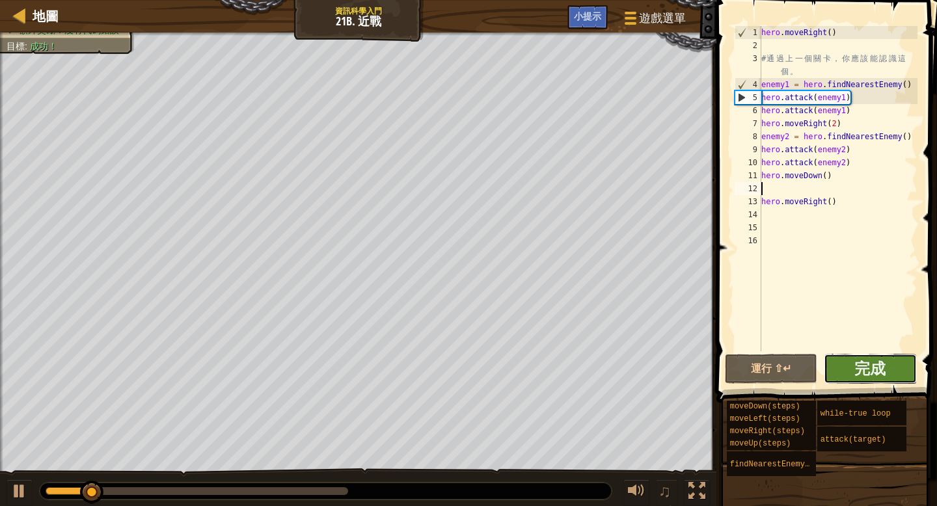
click at [465, 371] on button "完成" at bounding box center [870, 369] width 93 height 30
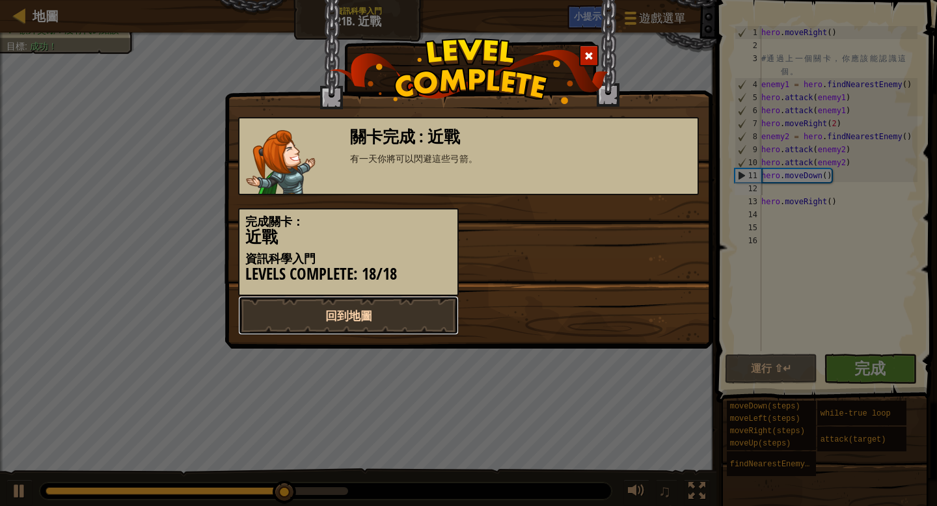
click at [417, 324] on link "回到地圖" at bounding box center [348, 315] width 221 height 39
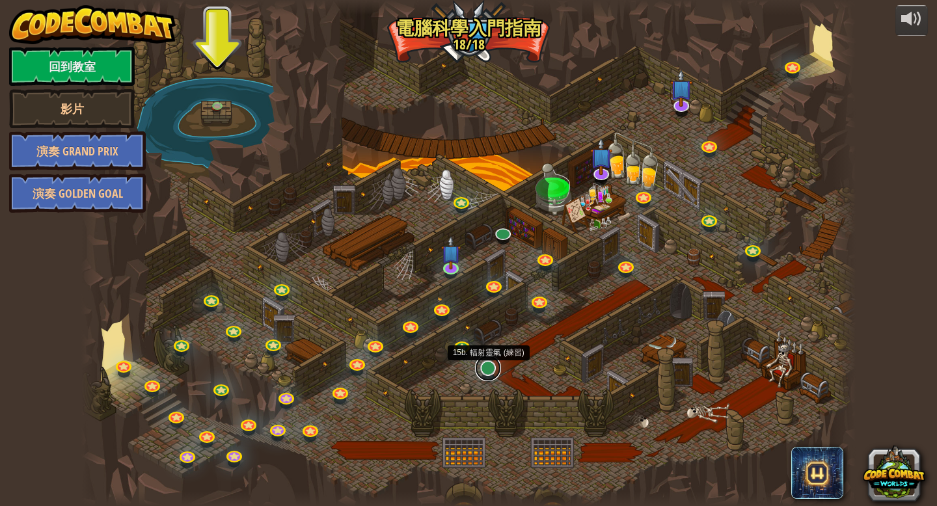
click at [465, 366] on link at bounding box center [488, 368] width 26 height 26
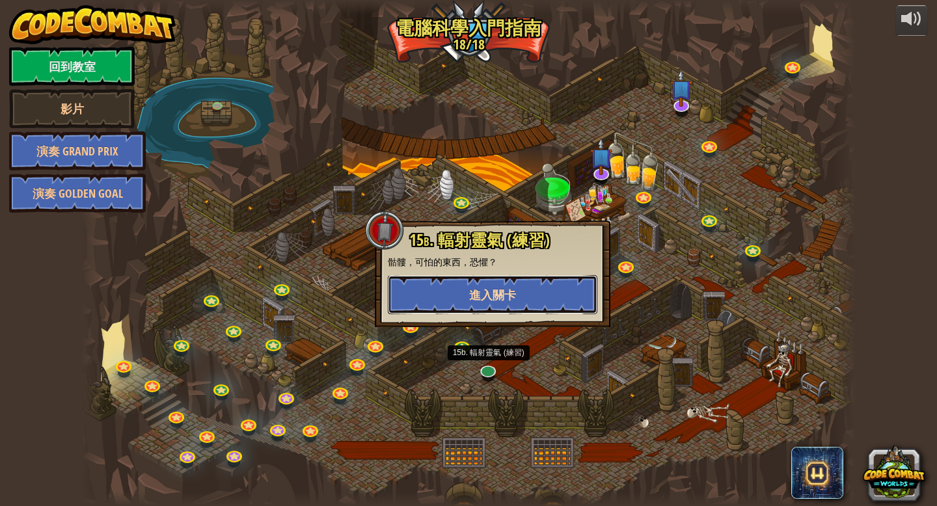
click at [465, 301] on button "進入關卡" at bounding box center [493, 294] width 210 height 39
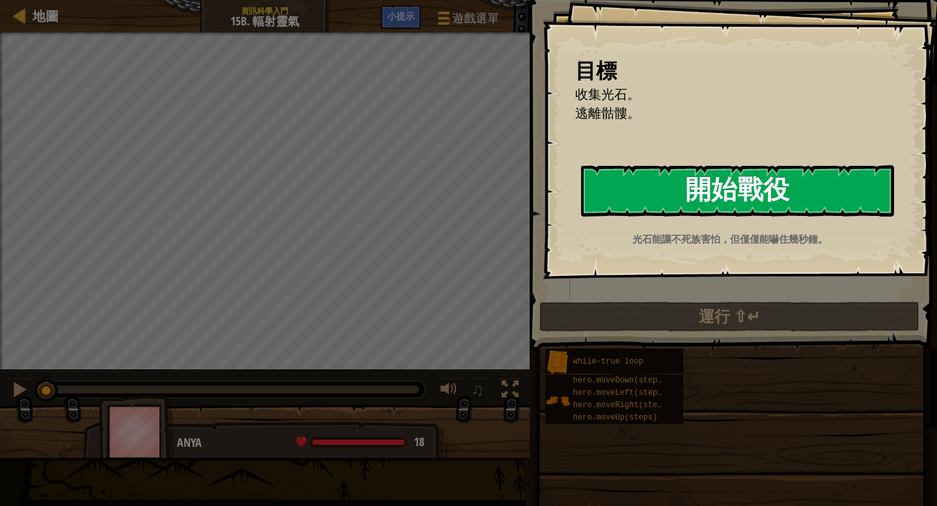
click at [465, 196] on button "開始戰役" at bounding box center [737, 190] width 313 height 51
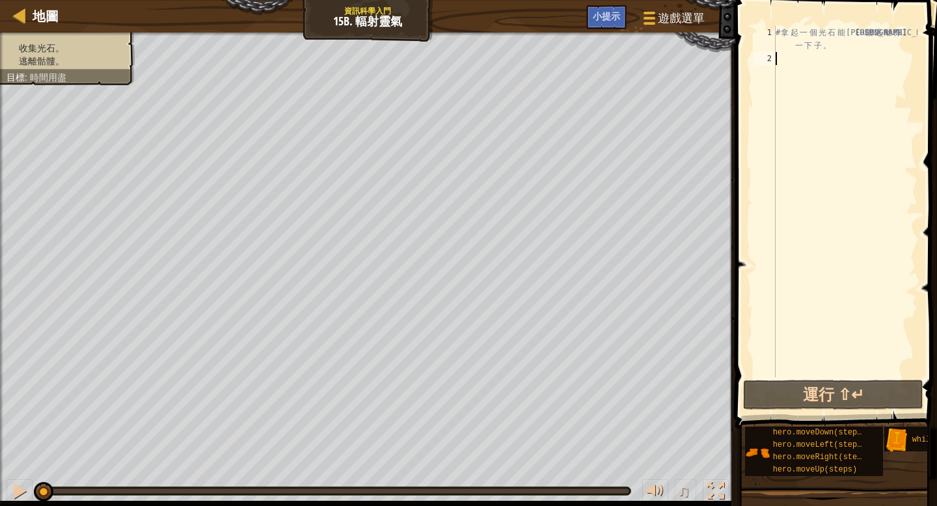
type textarea "m"
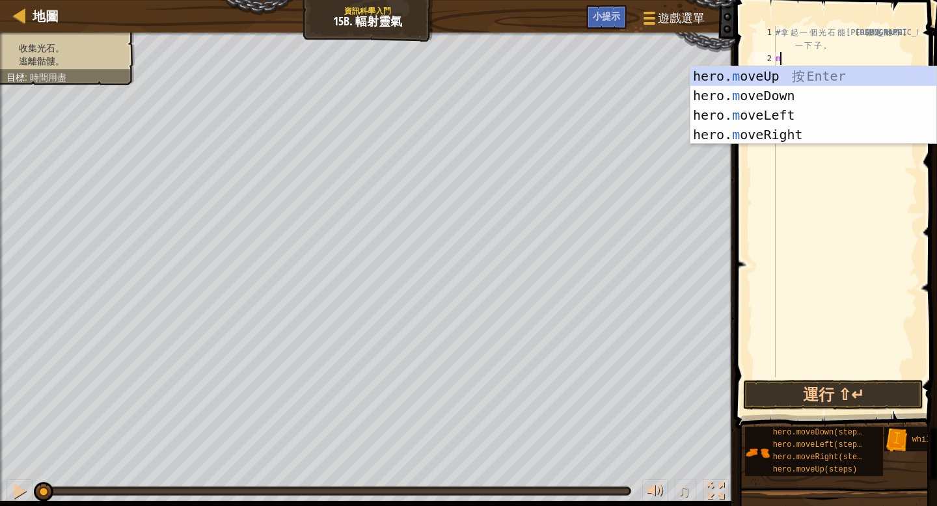
scroll to position [6, 0]
click at [465, 68] on div "hero. m oveUp 按 Enter hero. m oveDown 按 Enter hero. m oveLeft 按 Enter hero. m o…" at bounding box center [814, 124] width 246 height 117
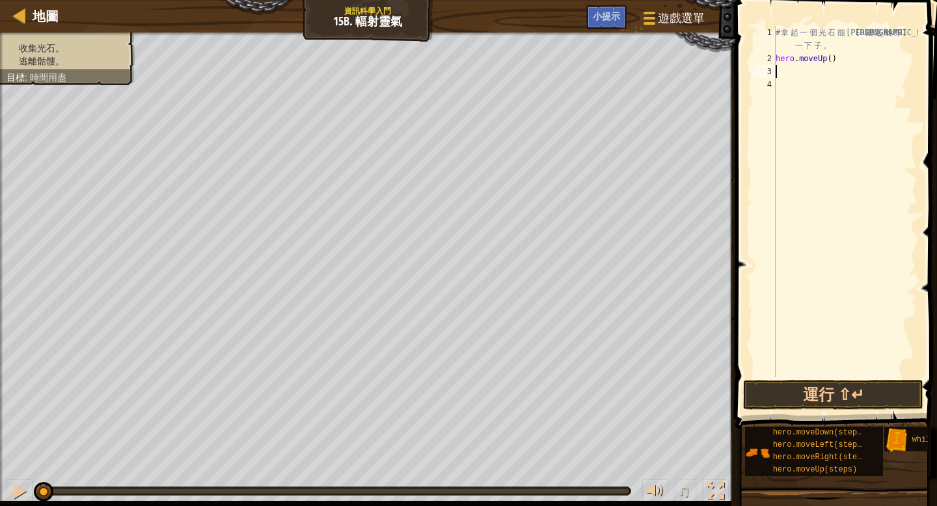
type textarea "m"
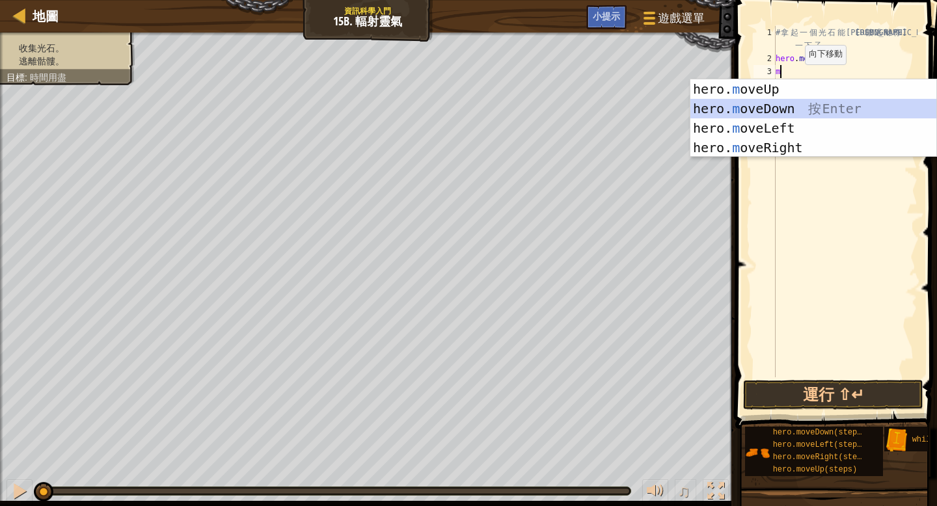
click at [465, 109] on div "hero. m oveUp 按 Enter hero. m oveDown 按 Enter hero. m oveLeft 按 Enter hero. m o…" at bounding box center [814, 137] width 246 height 117
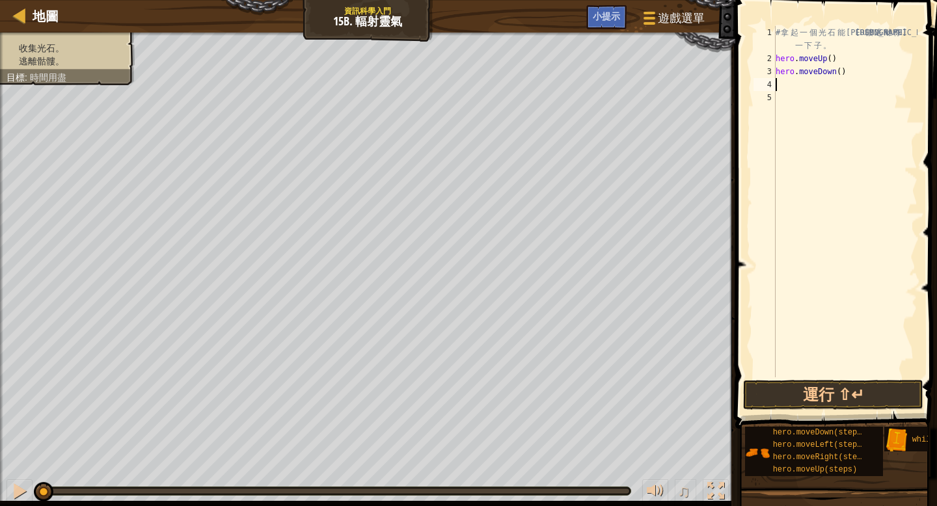
type textarea "m"
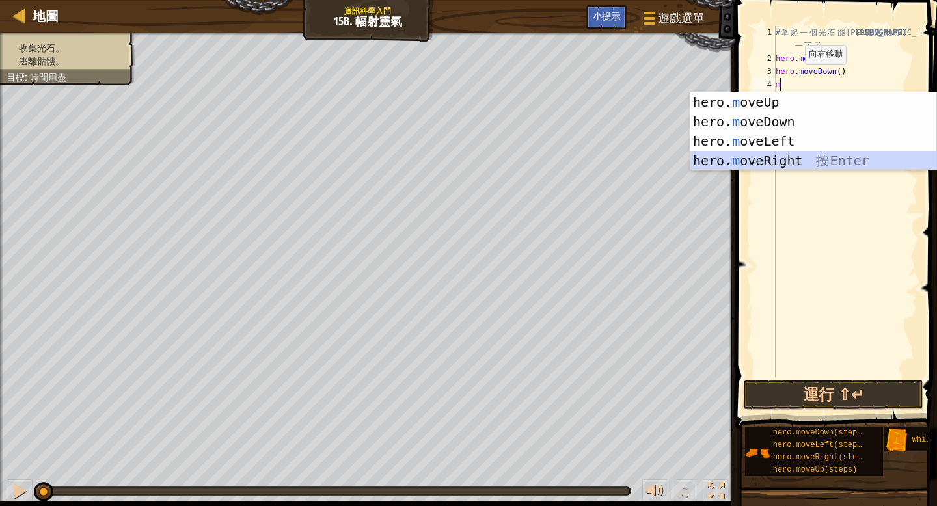
click at [465, 162] on div "hero. m oveUp 按 Enter hero. m oveDown 按 Enter hero. m oveLeft 按 Enter hero. m o…" at bounding box center [814, 150] width 246 height 117
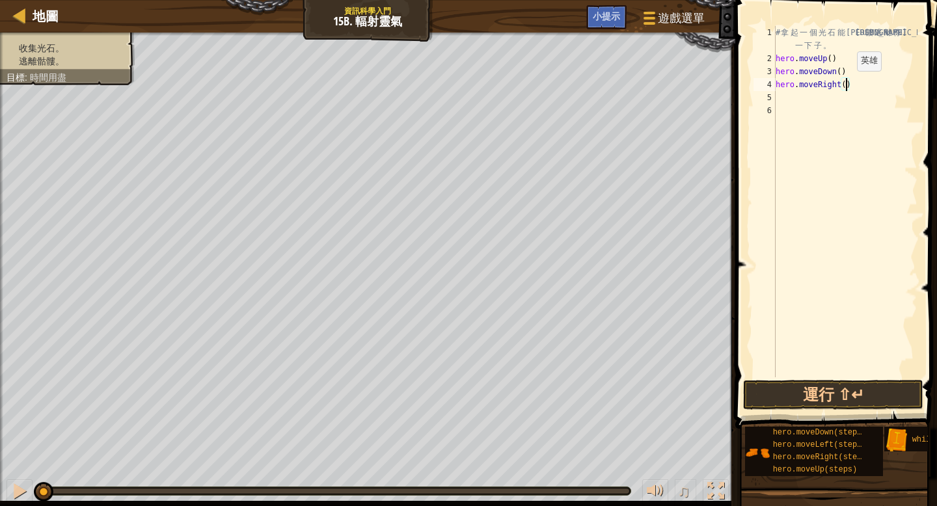
click at [465, 83] on div "# 拿 起 一 個 光 石 能 讓 骷 髏 逃 離 你 一 下 子 。 hero . moveUp ( ) hero . moveDown ( ) hero …" at bounding box center [845, 221] width 144 height 390
click at [465, 42] on div "# 拿 起 一 個 光 石 能 讓 骷 髏 逃 離 你 一 下 子 。 hero . moveUp ( ) hero . moveDown ( ) hero …" at bounding box center [845, 221] width 144 height 390
type textarea "#"
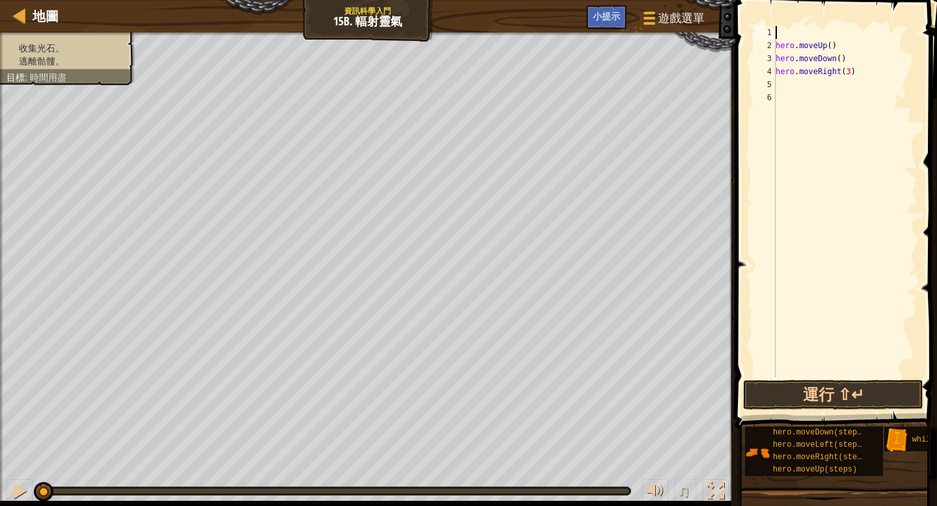
type textarea "w"
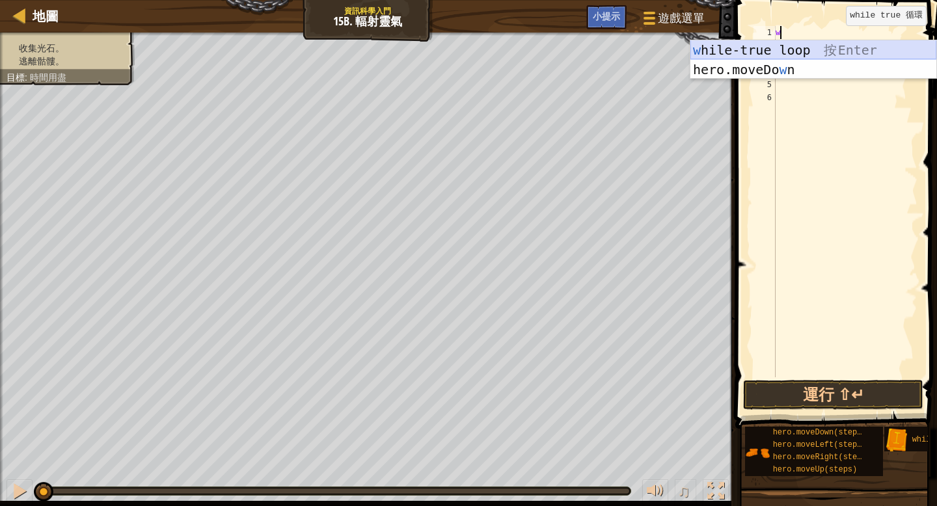
click at [465, 53] on div "w hile-true loop 按 Enter hero.moveDo w n 按 Enter" at bounding box center [814, 79] width 246 height 78
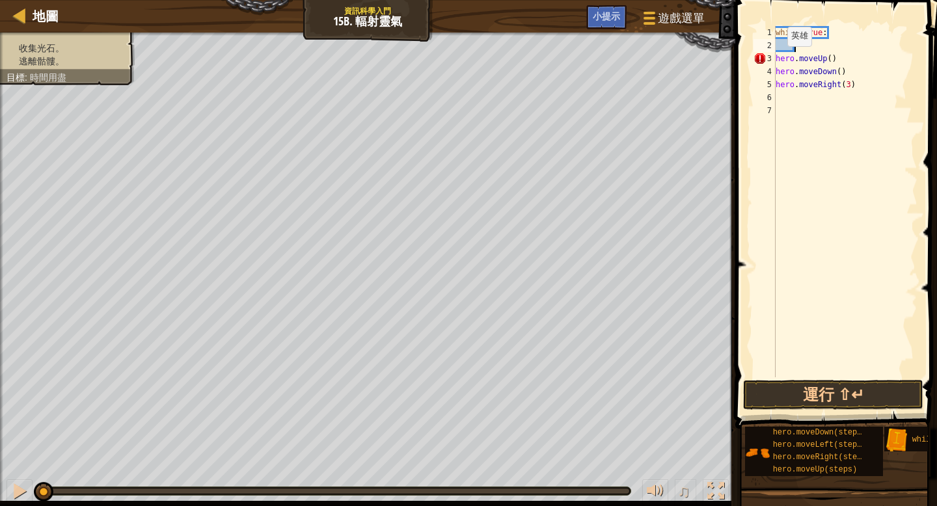
click at [465, 59] on div "while True : hero . moveUp ( ) hero . moveDown ( ) hero . moveRight ( 3 )" at bounding box center [845, 214] width 144 height 377
click at [465, 70] on div "4" at bounding box center [765, 71] width 22 height 13
click at [465, 84] on div "5" at bounding box center [765, 84] width 22 height 13
click at [465, 400] on button "運行 ⇧↵" at bounding box center [833, 395] width 180 height 30
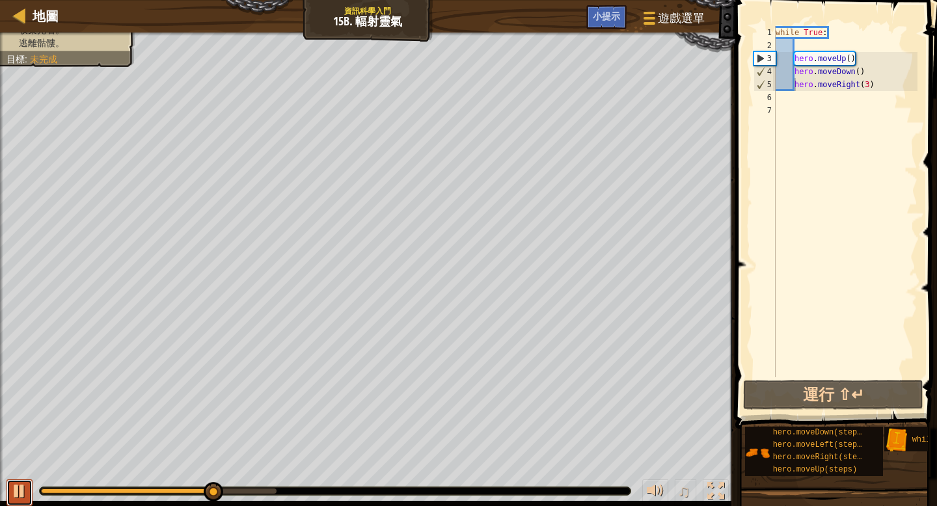
click at [16, 435] on div at bounding box center [19, 491] width 17 height 17
click at [465, 83] on div "while True : hero . moveUp ( ) hero . moveDown ( ) hero . moveRight ( 3 )" at bounding box center [845, 214] width 144 height 377
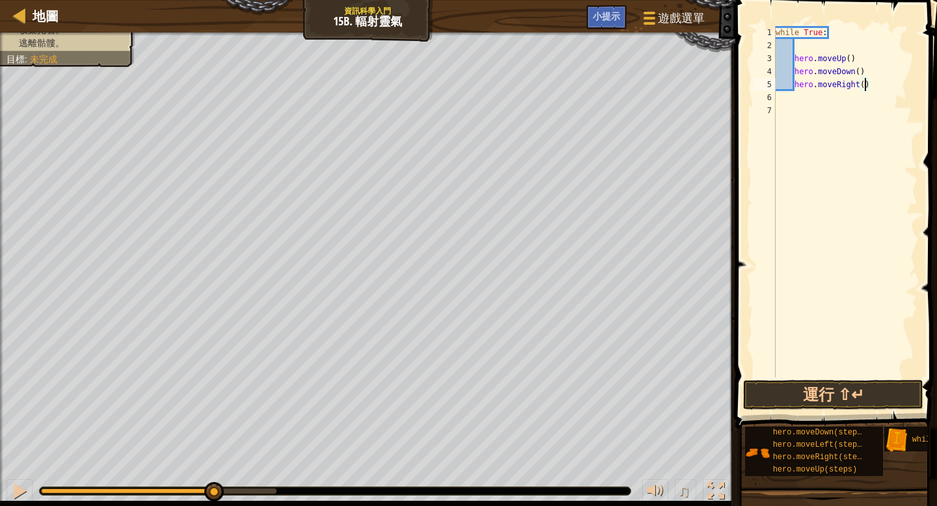
scroll to position [6, 7]
type textarea "hero.moveRight(2)"
click at [465, 396] on button "運行 ⇧↵" at bounding box center [833, 395] width 180 height 30
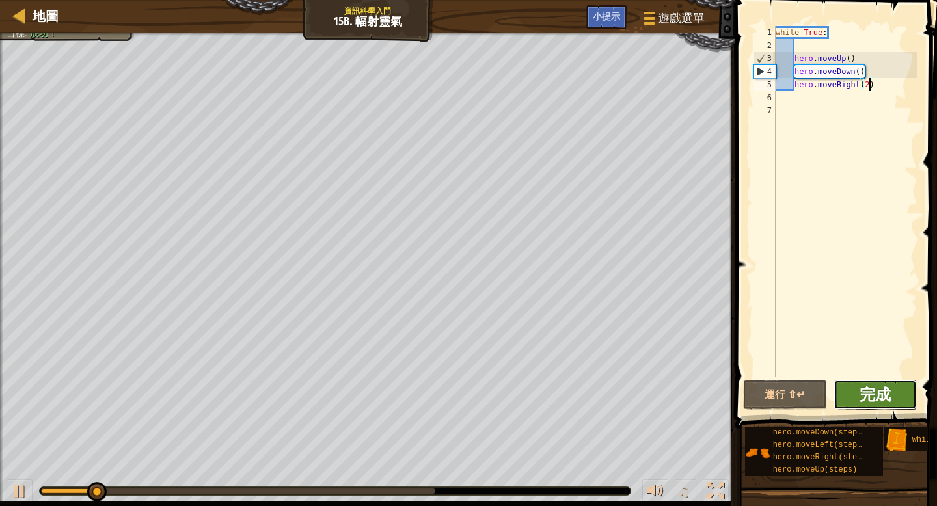
click at [465, 396] on span "完成" at bounding box center [875, 394] width 31 height 21
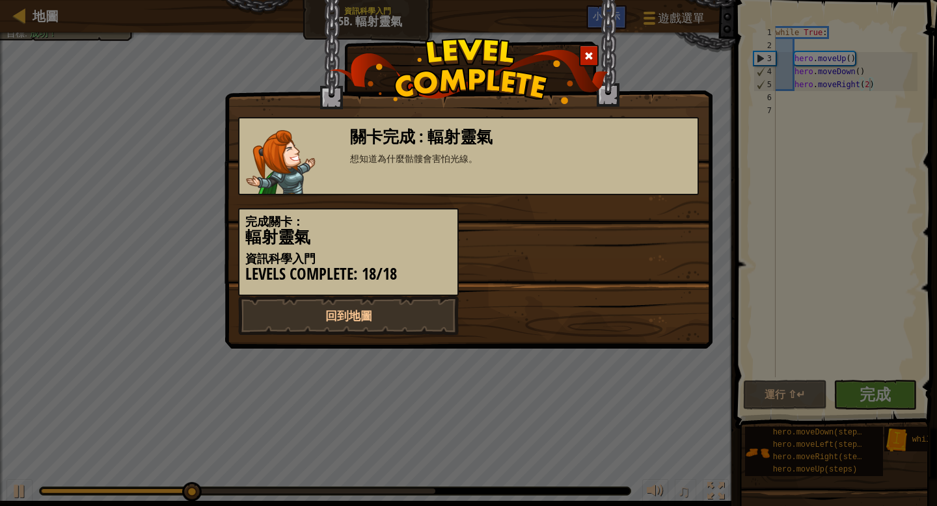
click at [465, 198] on div "完成關卡： 輻射靈氣 資訊科學入門 Levels Complete: 18/18" at bounding box center [468, 245] width 480 height 101
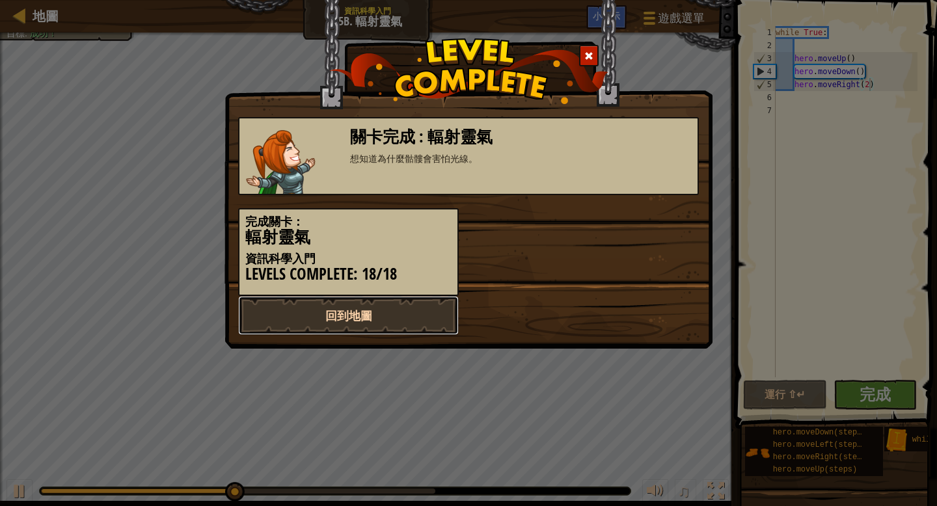
click at [398, 306] on link "回到地圖" at bounding box center [348, 315] width 221 height 39
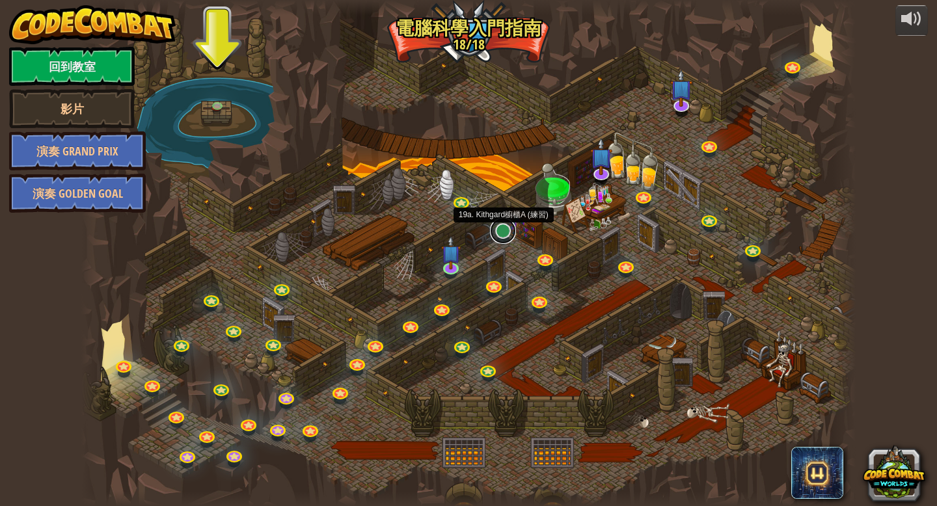
click at [465, 234] on link at bounding box center [503, 231] width 26 height 26
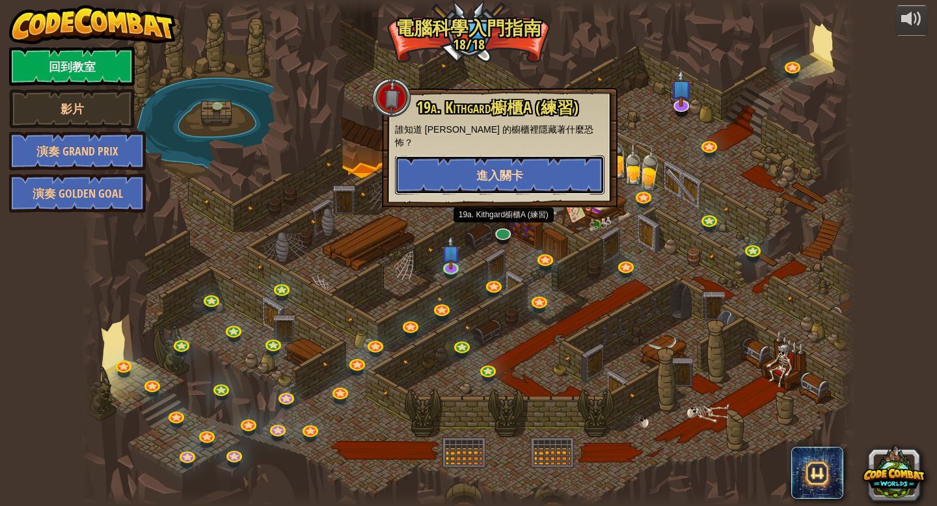
click at [465, 156] on button "進入關卡" at bounding box center [500, 175] width 210 height 39
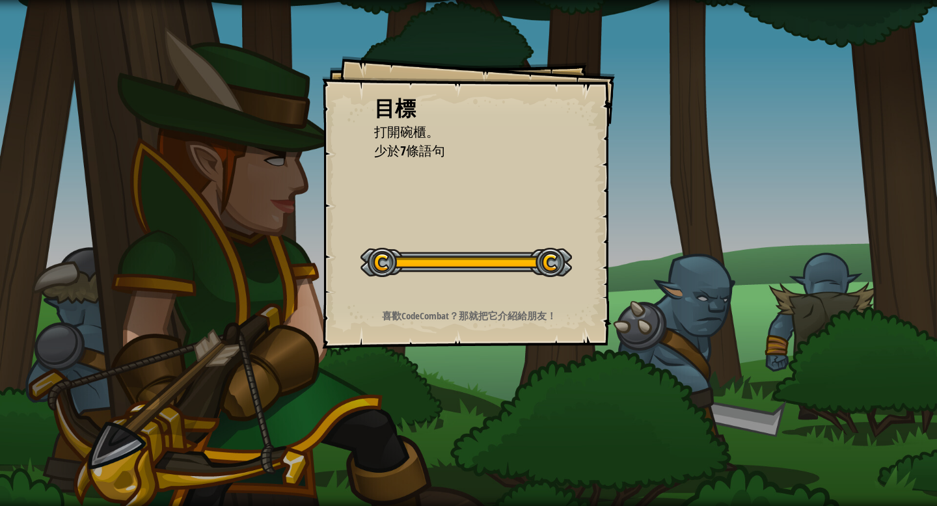
click at [0, 0] on button "開始戰役" at bounding box center [0, 0] width 0 height 0
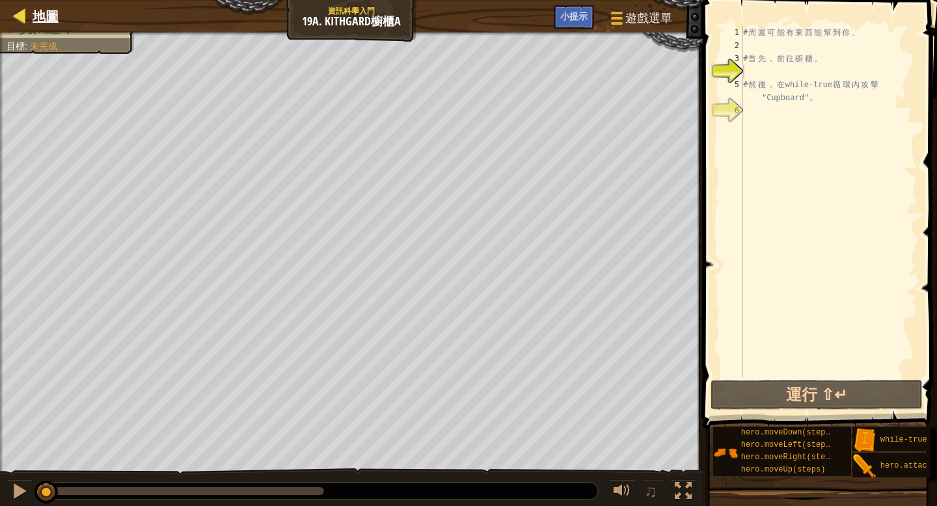
click at [40, 5] on div "地圖" at bounding box center [42, 16] width 33 height 33
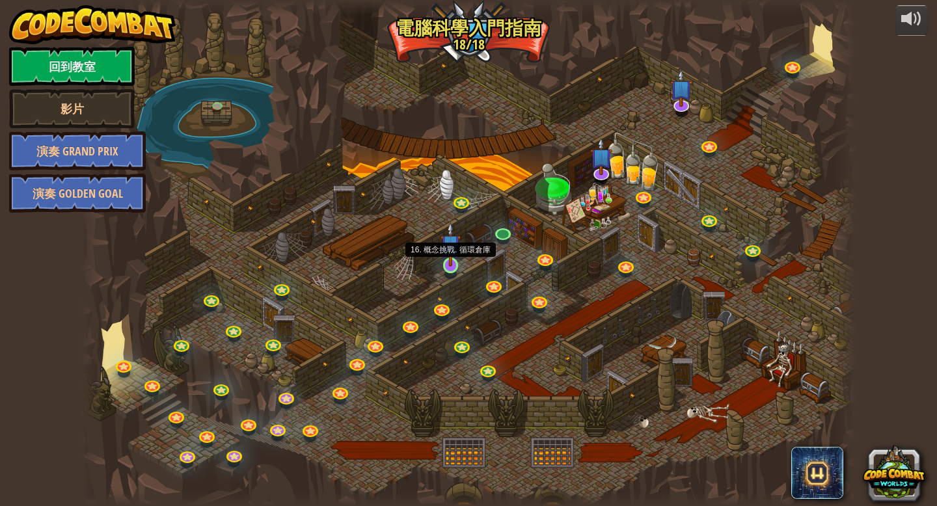
click at [447, 266] on img at bounding box center [451, 244] width 20 height 45
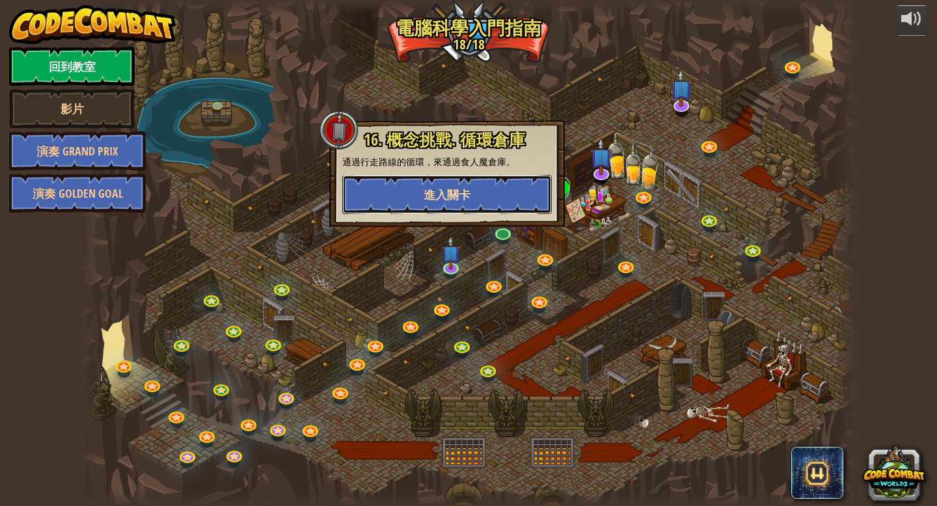
click at [458, 195] on span "進入關卡" at bounding box center [447, 195] width 47 height 16
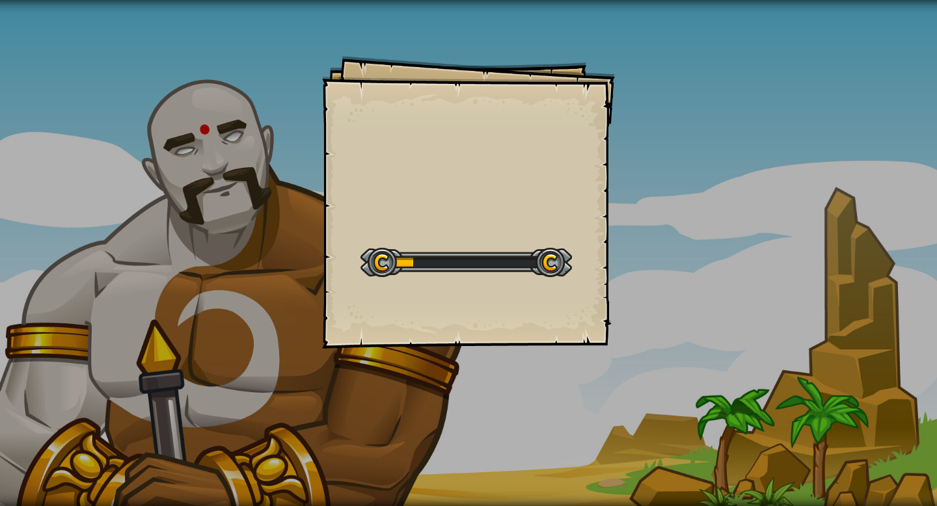
click at [458, 195] on div "Goals Start Level 從伺服器載入失敗 您將需要訂閱來開啟這關。 訂閱 您需要加入一個課程來遊玩此關卡。 回到我的課程 詢問您的老師來分派一個授…" at bounding box center [468, 202] width 293 height 293
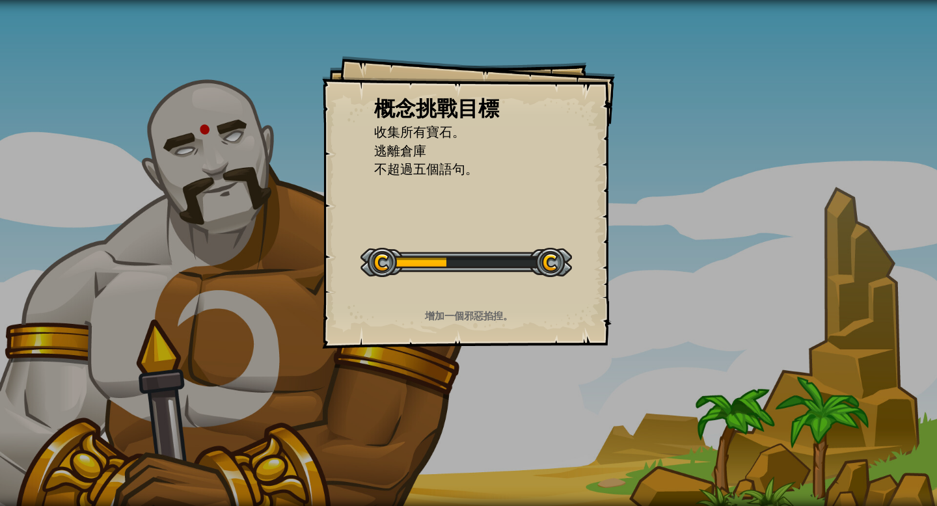
click at [458, 195] on div "概念挑戰目標 收集所有寶石。 逃離倉庫 不超過五個語句。 開始概念挑戰 從伺服器載入失敗 您將需要訂閱來開啟這關。 訂閱 您需要加入一個課程來遊玩此關卡。 回…" at bounding box center [468, 202] width 293 height 293
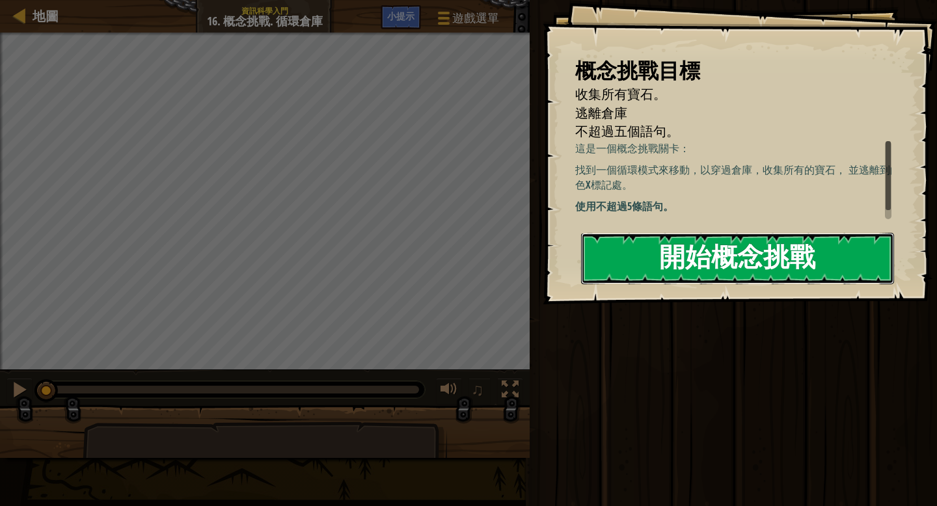
click at [465, 256] on button "開始概念挑戰" at bounding box center [737, 258] width 313 height 51
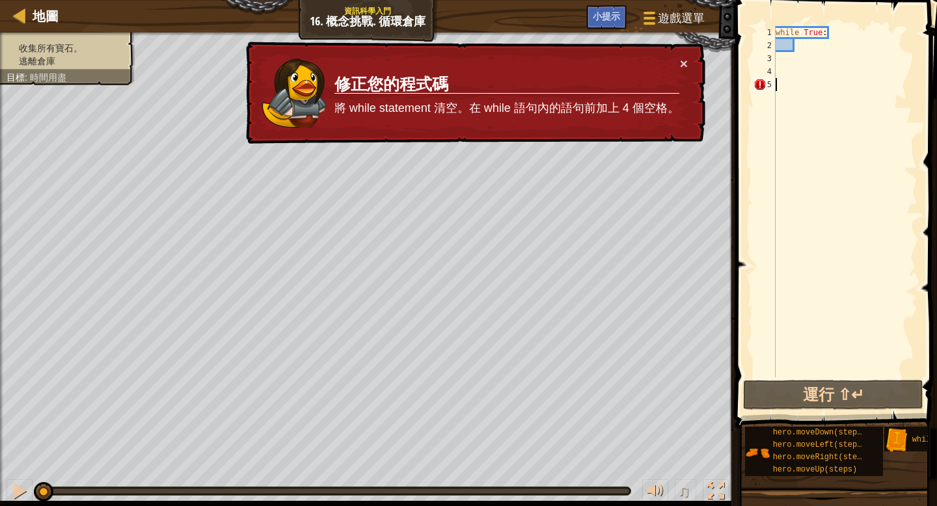
click at [465, 45] on div "while True :" at bounding box center [845, 214] width 144 height 377
click at [465, 85] on div "while True :" at bounding box center [845, 214] width 144 height 377
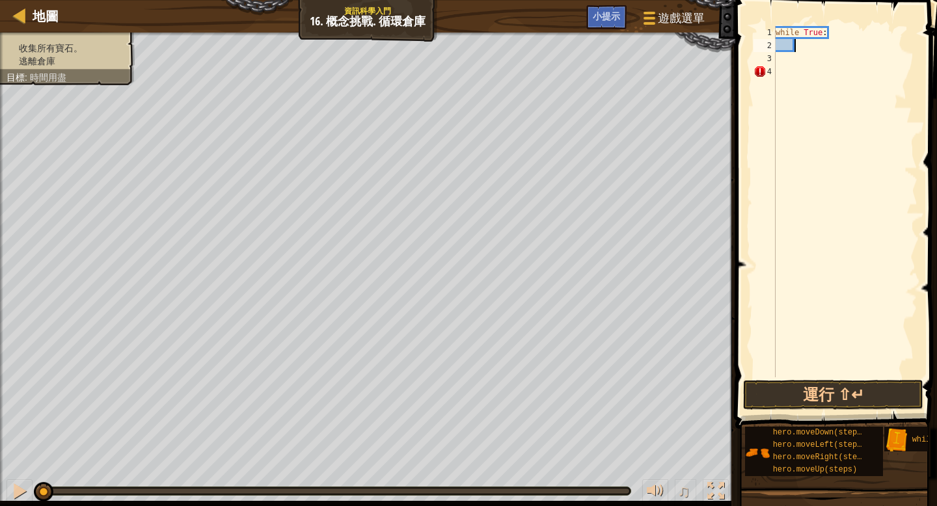
click at [465, 45] on div "while True :" at bounding box center [845, 214] width 144 height 377
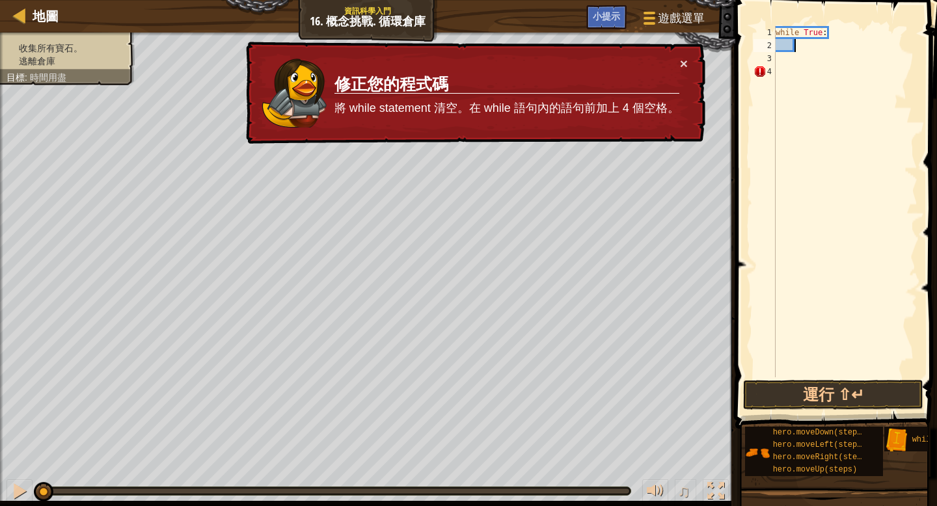
type textarea "m"
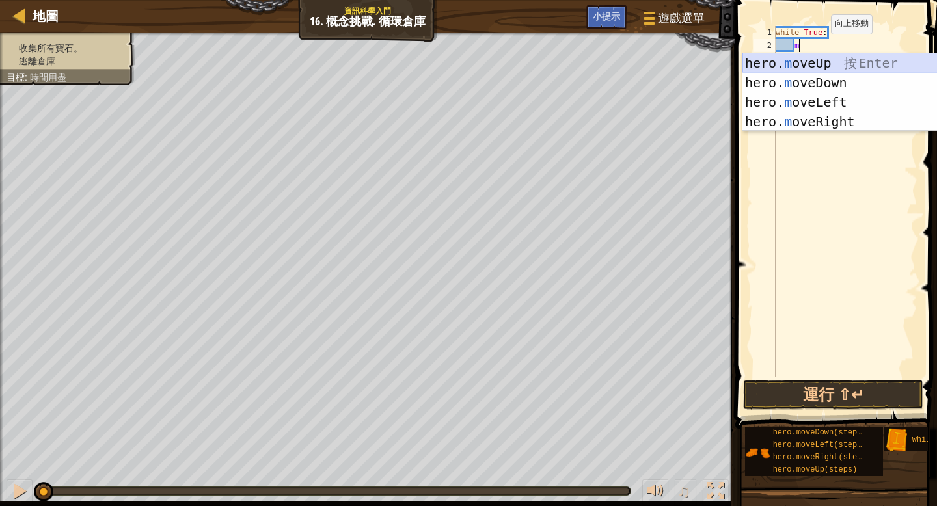
click at [465, 62] on div "hero. m oveUp 按 Enter hero. m oveDown 按 Enter hero. m oveLeft 按 Enter hero. m o…" at bounding box center [866, 111] width 246 height 117
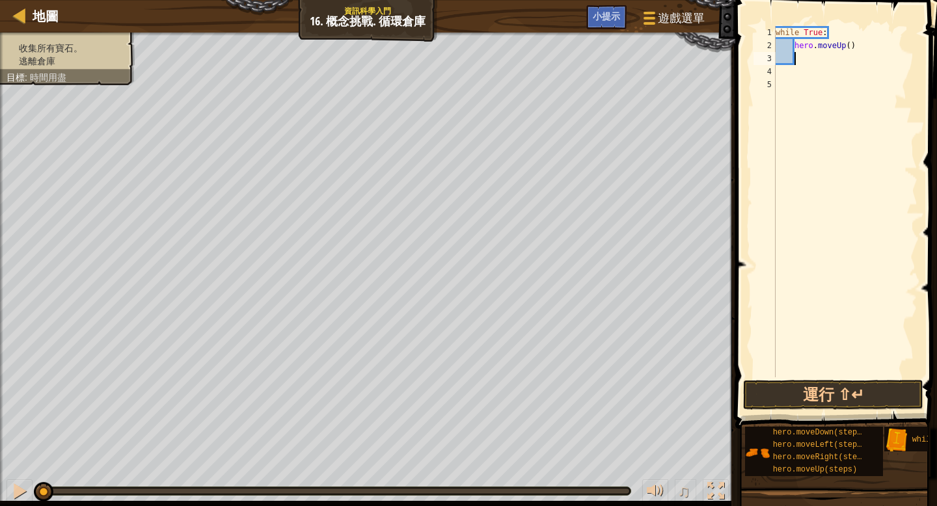
type textarea "m"
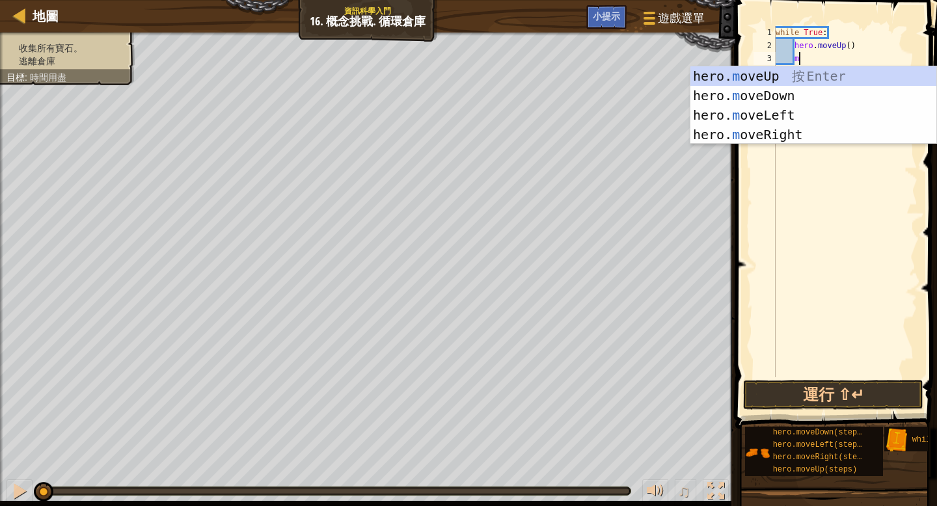
scroll to position [6, 1]
click at [465, 137] on div "hero. m oveUp 按 Enter hero. m oveDown 按 Enter hero. m oveLeft 按 Enter hero. m o…" at bounding box center [814, 124] width 246 height 117
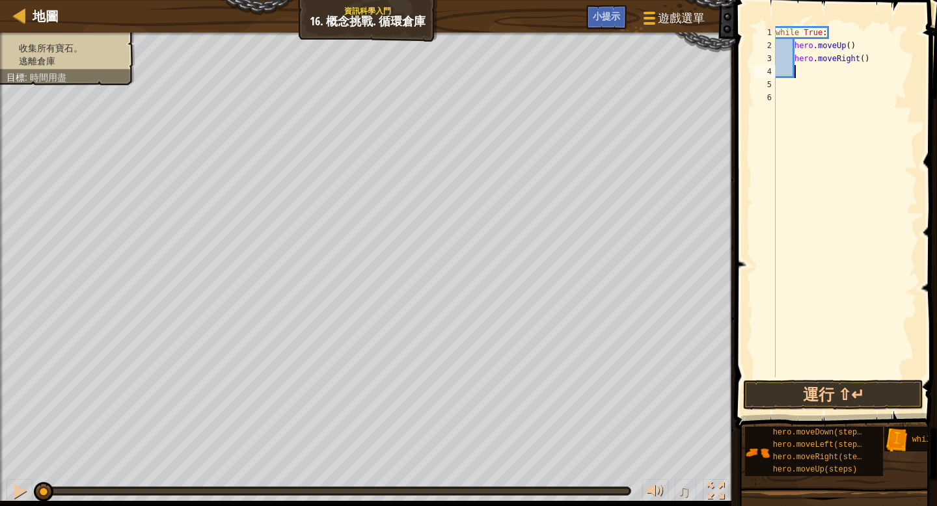
type textarea "m"
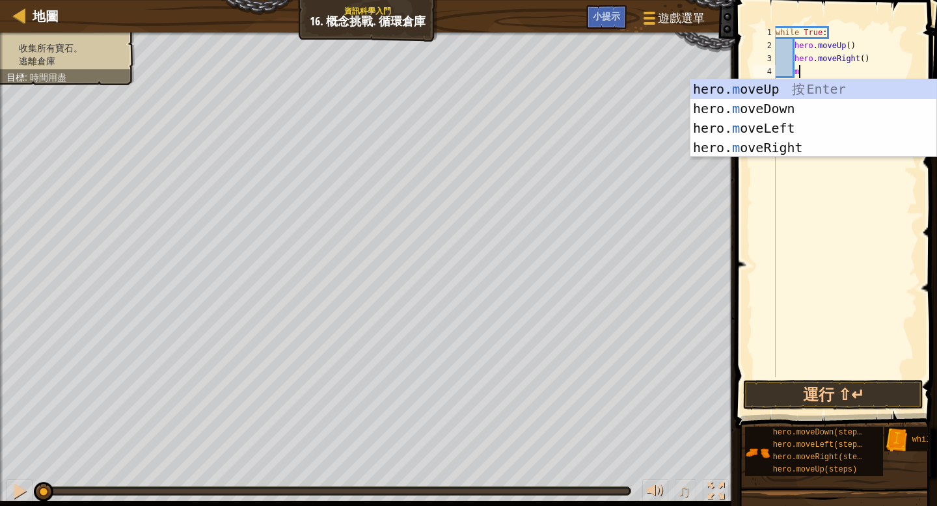
scroll to position [6, 1]
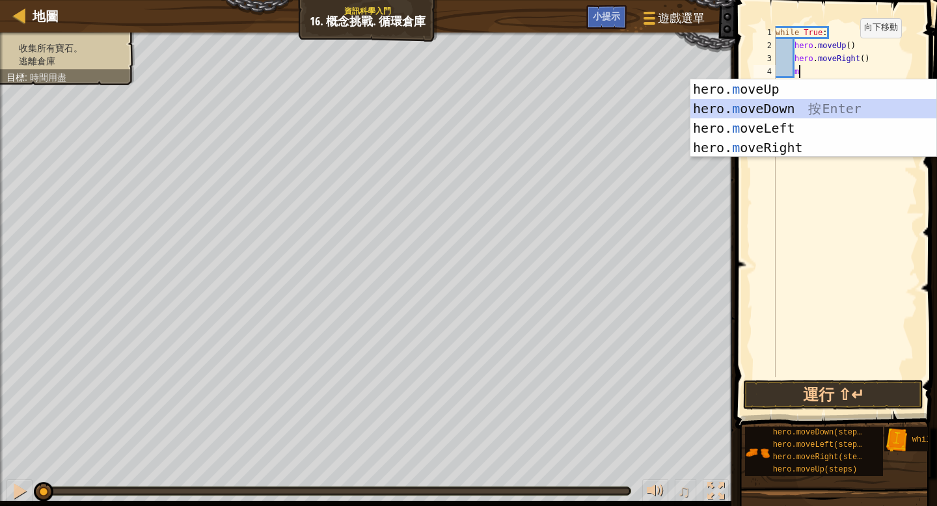
click at [465, 100] on div "hero. m oveUp 按 Enter hero. m oveDown 按 Enter hero. m oveLeft 按 Enter hero. m o…" at bounding box center [814, 137] width 246 height 117
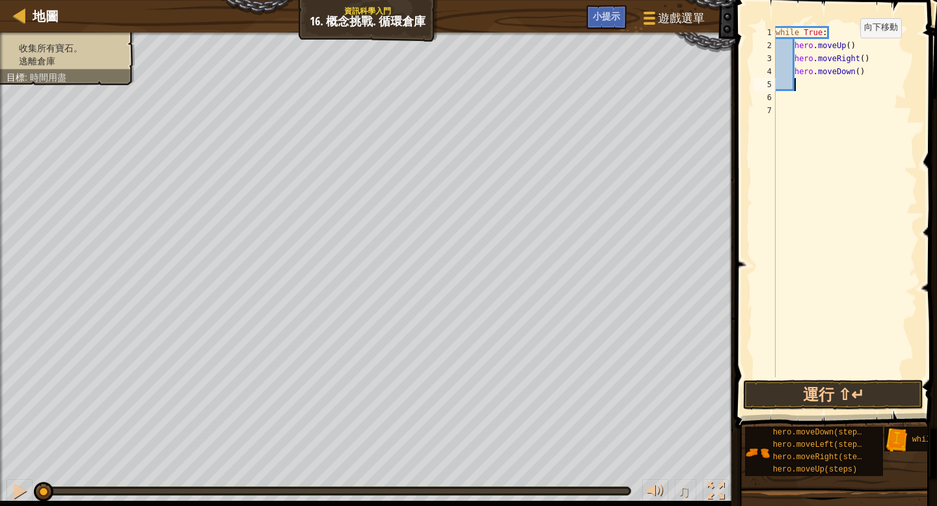
type textarea "m"
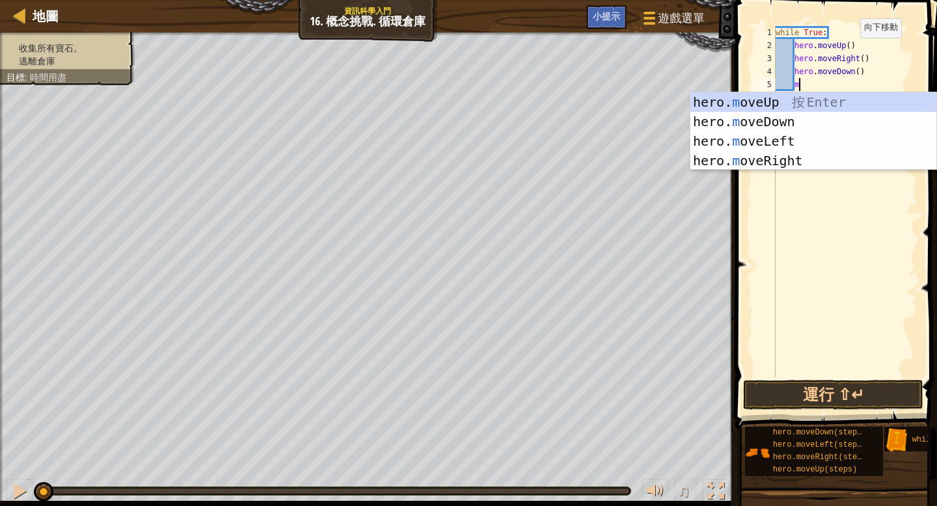
scroll to position [6, 1]
click at [465, 137] on div "hero. m oveUp 按 Enter hero. m oveDown 按 Enter hero. m oveLeft 按 Enter hero. m o…" at bounding box center [814, 150] width 246 height 117
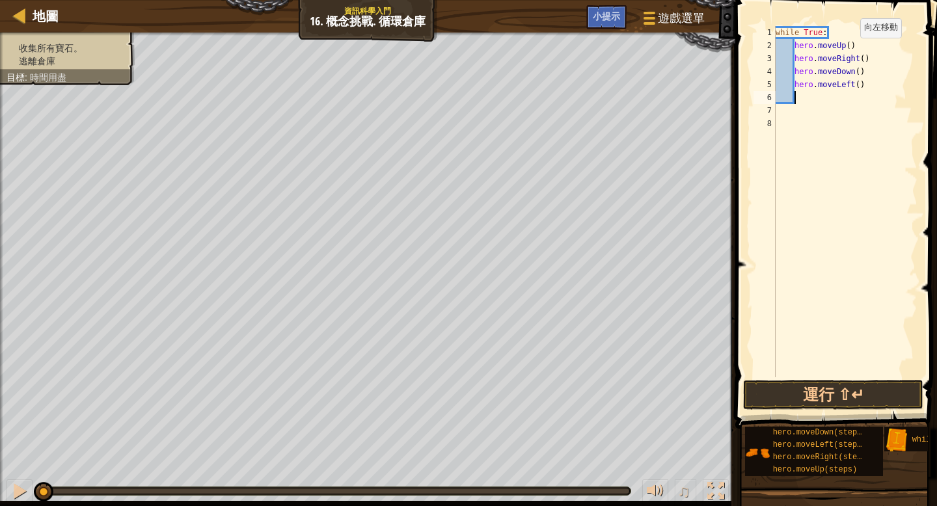
scroll to position [6, 1]
click at [465, 391] on button "運行 ⇧↵" at bounding box center [833, 395] width 180 height 30
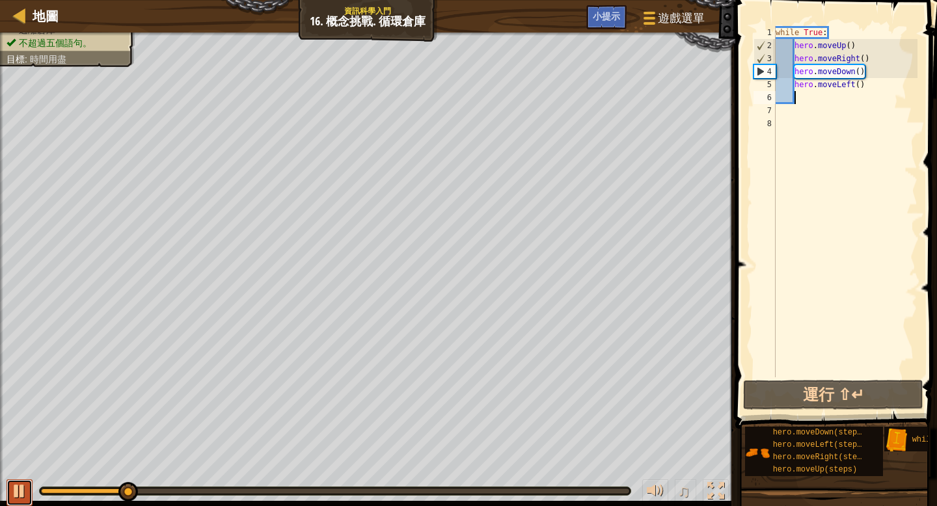
click at [24, 435] on div at bounding box center [19, 491] width 17 height 17
click at [465, 46] on div "while True : hero . moveUp ( ) hero . moveRight ( ) hero . moveDown ( ) hero . …" at bounding box center [845, 214] width 144 height 377
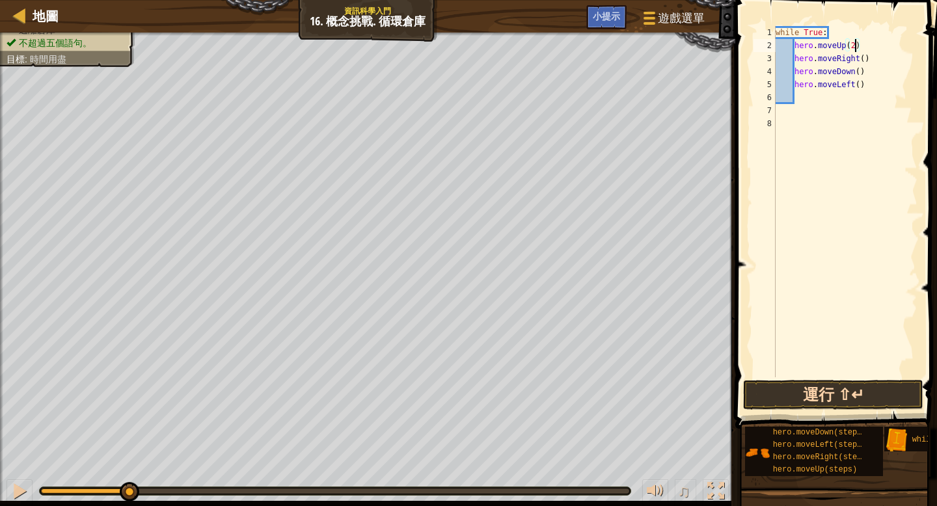
type textarea "hero.moveUp(2)"
drag, startPoint x: 845, startPoint y: 393, endPoint x: 851, endPoint y: 388, distance: 7.8
click at [465, 393] on button "運行 ⇧↵" at bounding box center [833, 395] width 180 height 30
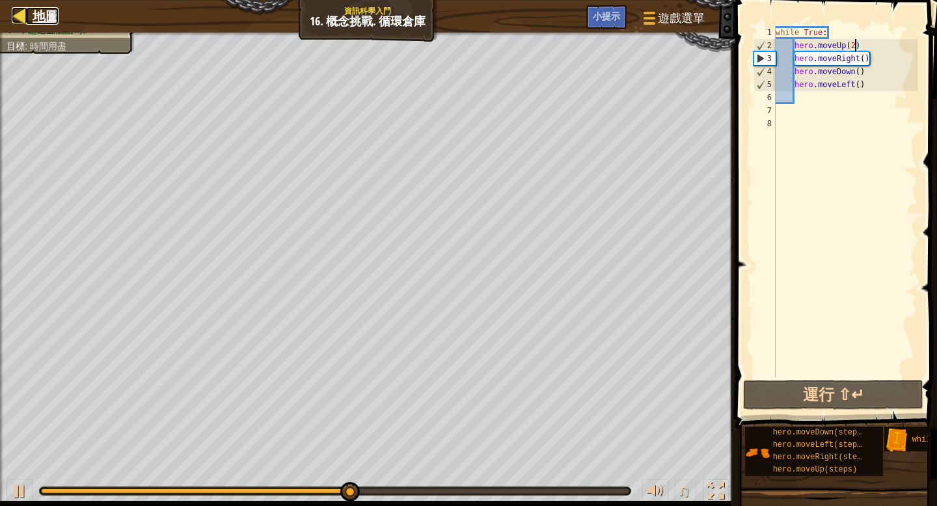
click at [50, 15] on span "地圖" at bounding box center [46, 16] width 26 height 18
